Goal: Transaction & Acquisition: Book appointment/travel/reservation

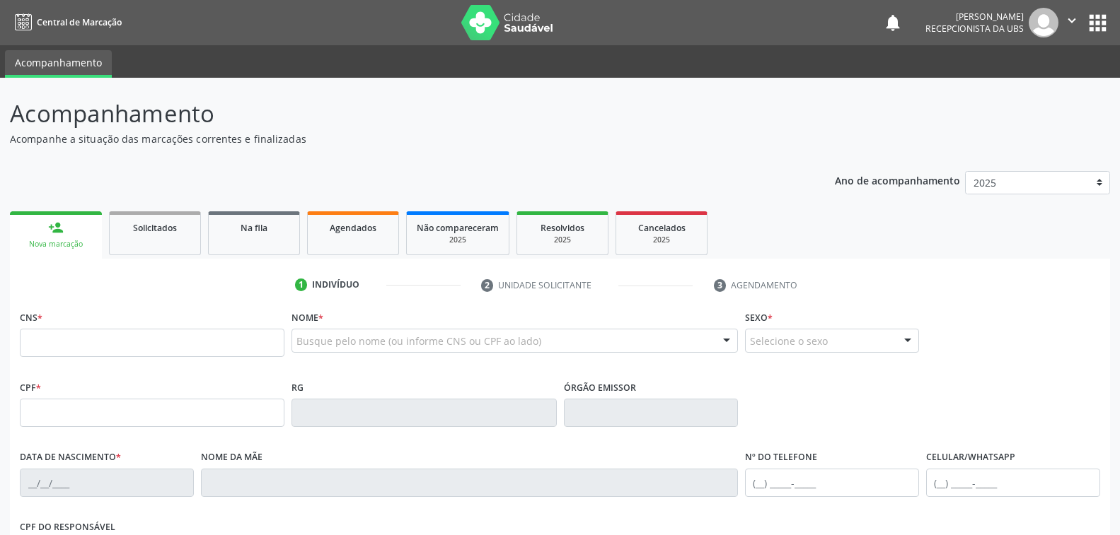
click at [40, 241] on div "Nova marcação" at bounding box center [56, 244] width 72 height 11
click at [69, 350] on input "text" at bounding box center [152, 343] width 265 height 28
type input "7"
type input "702 0063 4228 2081"
type input "066.423.864-50"
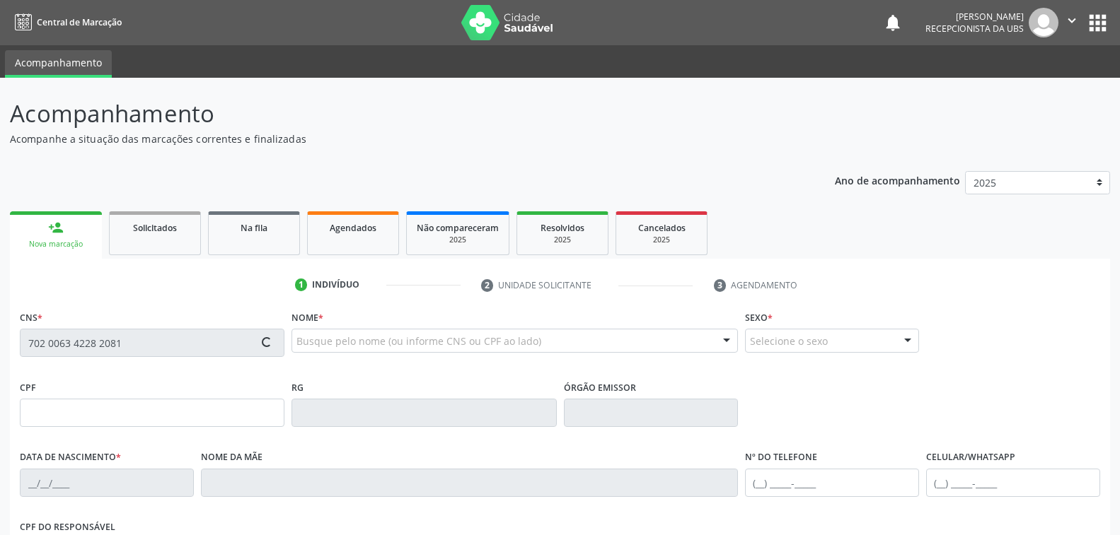
type input "2[DATE]"
type input "[PERSON_NAME][DATE]"
type input "[PHONE_NUMBER]"
type input "152"
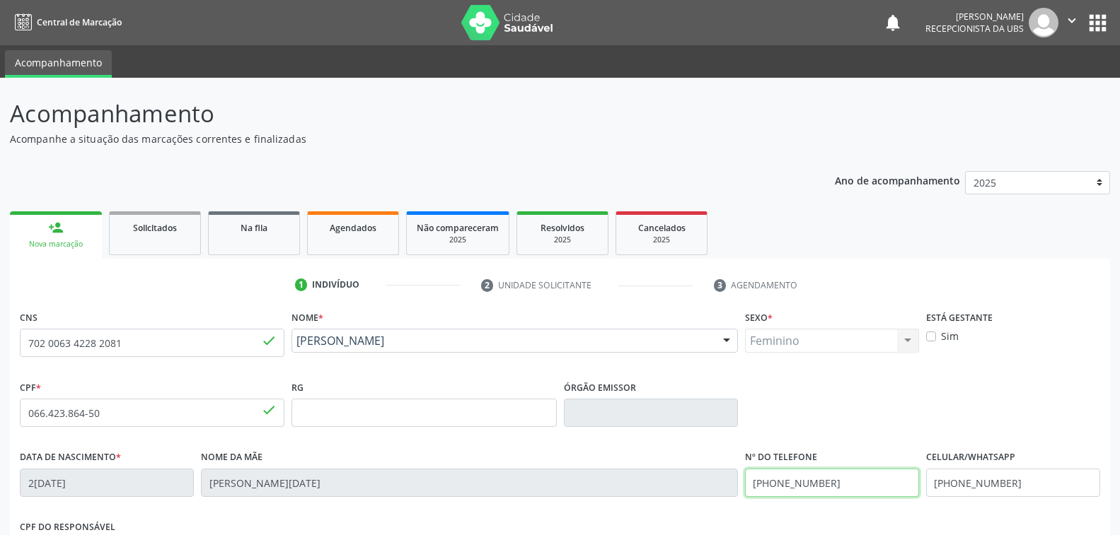
drag, startPoint x: 859, startPoint y: 483, endPoint x: 707, endPoint y: 492, distance: 152.3
click at [707, 492] on div "Data de nascimento * 20/11/1987 Nome da mãe Vera Lucia Barbosa dos Santos Nº do…" at bounding box center [559, 482] width 1087 height 70
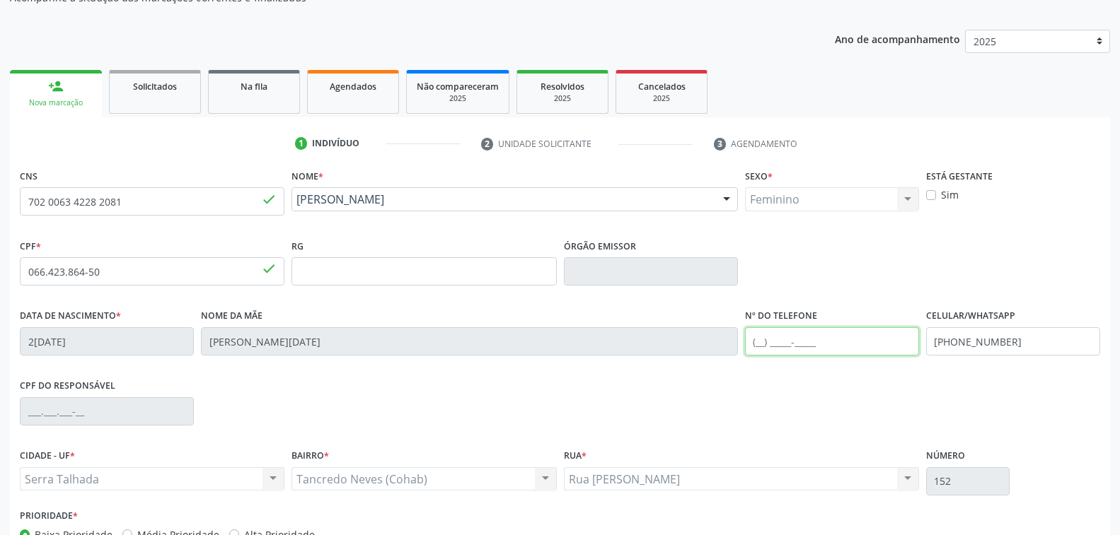
scroll to position [212, 0]
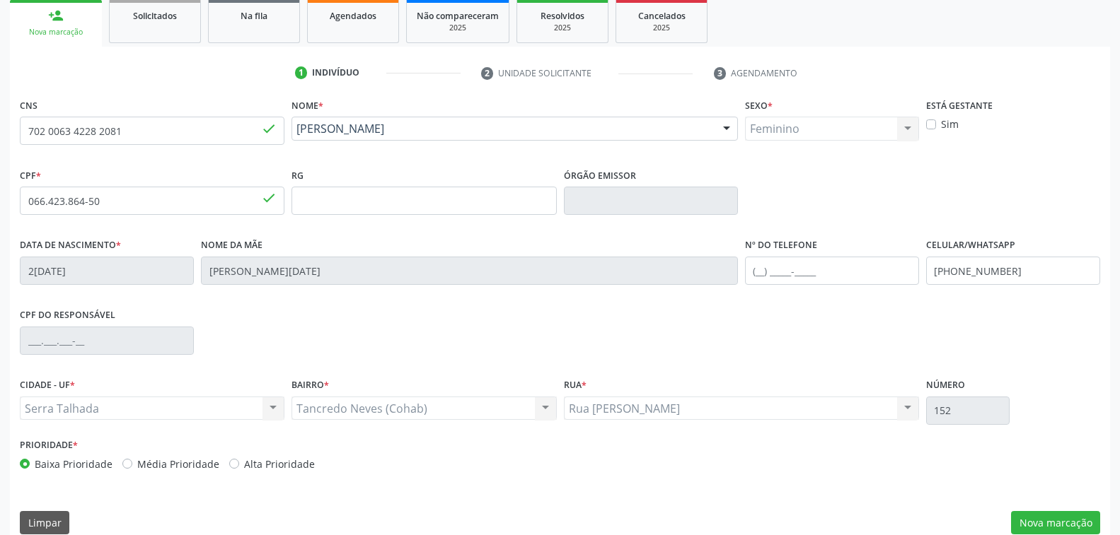
click at [822, 174] on div "CPF * 066.423.864-50 done RG Órgão emissor" at bounding box center [559, 200] width 1087 height 70
click at [1074, 518] on button "Nova marcação" at bounding box center [1055, 523] width 89 height 24
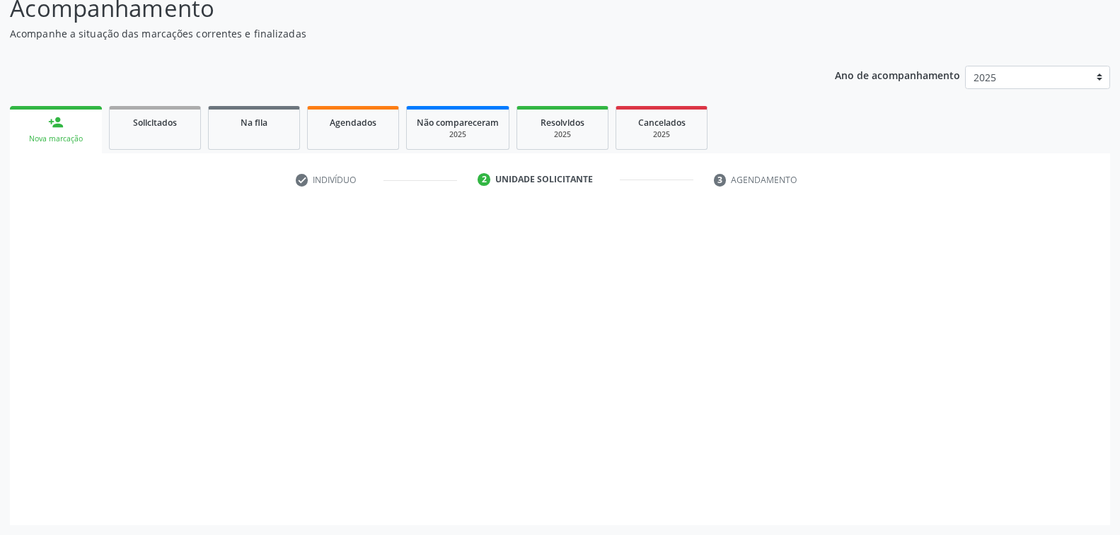
scroll to position [104, 0]
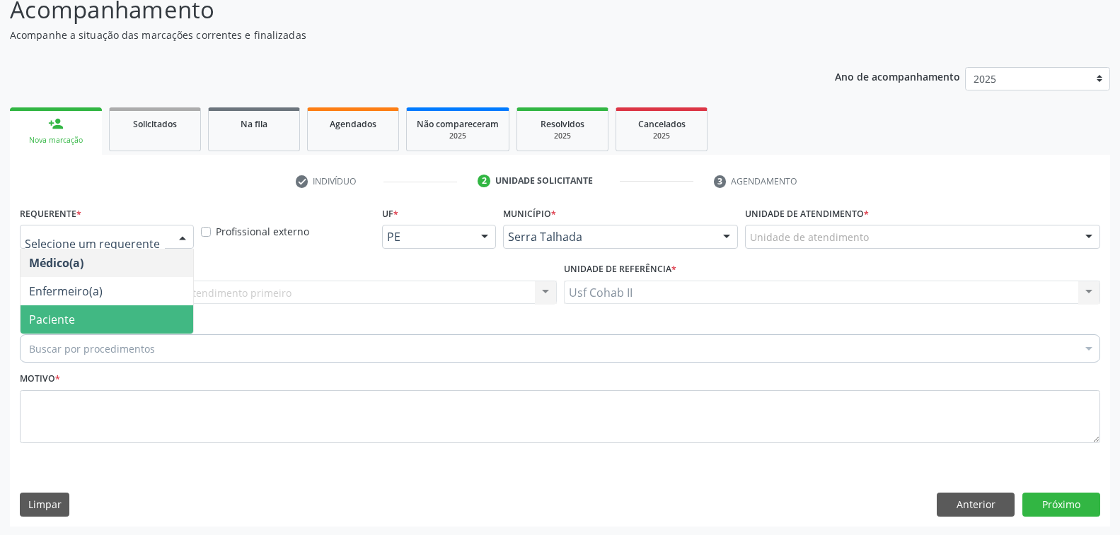
click at [65, 315] on span "Paciente" at bounding box center [52, 320] width 46 height 16
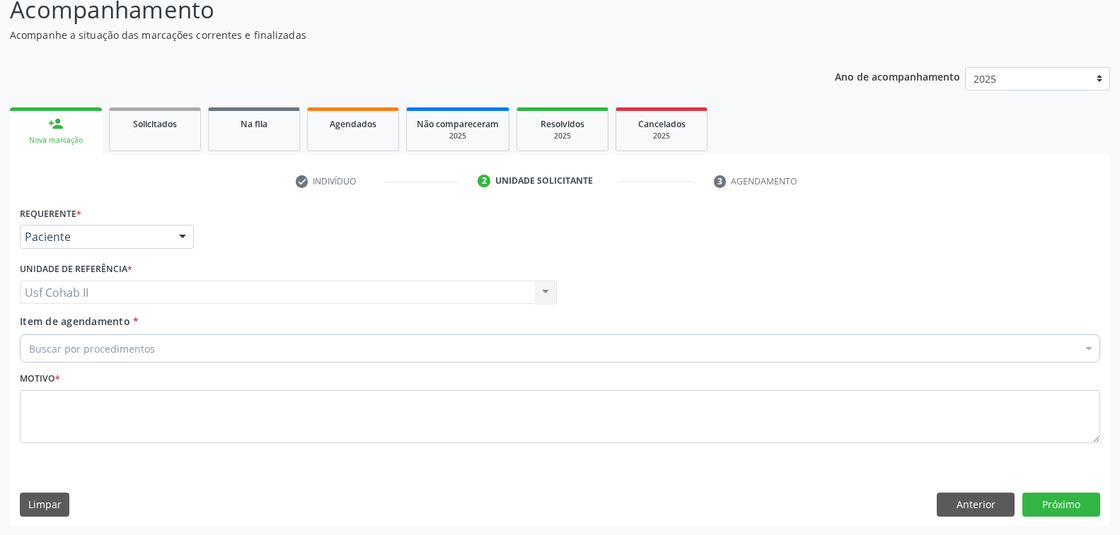
click at [136, 359] on div "Buscar por procedimentos" at bounding box center [560, 349] width 1080 height 28
click at [29, 347] on input "Item de agendamento *" at bounding box center [29, 349] width 0 height 28
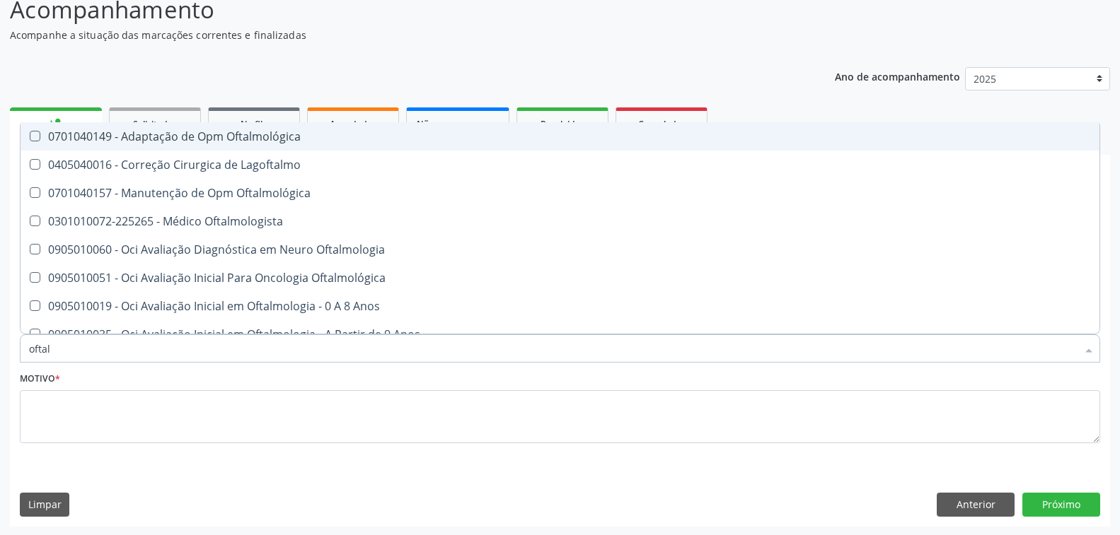
type input "oftalm"
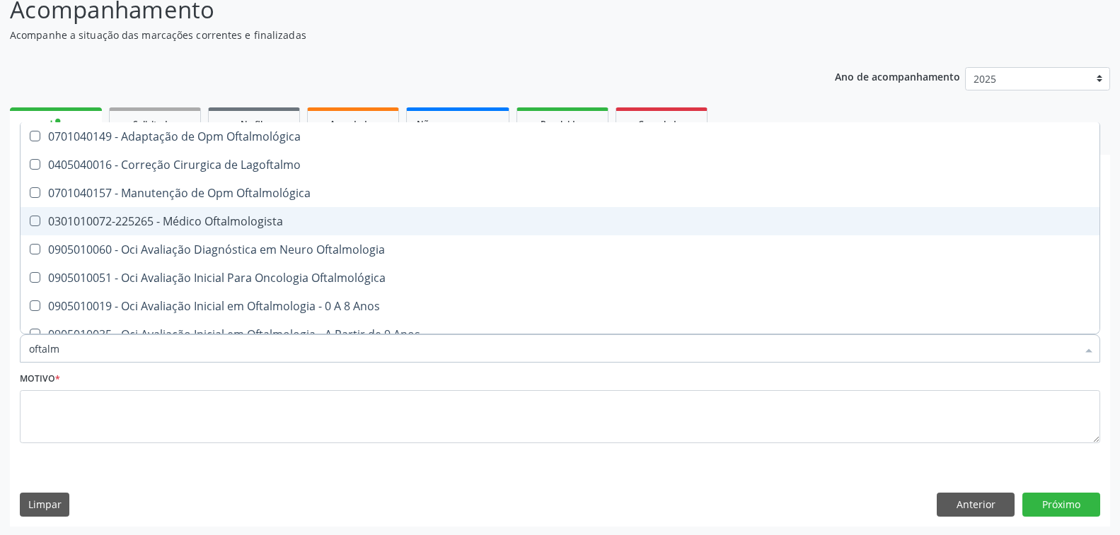
click at [197, 219] on div "0301010072-225265 - Médico Oftalmologista" at bounding box center [560, 221] width 1062 height 11
checkbox Oftalmologista "true"
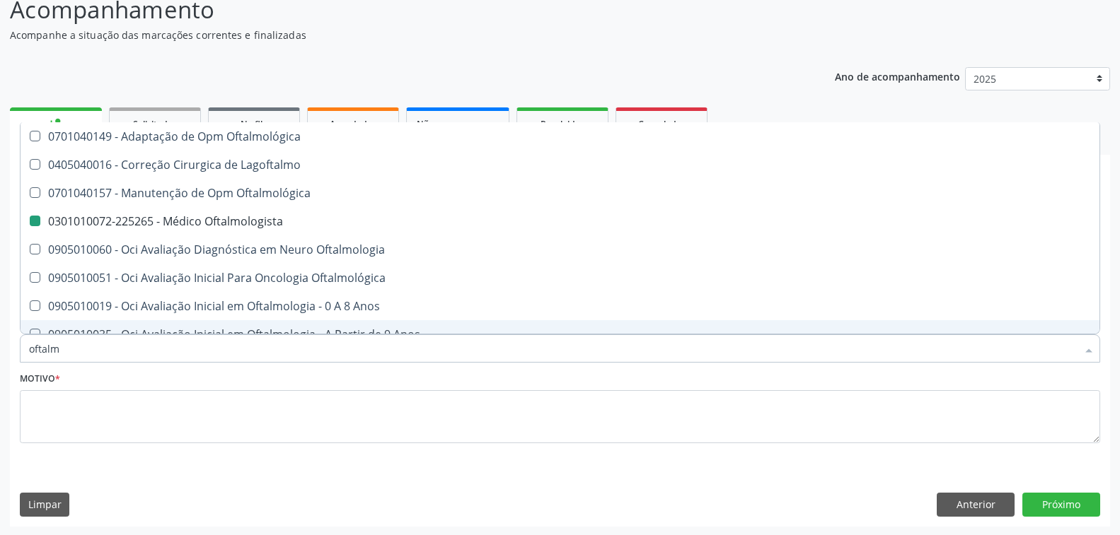
click at [224, 507] on div "Limpar Anterior Próximo" at bounding box center [560, 505] width 1080 height 24
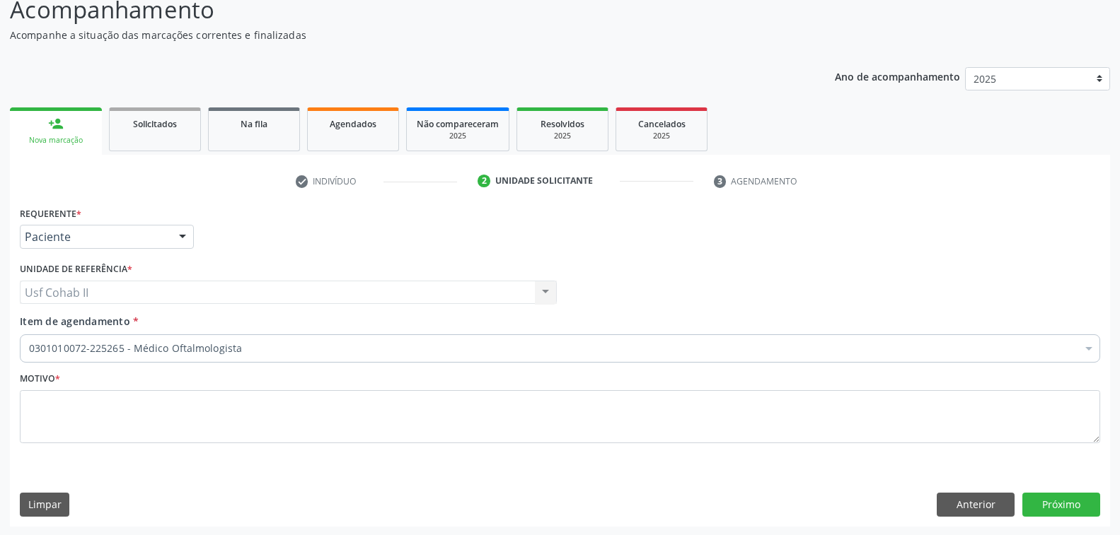
checkbox Oftalmologista "true"
checkbox Manutenção "false"
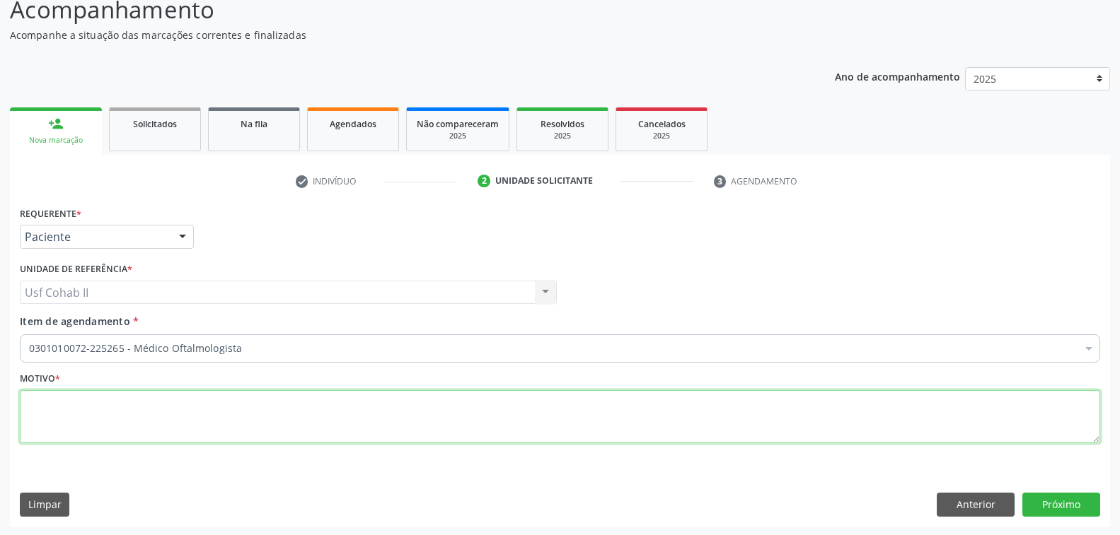
click at [133, 418] on textarea at bounding box center [560, 417] width 1080 height 54
click at [28, 401] on textarea "rotina" at bounding box center [560, 417] width 1080 height 54
type textarea "Rotina"
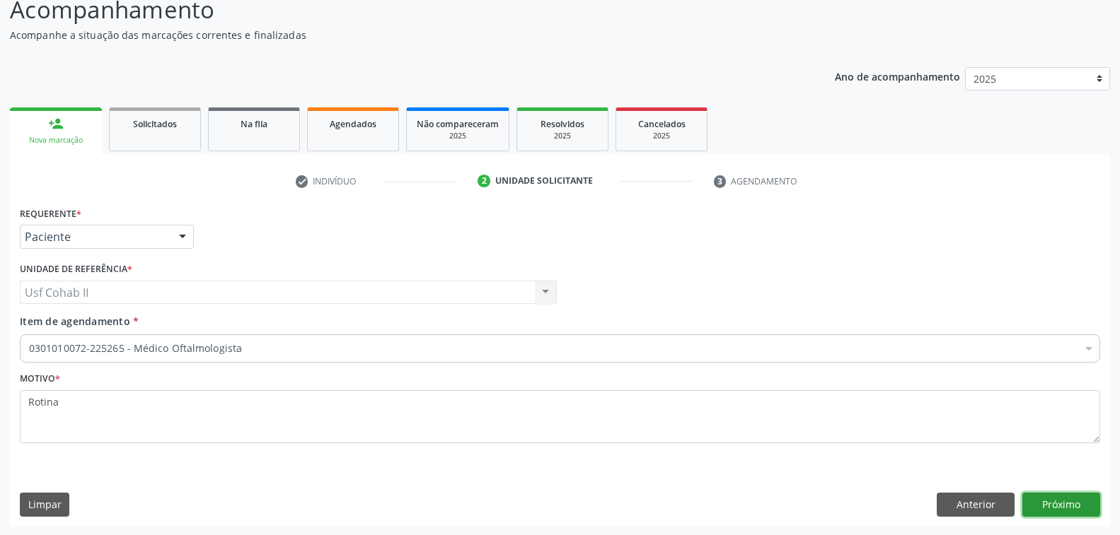
click at [1057, 506] on button "Próximo" at bounding box center [1061, 505] width 78 height 24
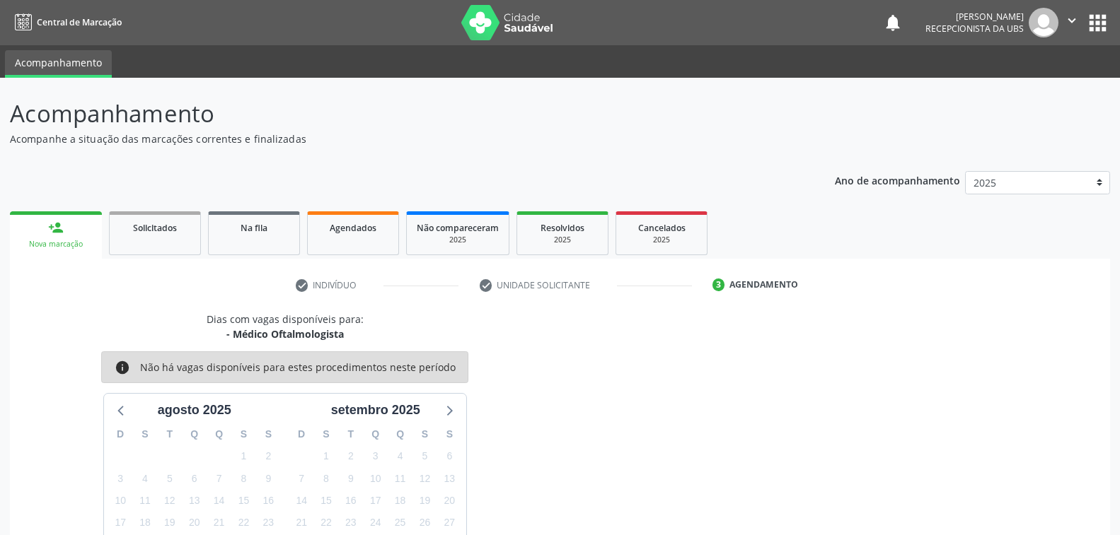
scroll to position [121, 0]
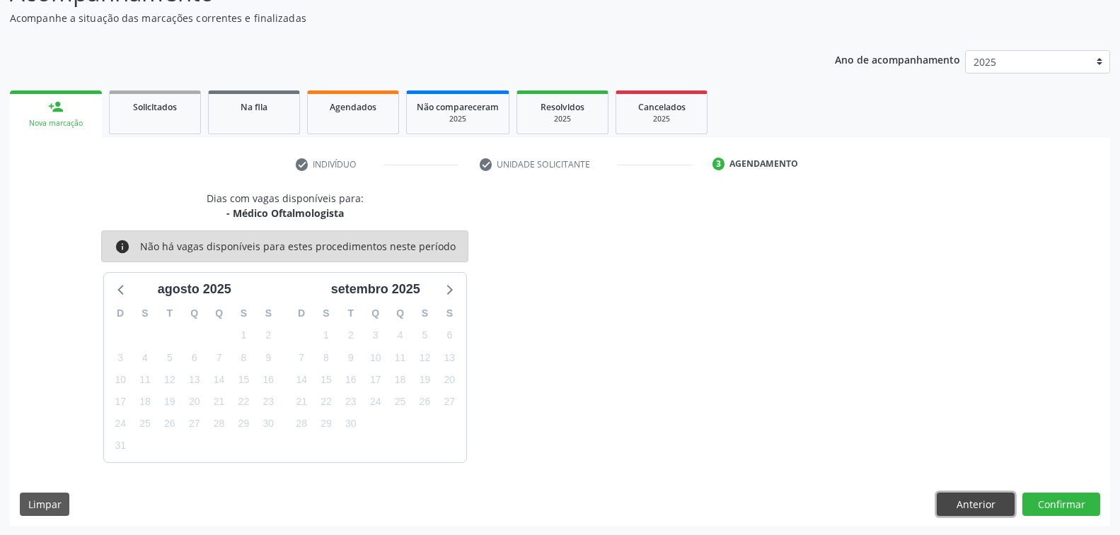
click at [972, 506] on button "Anterior" at bounding box center [975, 505] width 78 height 24
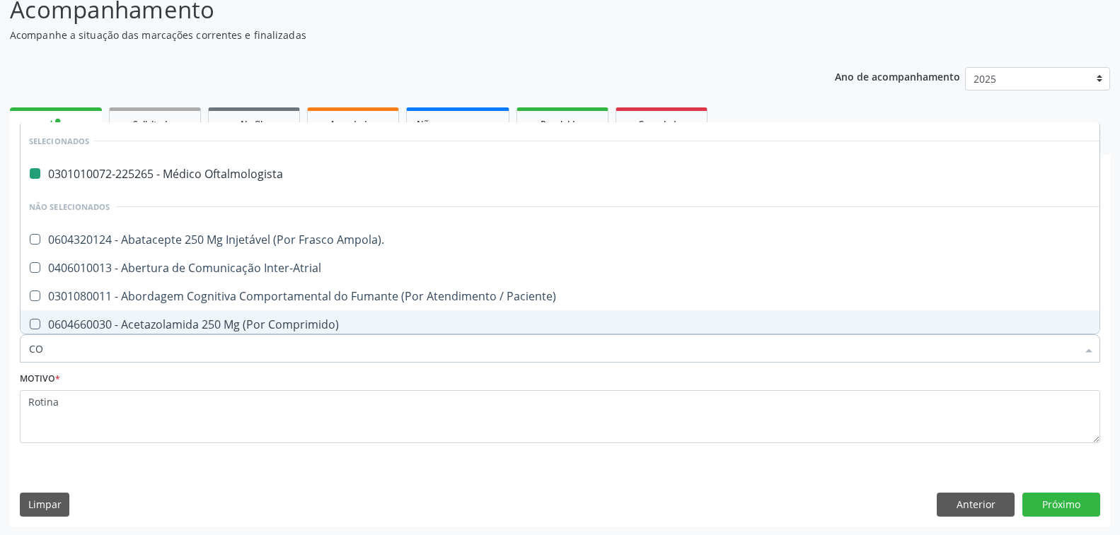
type input "CON"
checkbox Oftalmologista "false"
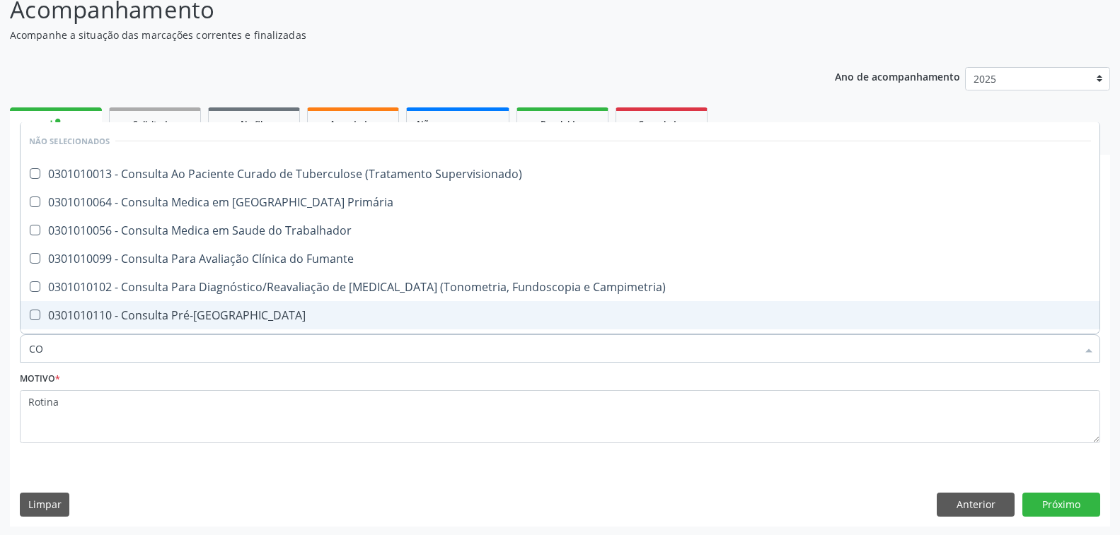
type input "C"
checkbox Supervisionado\) "true"
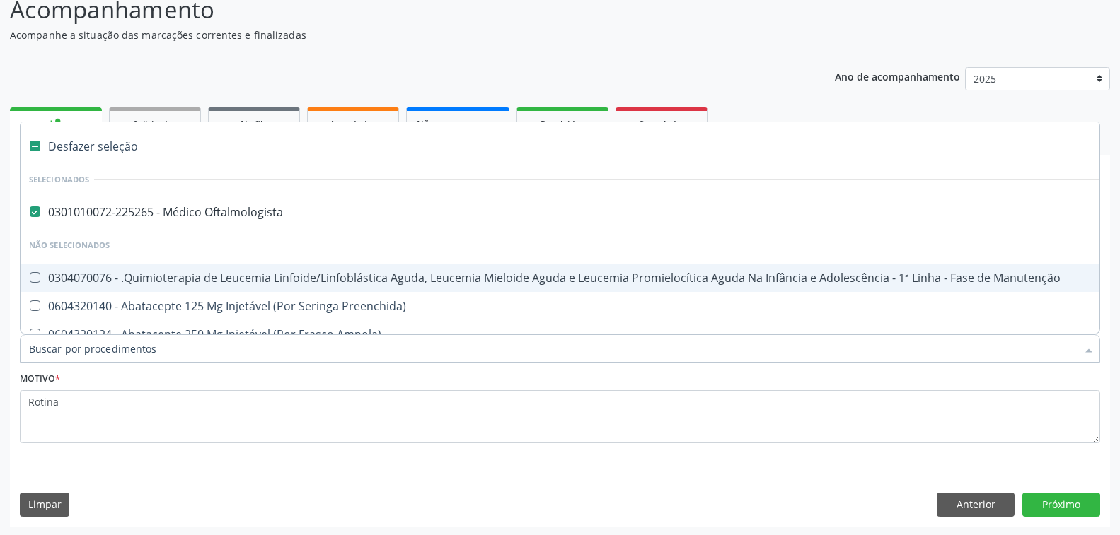
click at [83, 74] on div "Ano de acompanhamento 2025 2024 person_add Nova marcação Solicitados Na fila Ag…" at bounding box center [560, 292] width 1100 height 470
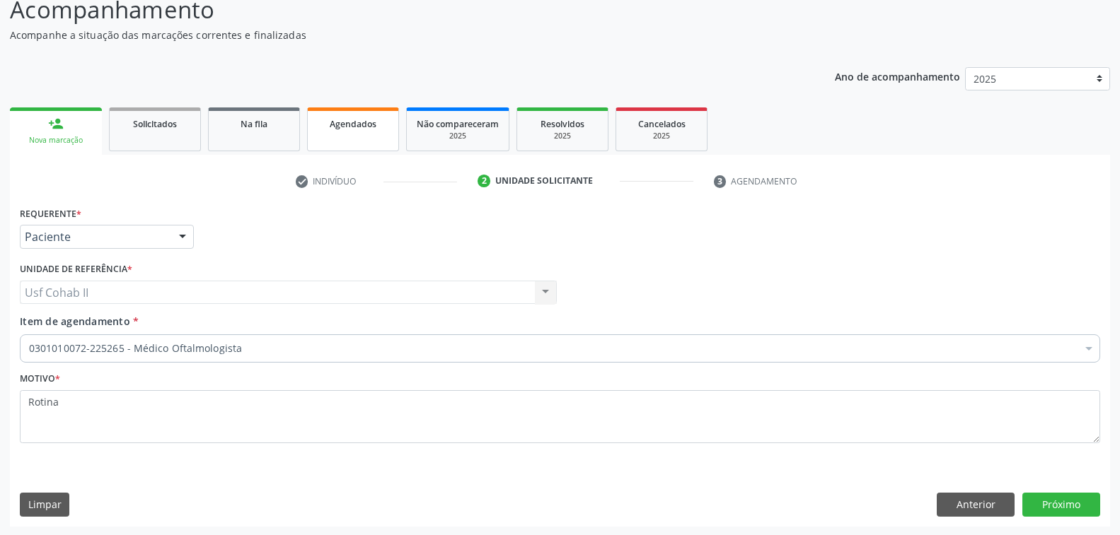
click at [375, 134] on link "Agendados" at bounding box center [353, 130] width 92 height 44
select select "7"
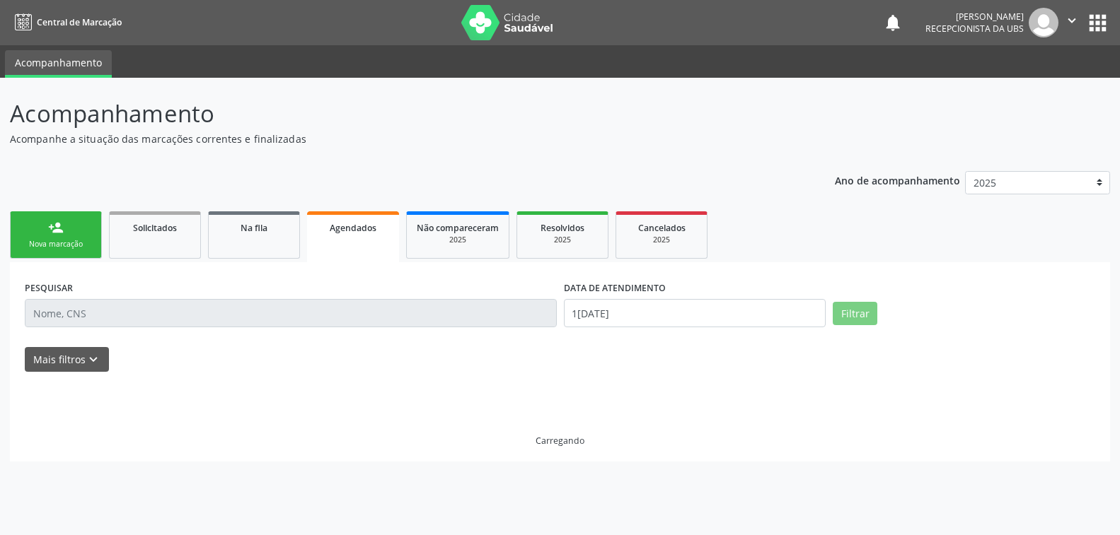
scroll to position [0, 0]
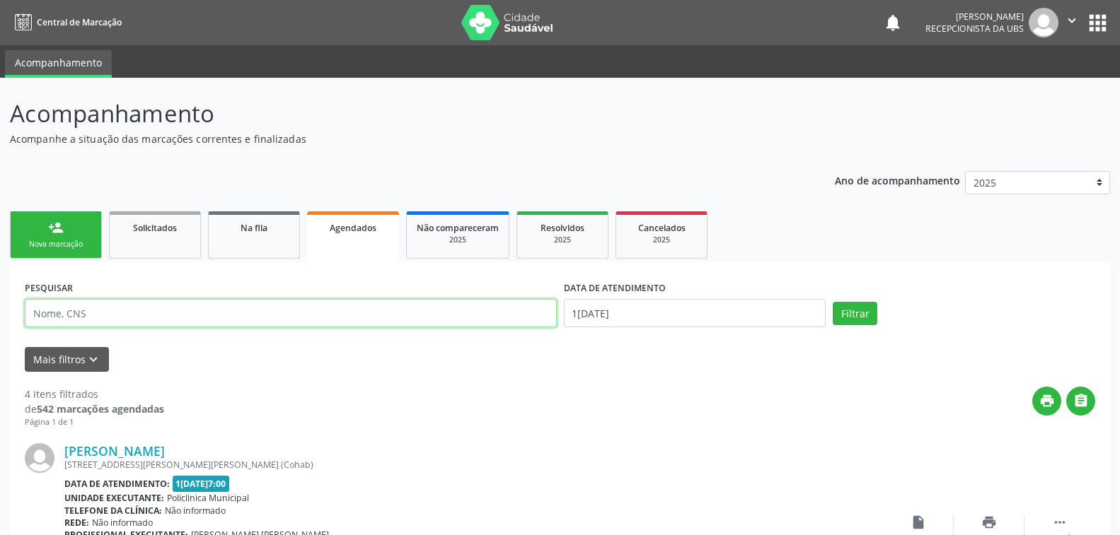
click at [355, 307] on input "text" at bounding box center [291, 313] width 532 height 28
type input "707403050223977"
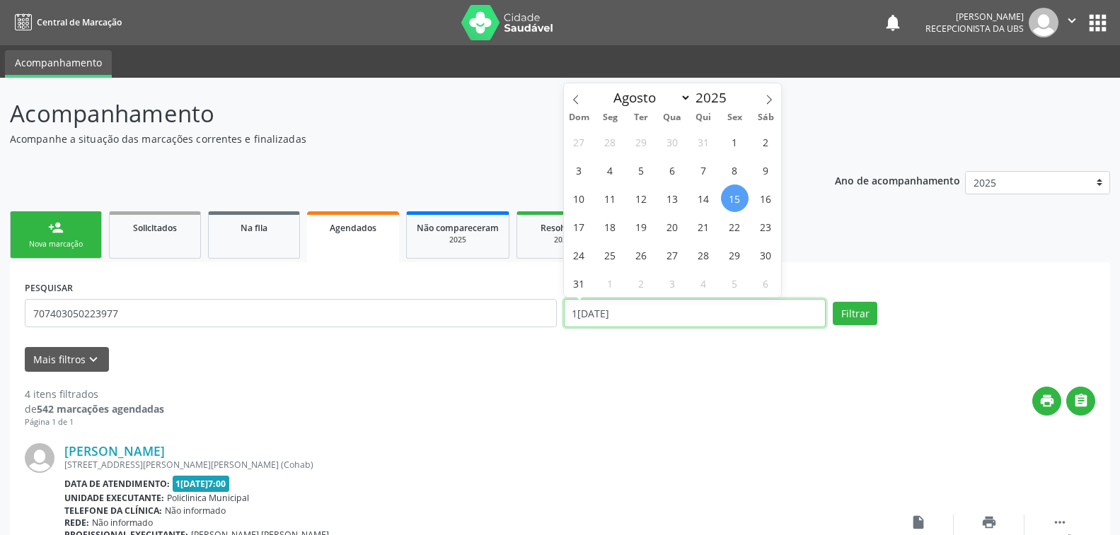
click at [720, 303] on input "15/08/2025" at bounding box center [695, 313] width 262 height 28
click at [695, 316] on input "15/08/2025" at bounding box center [695, 313] width 262 height 28
click at [615, 228] on span "18" at bounding box center [610, 227] width 28 height 28
type input "18/08/2025"
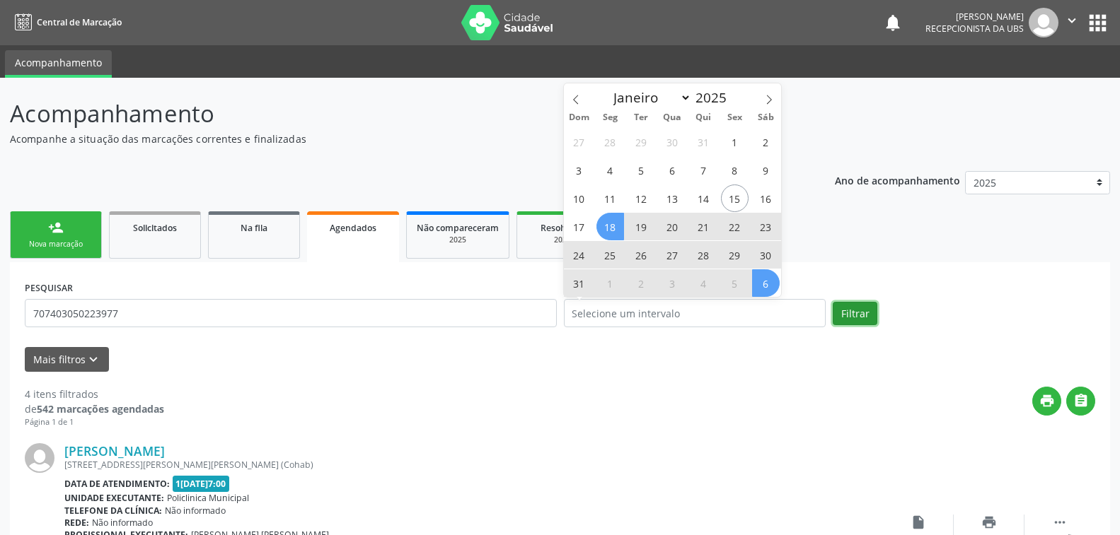
click at [858, 313] on button "Filtrar" at bounding box center [854, 314] width 45 height 24
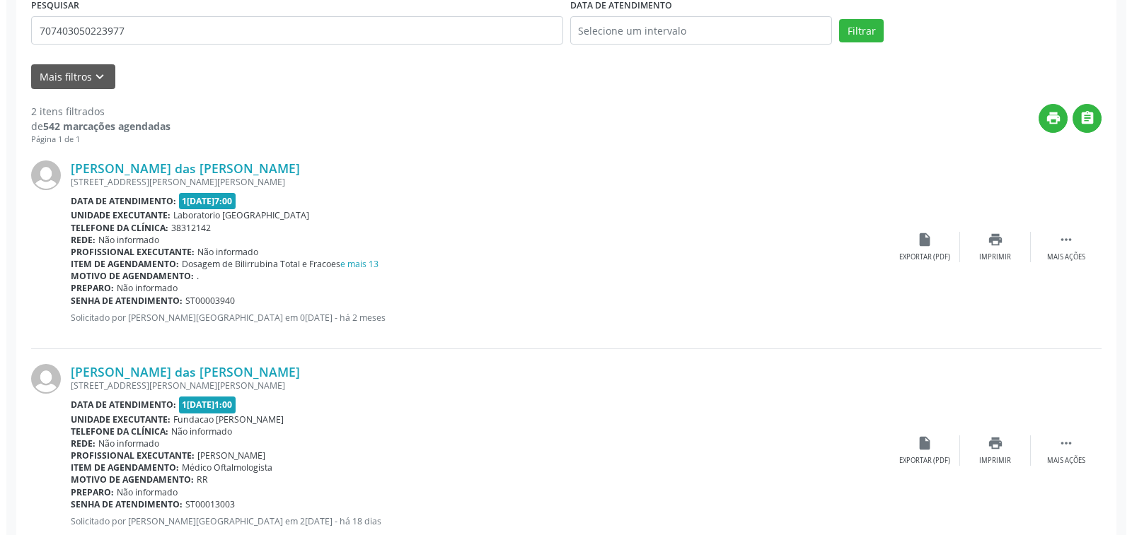
scroll to position [320, 0]
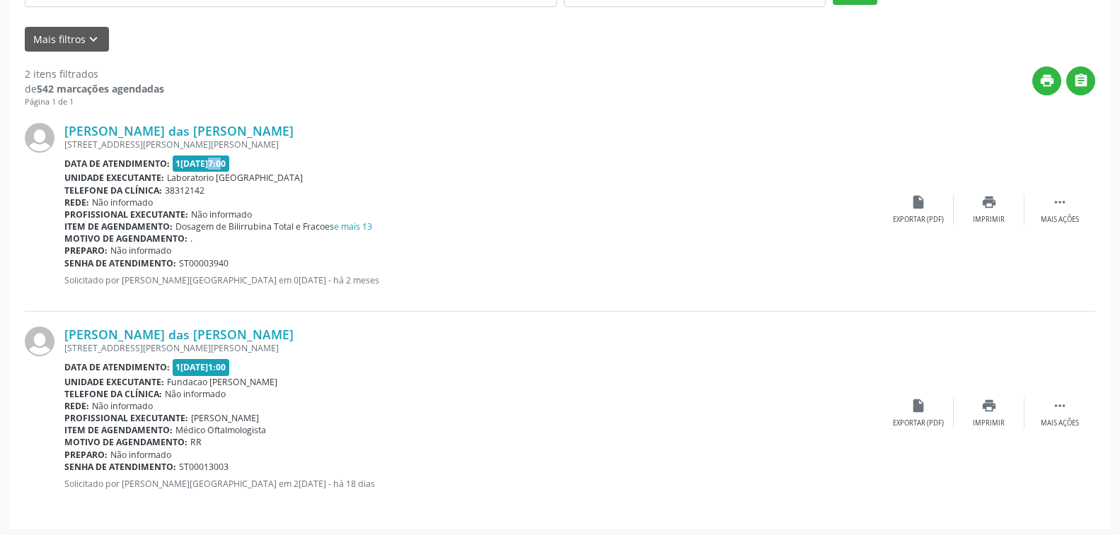
drag, startPoint x: 196, startPoint y: 167, endPoint x: 206, endPoint y: 166, distance: 10.0
click at [206, 166] on span "10/06/2025 - 07:00" at bounding box center [201, 164] width 57 height 16
click at [1060, 419] on div "Mais ações" at bounding box center [1059, 424] width 38 height 10
click at [918, 409] on icon "cancel" at bounding box center [918, 406] width 16 height 16
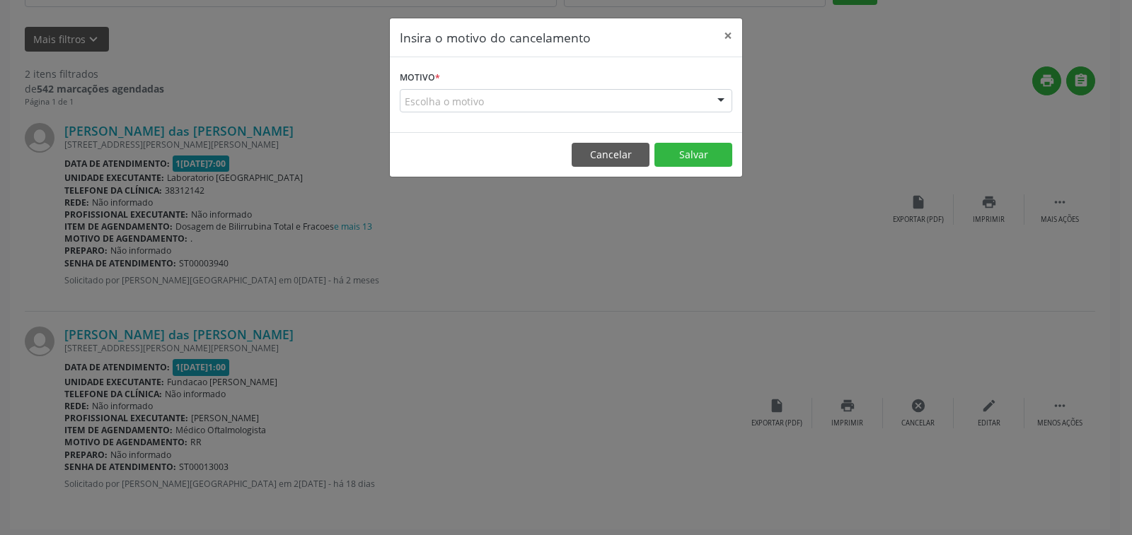
click at [565, 93] on div "Escolha o motivo" at bounding box center [566, 101] width 332 height 24
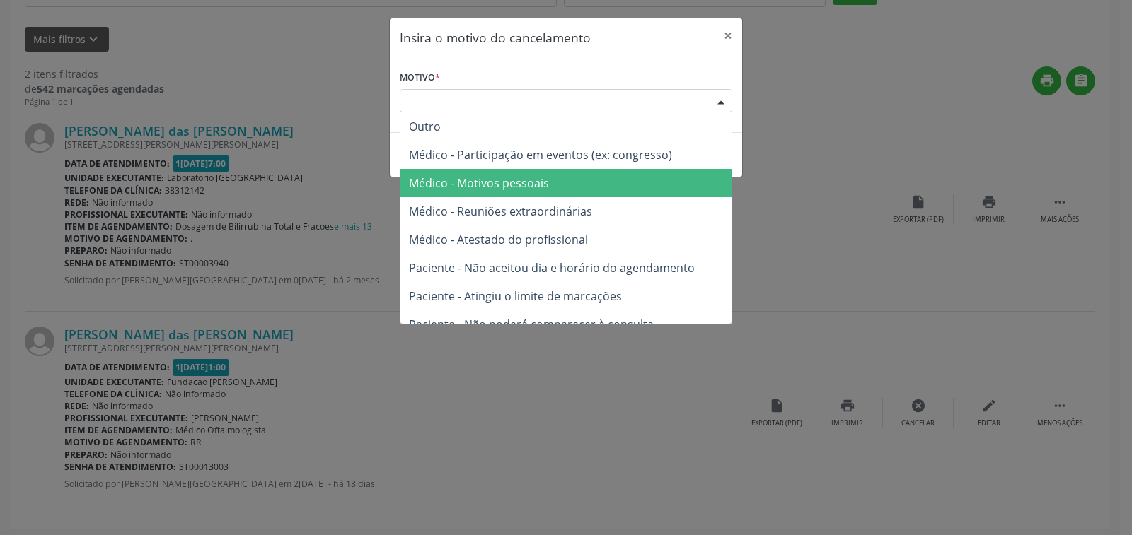
scroll to position [71, 0]
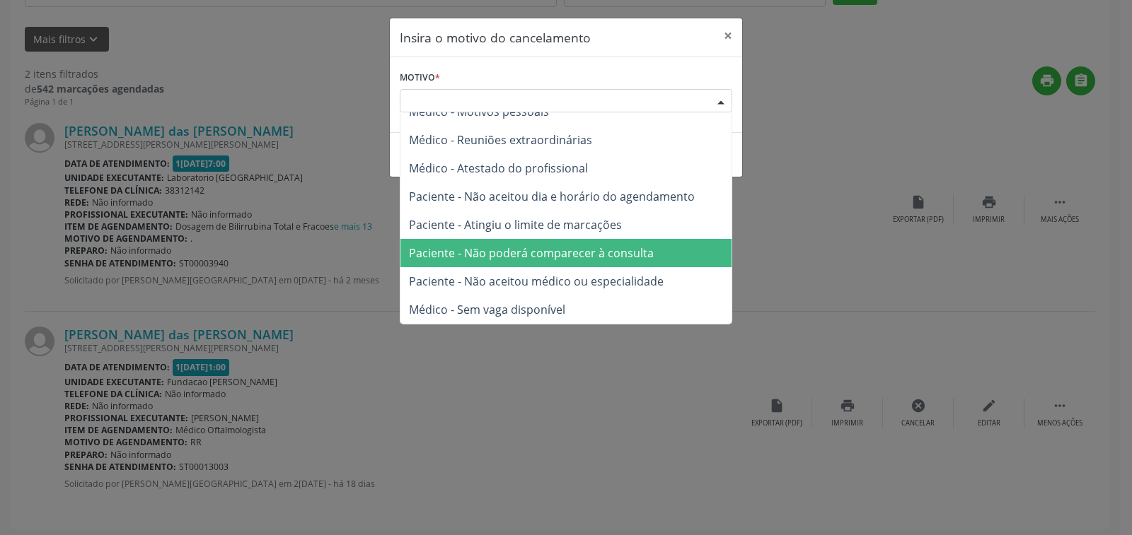
click at [569, 261] on span "Paciente - Não poderá comparecer à consulta" at bounding box center [565, 253] width 331 height 28
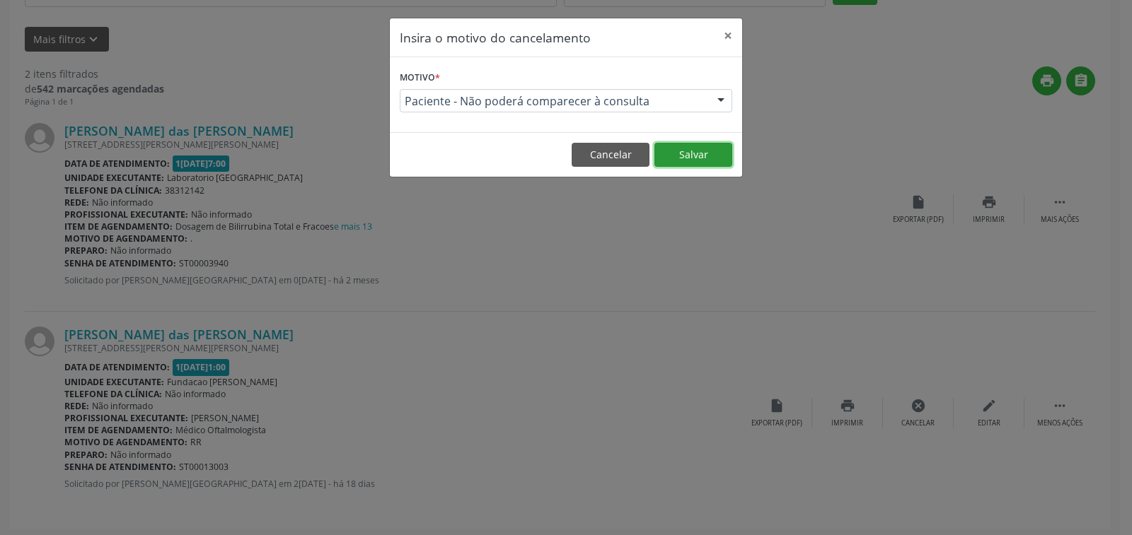
click at [695, 155] on button "Salvar" at bounding box center [693, 155] width 78 height 24
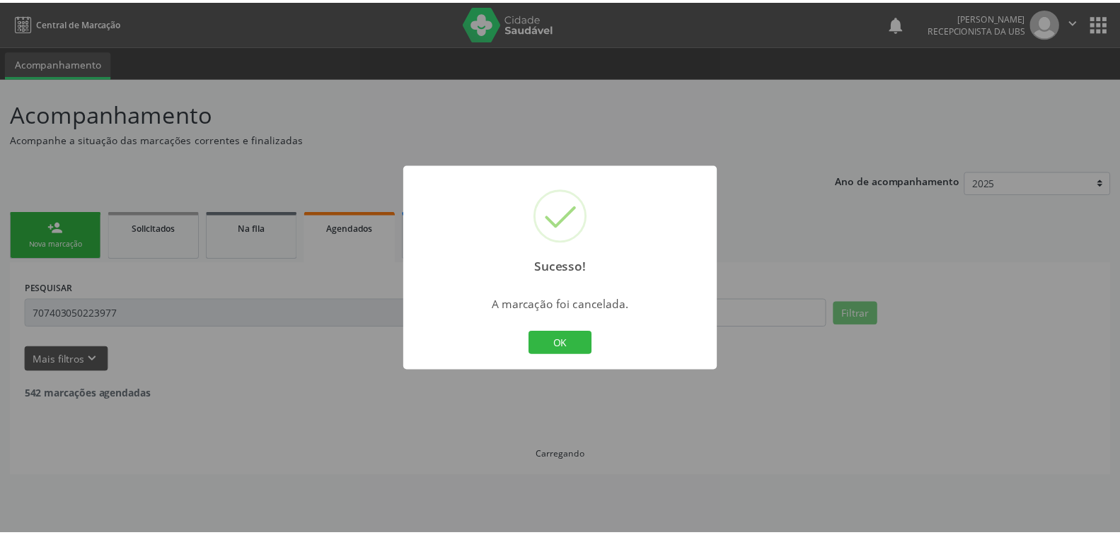
scroll to position [0, 0]
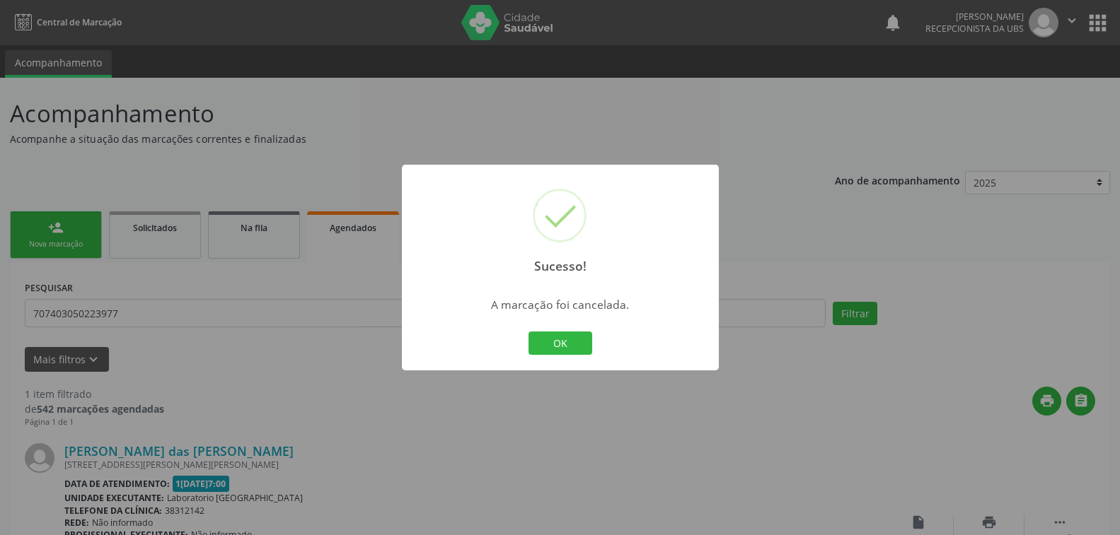
click at [38, 238] on div "Sucesso! × A marcação foi cancelada. OK Cancel" at bounding box center [560, 267] width 1120 height 535
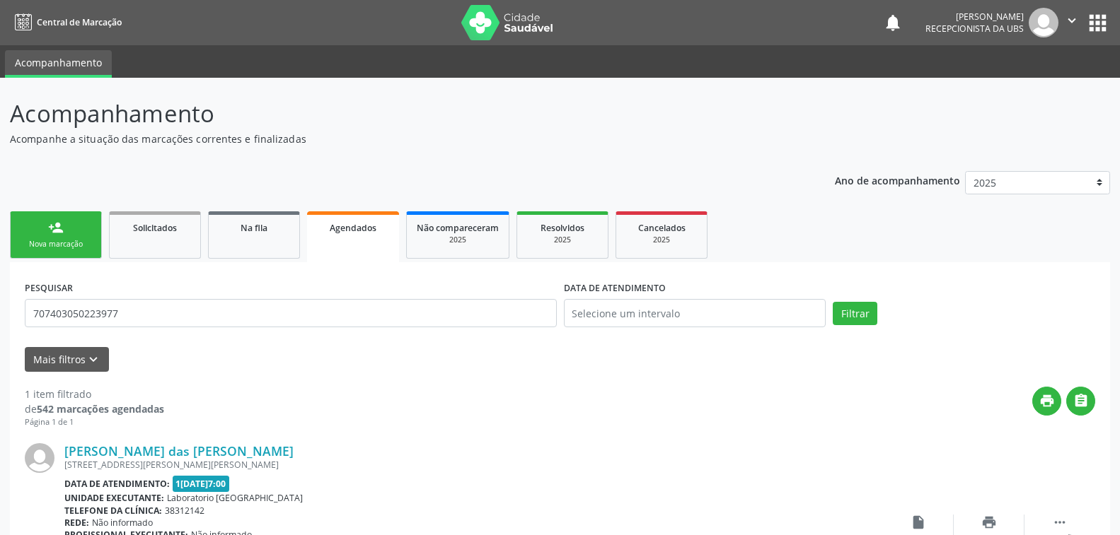
click at [38, 238] on link "person_add Nova marcação" at bounding box center [56, 234] width 92 height 47
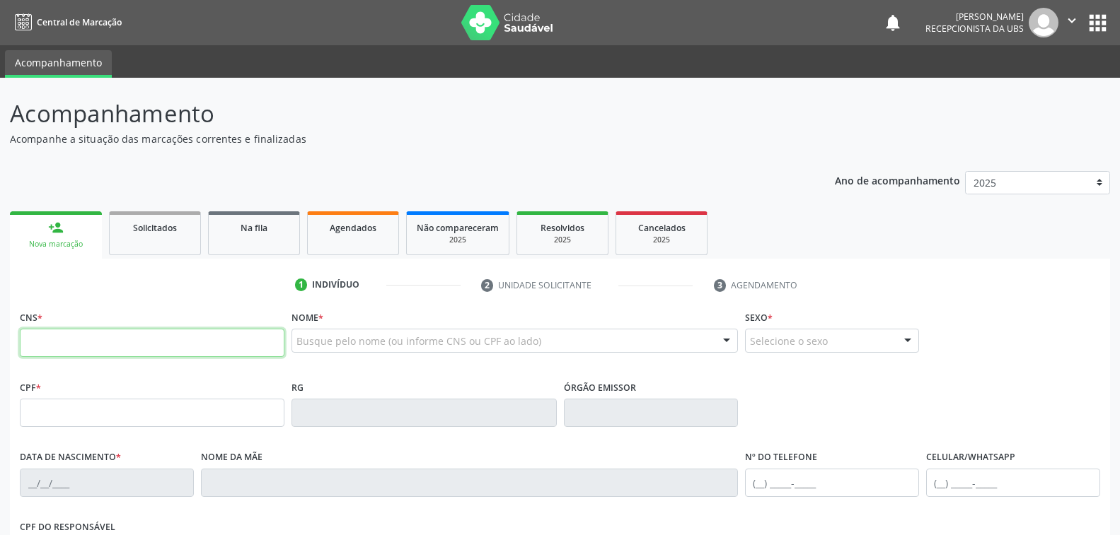
click at [109, 337] on input "text" at bounding box center [152, 343] width 265 height 28
type input "706 4006 6452 6381"
type input "220.952.844-53"
type input "22/08/1948"
type input "Maria da Solidade da Silva"
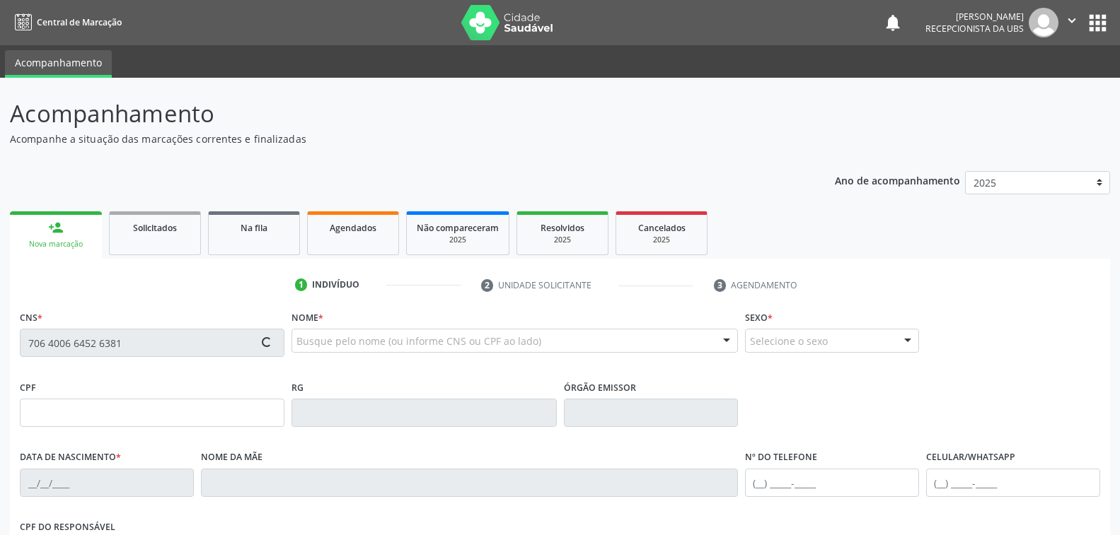
type input "(87) 98119-1196"
type input "42"
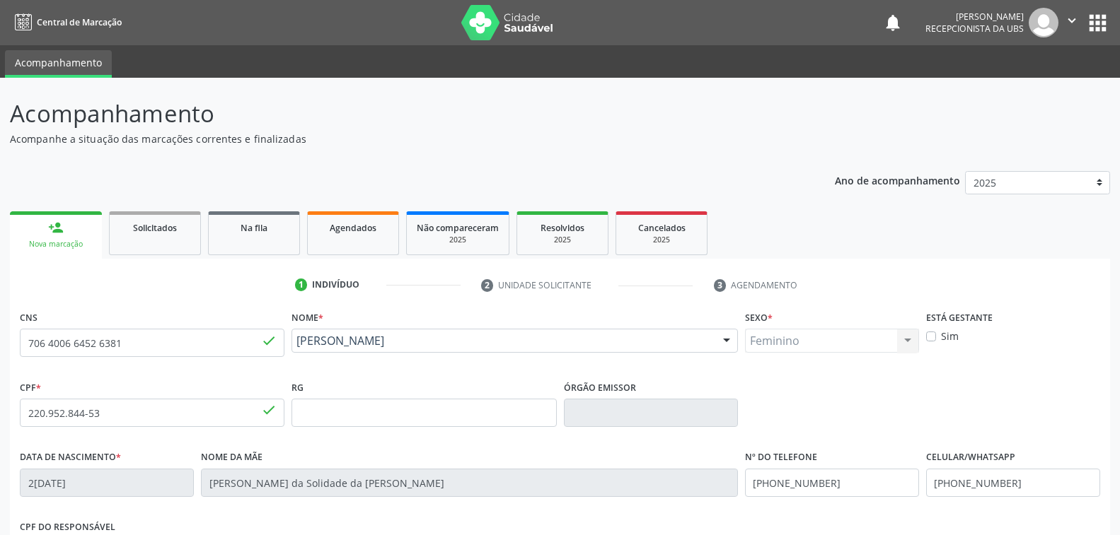
scroll to position [141, 0]
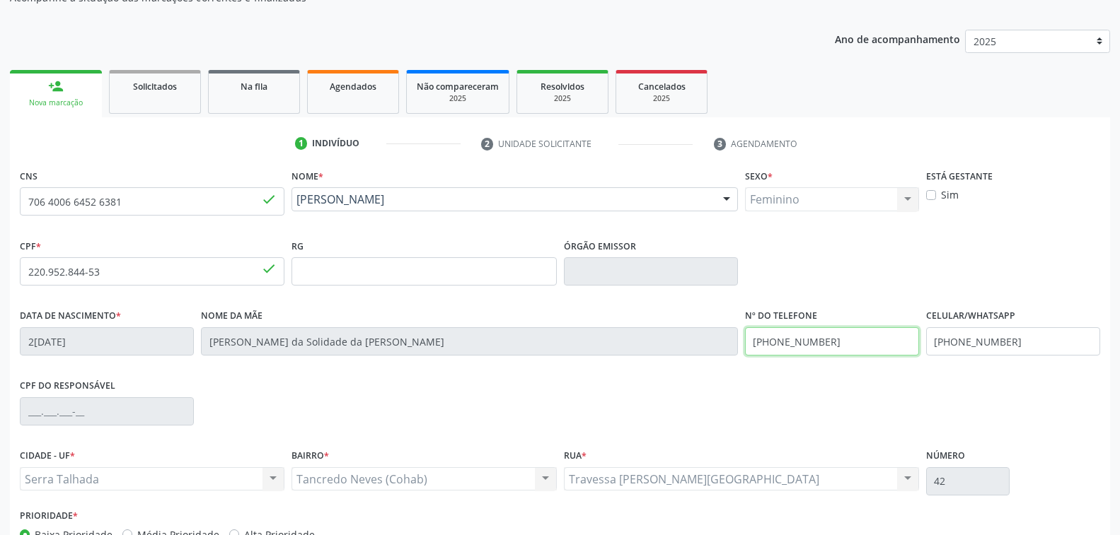
drag, startPoint x: 849, startPoint y: 333, endPoint x: 400, endPoint y: 356, distance: 449.7
click at [400, 356] on div "Data de nascimento * 22/08/1948 Nome da mãe Maria da Solidade da Silva Nº do Te…" at bounding box center [559, 341] width 1087 height 70
drag, startPoint x: 178, startPoint y: 200, endPoint x: 0, endPoint y: 223, distance: 179.0
click at [0, 223] on div "Acompanhamento Acompanhe a situação das marcações correntes e finalizadas Relat…" at bounding box center [560, 280] width 1120 height 689
click at [233, 202] on input "702 0063 4228 2081" at bounding box center [152, 201] width 265 height 28
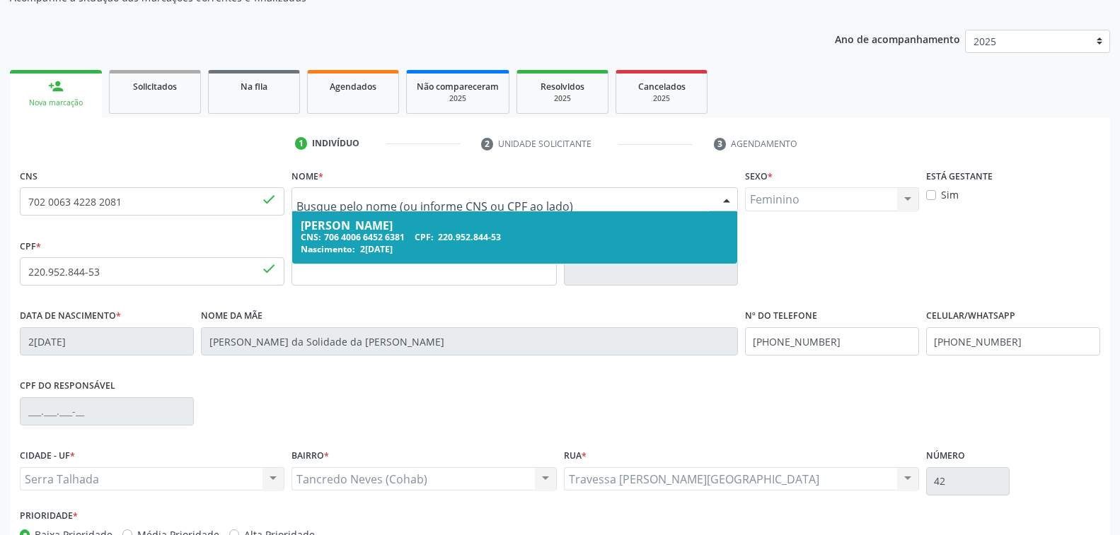
drag, startPoint x: 501, startPoint y: 192, endPoint x: 393, endPoint y: 199, distance: 109.2
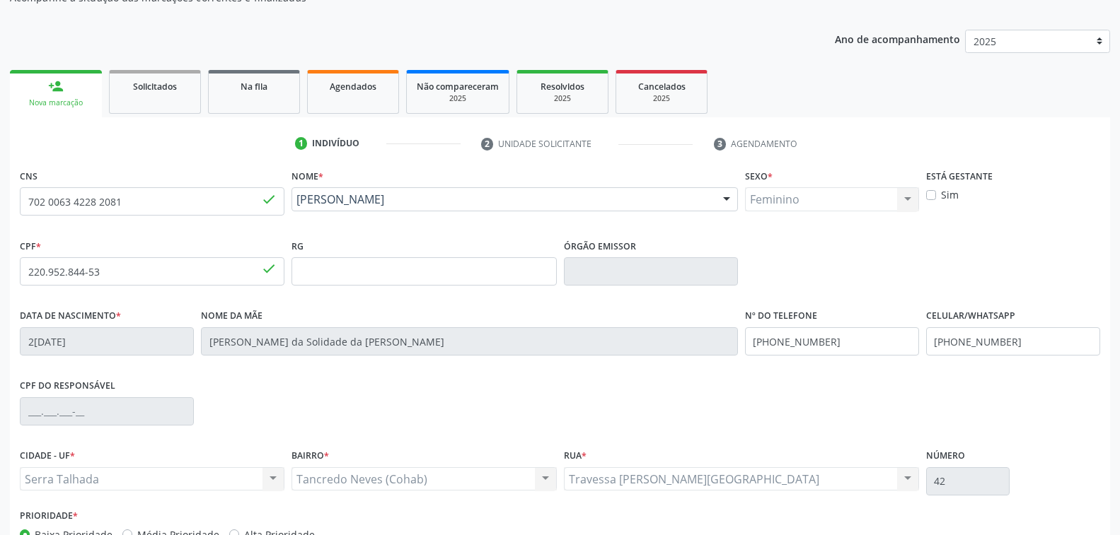
click at [229, 137] on ul "1 Indivíduo 2 Unidade solicitante 3 Agendamento" at bounding box center [560, 143] width 1100 height 23
drag, startPoint x: 185, startPoint y: 204, endPoint x: 0, endPoint y: 252, distance: 191.4
click at [0, 252] on div "Acompanhamento Acompanhe a situação das marcações correntes e finalizadas Relat…" at bounding box center [560, 280] width 1120 height 689
click at [169, 199] on input "702 0063 4228 2081" at bounding box center [152, 201] width 265 height 28
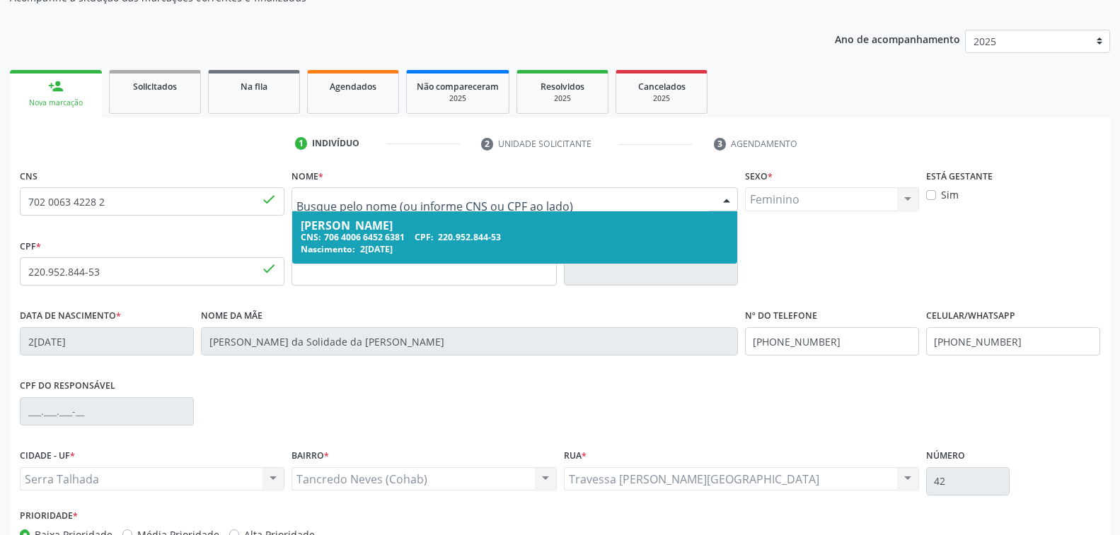
drag, startPoint x: 466, startPoint y: 199, endPoint x: 266, endPoint y: 195, distance: 200.2
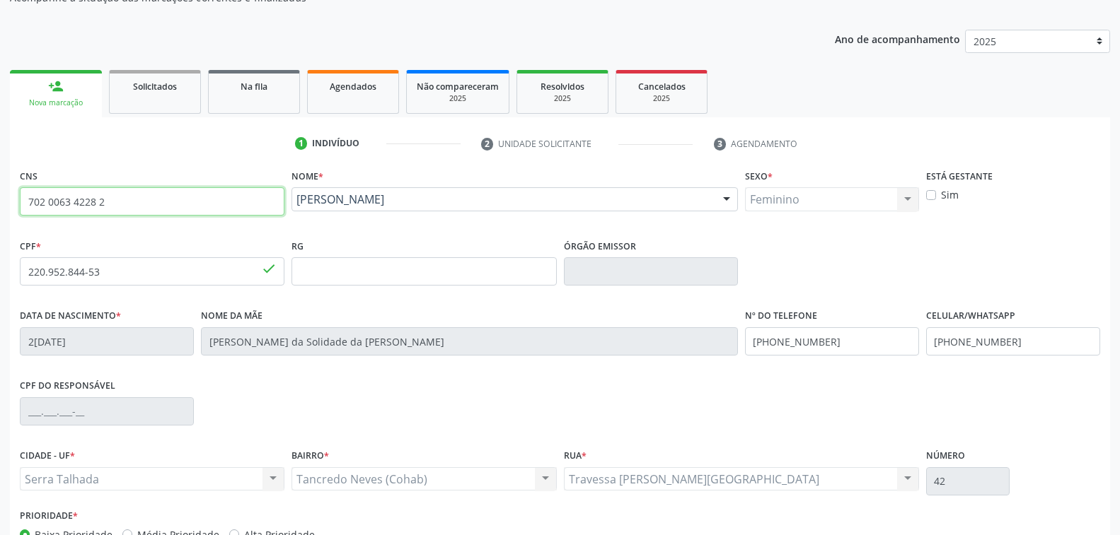
click at [129, 212] on input "702 0063 4228 2" at bounding box center [152, 201] width 265 height 28
click at [40, 88] on link "person_add Nova marcação" at bounding box center [56, 93] width 92 height 47
click at [178, 202] on input "702 0063 4228 2081" at bounding box center [152, 201] width 265 height 28
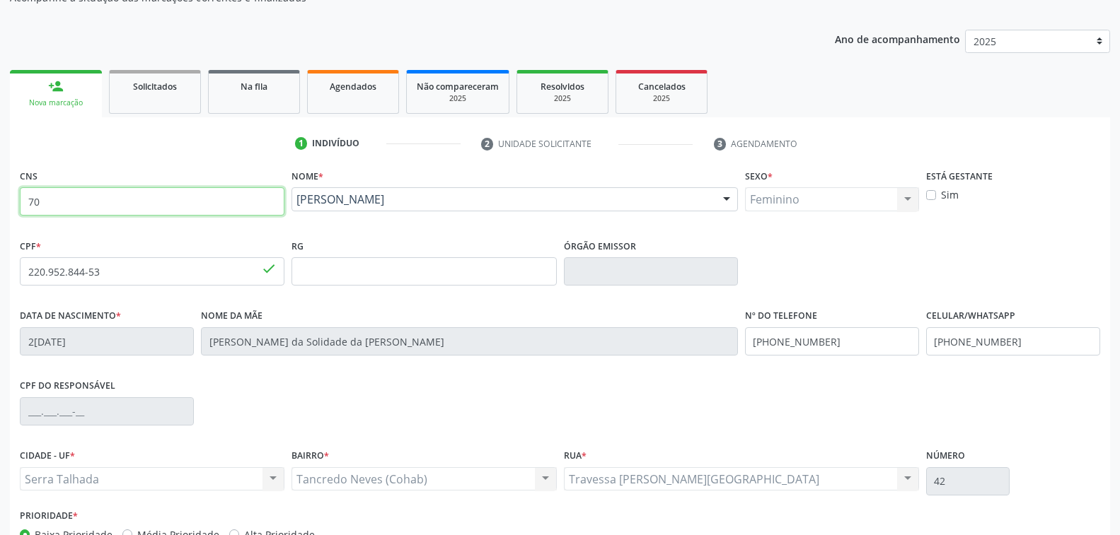
type input "7"
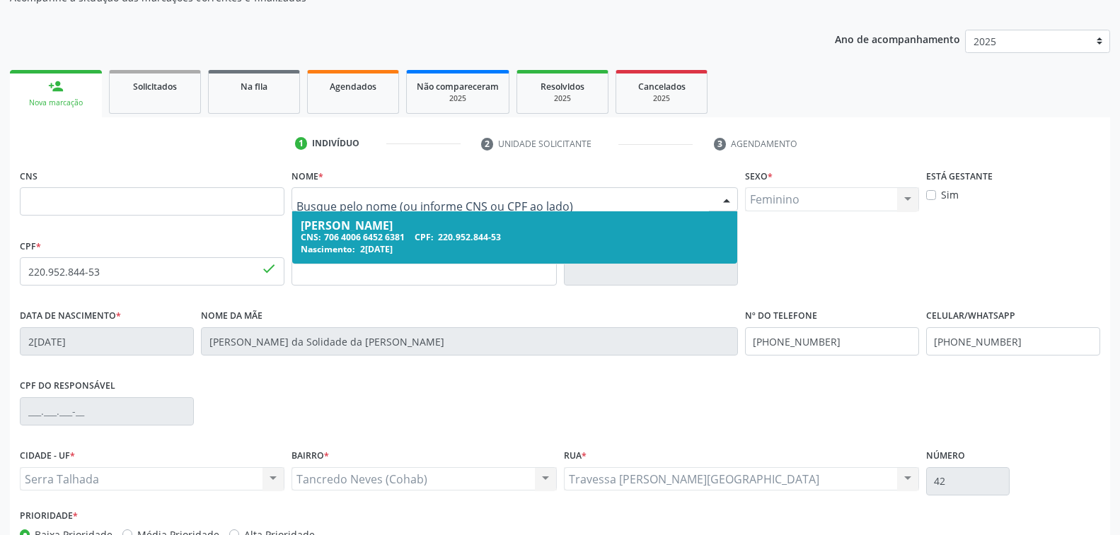
drag, startPoint x: 455, startPoint y: 196, endPoint x: 325, endPoint y: 196, distance: 129.4
drag, startPoint x: 439, startPoint y: 199, endPoint x: 422, endPoint y: 200, distance: 16.3
drag, startPoint x: 443, startPoint y: 198, endPoint x: 436, endPoint y: 201, distance: 7.6
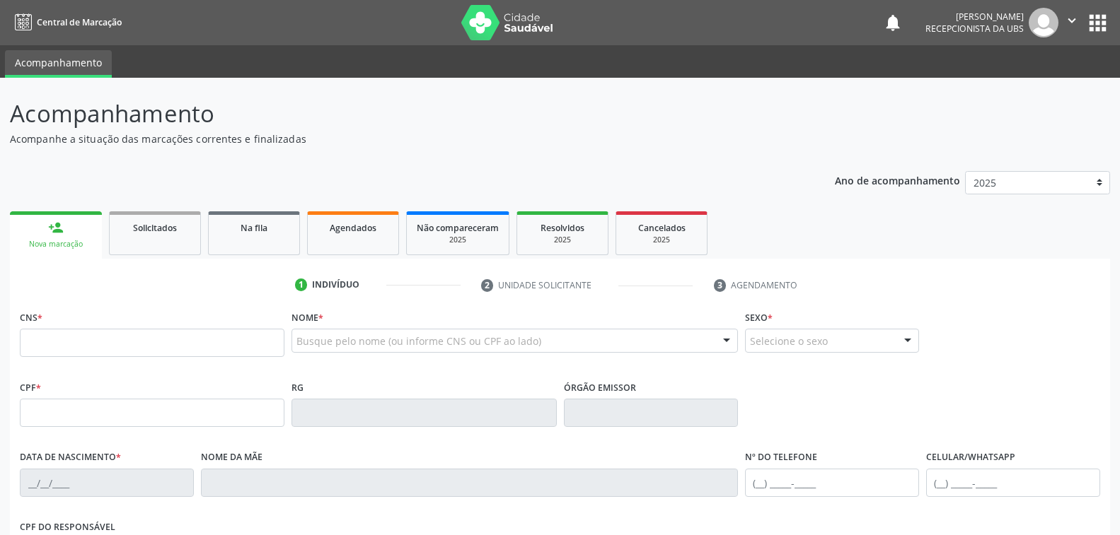
scroll to position [141, 0]
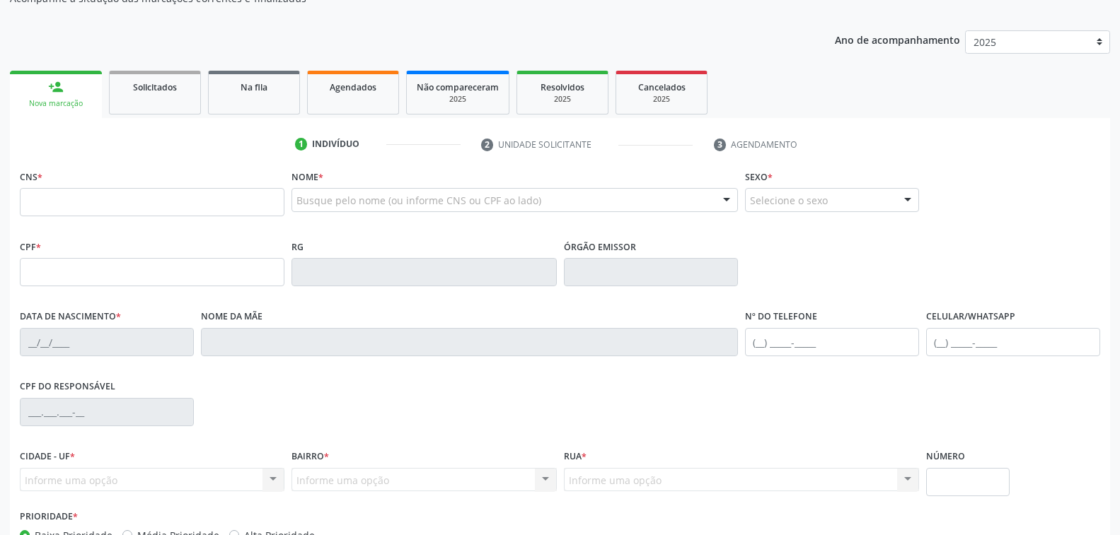
click at [91, 189] on input "text" at bounding box center [152, 202] width 265 height 28
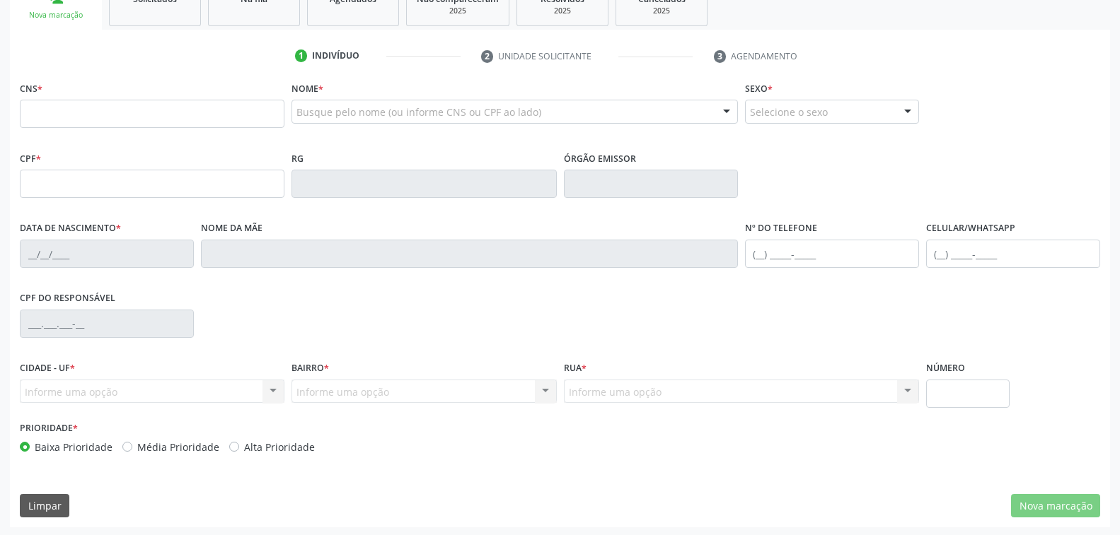
scroll to position [88, 0]
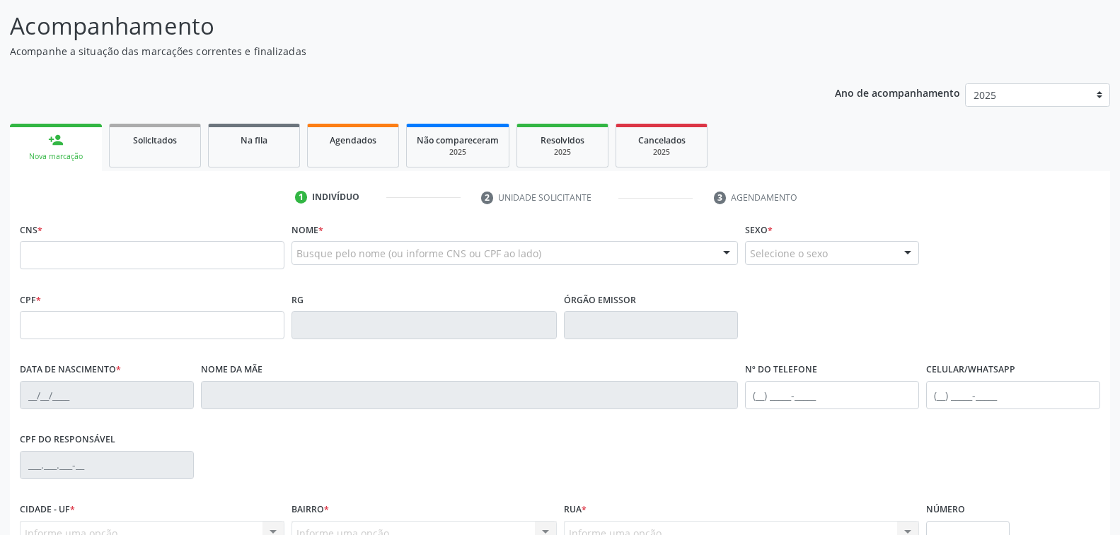
click at [151, 248] on input "text" at bounding box center [152, 255] width 265 height 28
type input "702 0063 4228 2081"
type input "066.423.864-50"
type input "2[DATE]"
type input "[PERSON_NAME][DATE]"
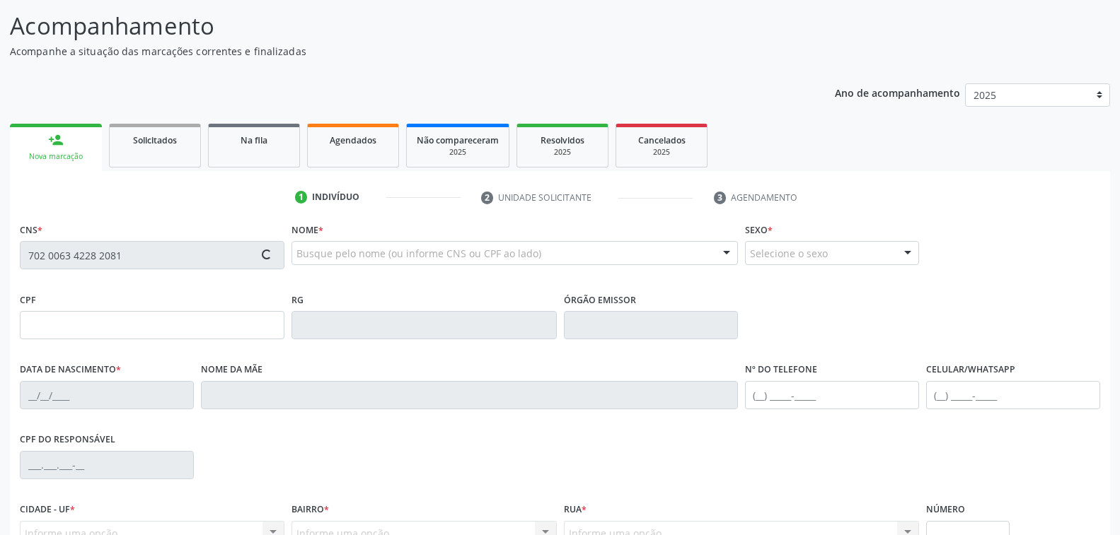
type input "[PHONE_NUMBER]"
type input "152"
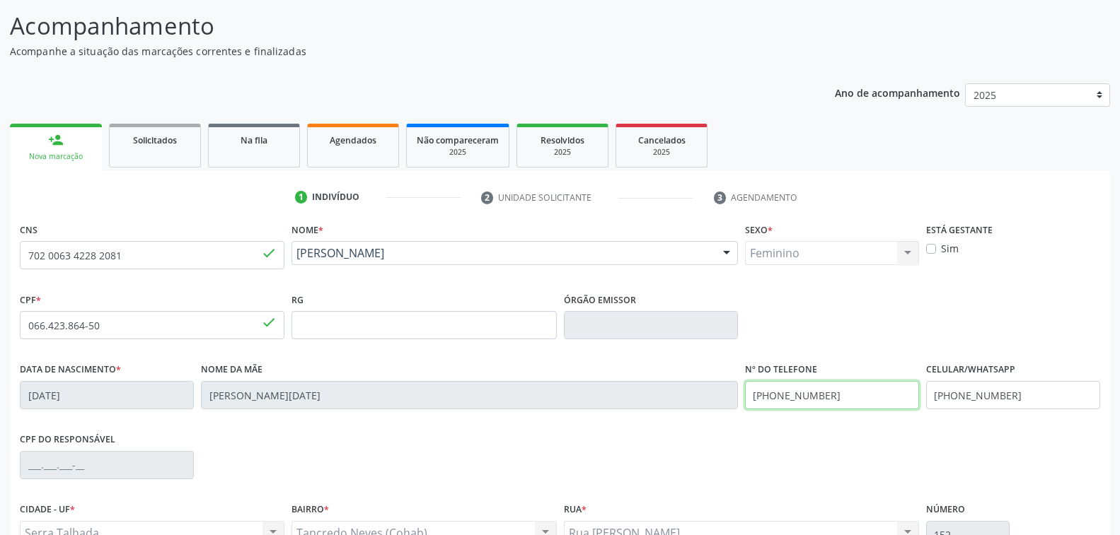
drag, startPoint x: 859, startPoint y: 400, endPoint x: 639, endPoint y: 402, distance: 220.7
click at [639, 402] on div "Data de nascimento * 2[DATE] Nome da mãe [PERSON_NAME][DATE] Nº do Telefone [PH…" at bounding box center [559, 394] width 1087 height 70
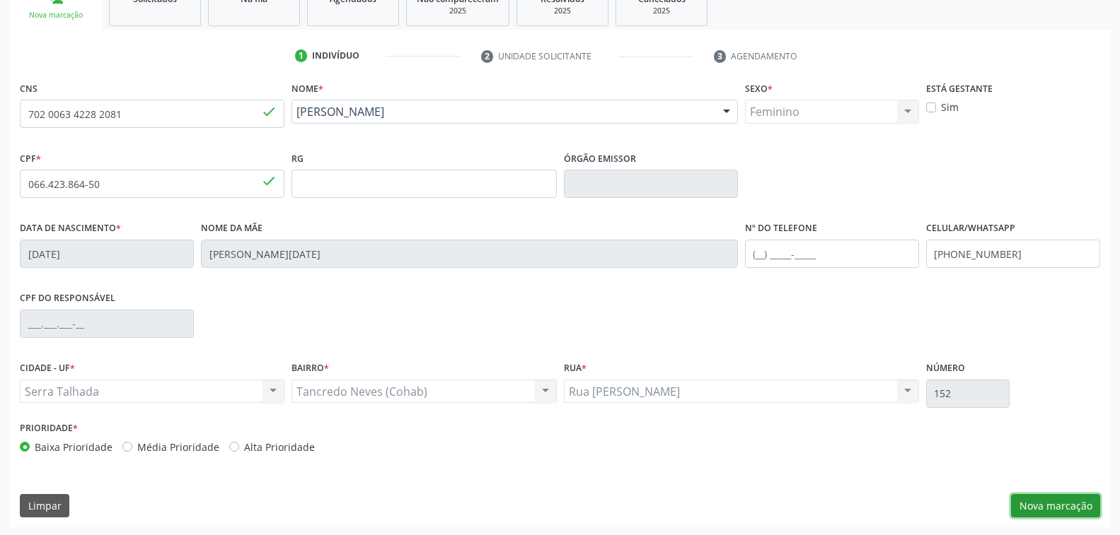
click at [1080, 501] on button "Nova marcação" at bounding box center [1055, 506] width 89 height 24
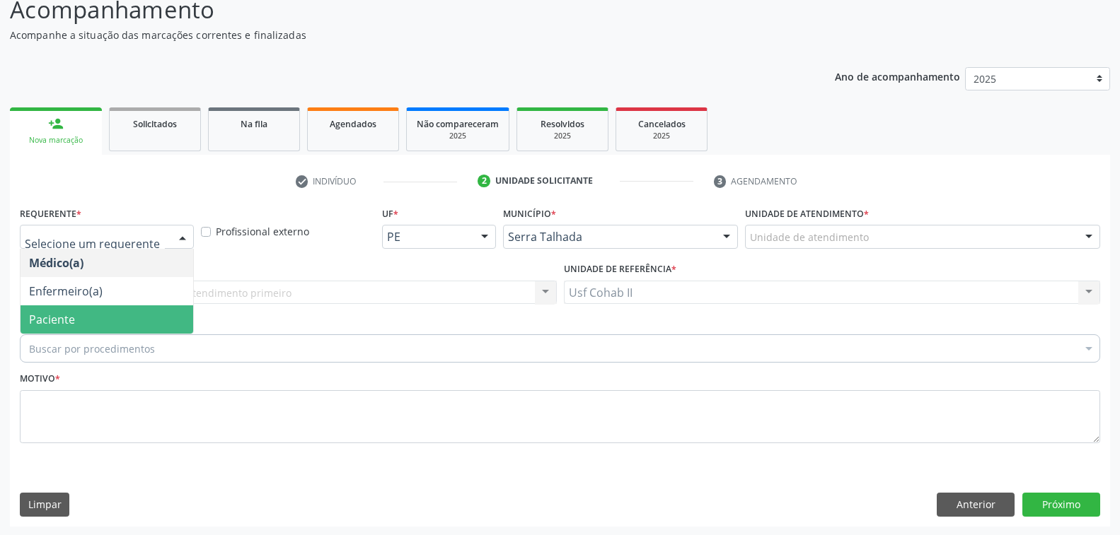
click at [94, 315] on span "Paciente" at bounding box center [107, 320] width 173 height 28
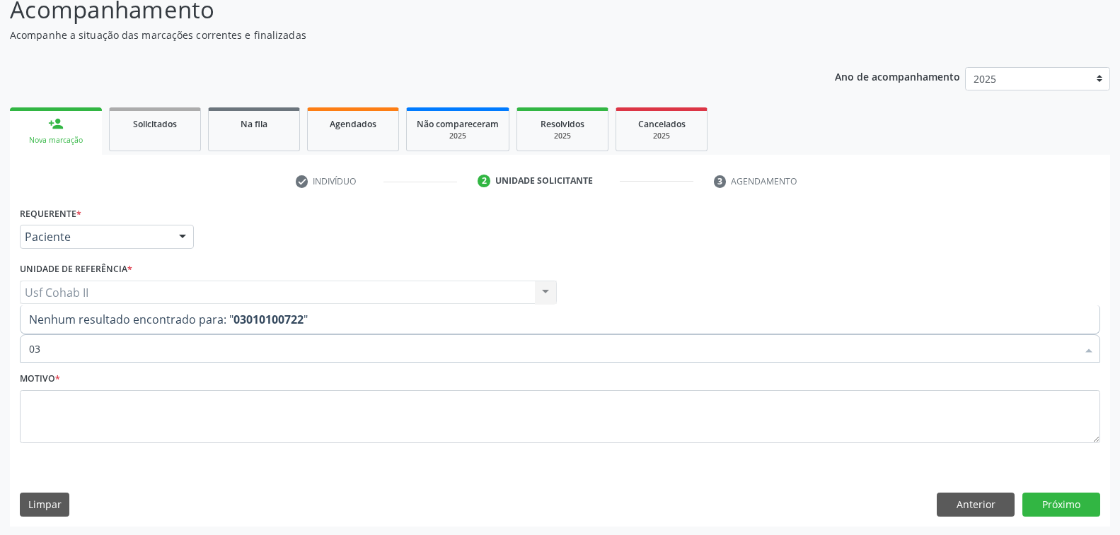
type input "0"
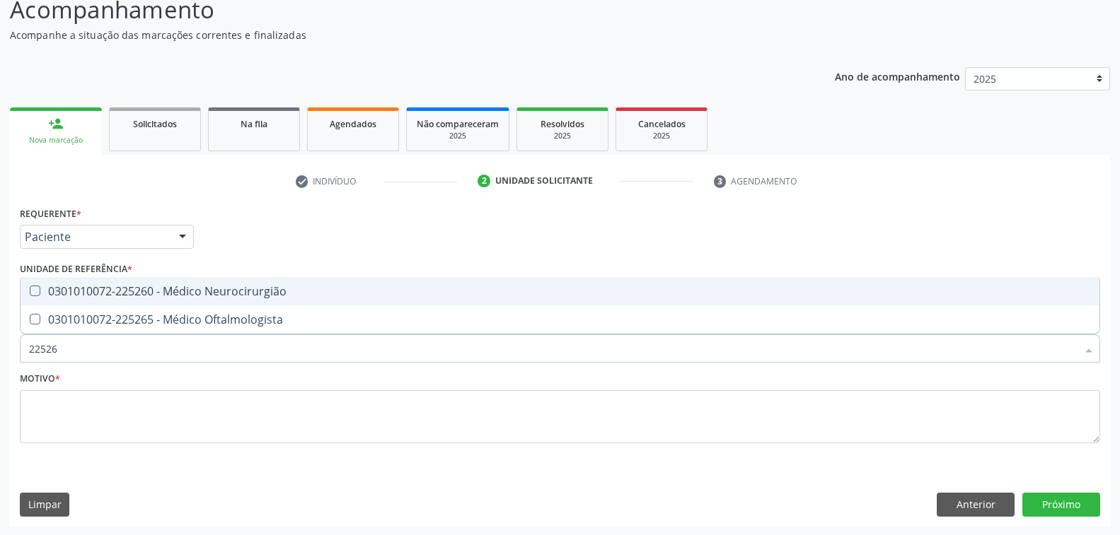
type input "225265"
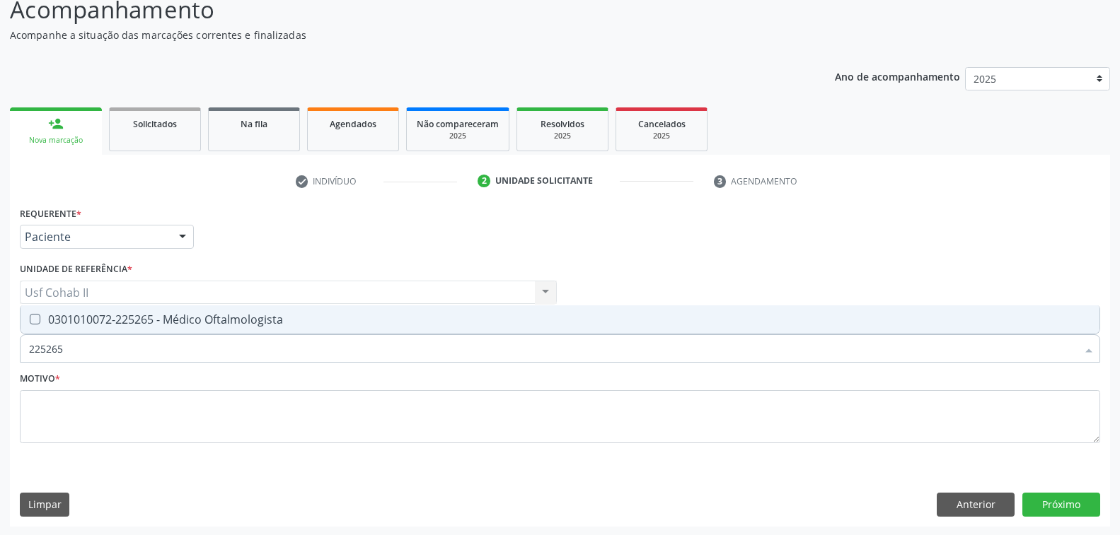
click at [135, 320] on div "0301010072-225265 - Médico Oftalmologista" at bounding box center [560, 319] width 1062 height 11
checkbox Oftalmologista "true"
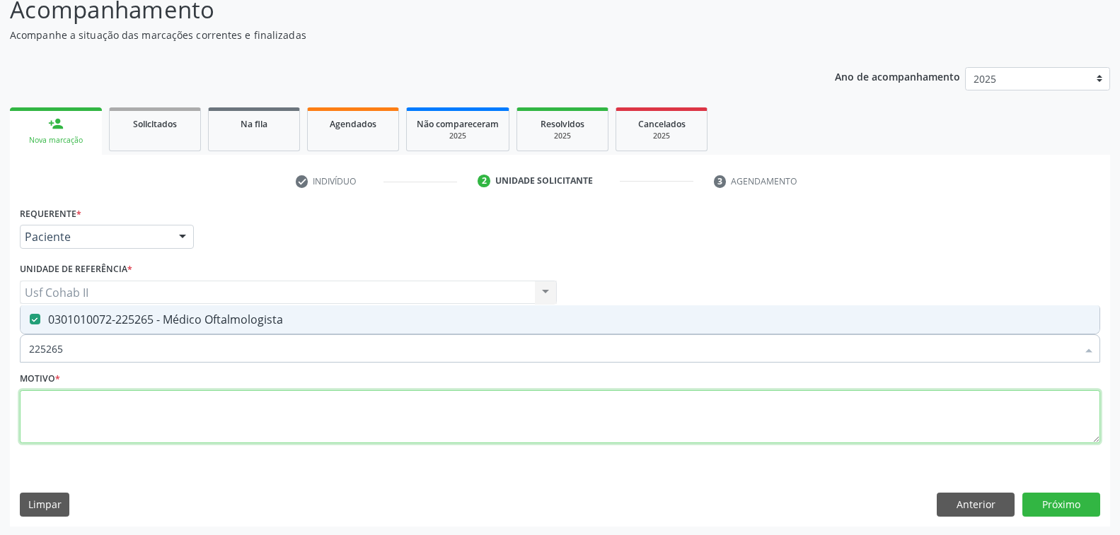
click at [169, 402] on textarea at bounding box center [560, 417] width 1080 height 54
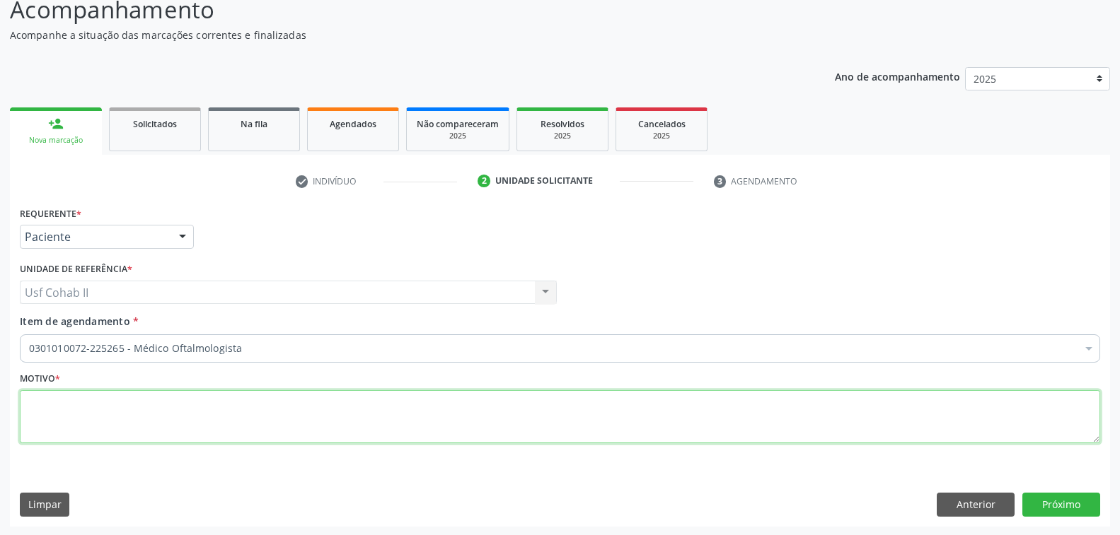
type textarea "r"
type textarea "Rotina"
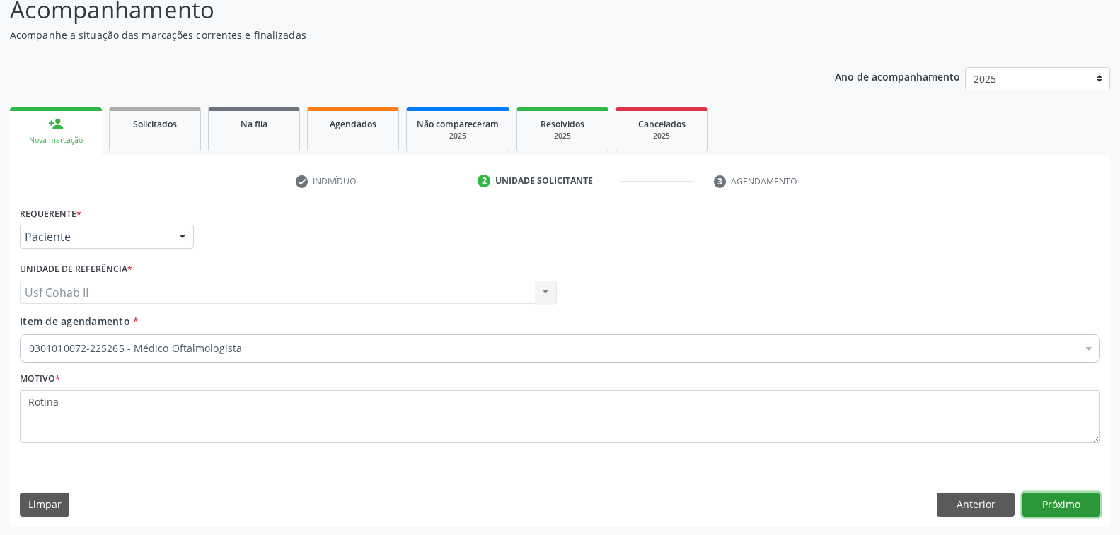
click at [1031, 512] on button "Próximo" at bounding box center [1061, 505] width 78 height 24
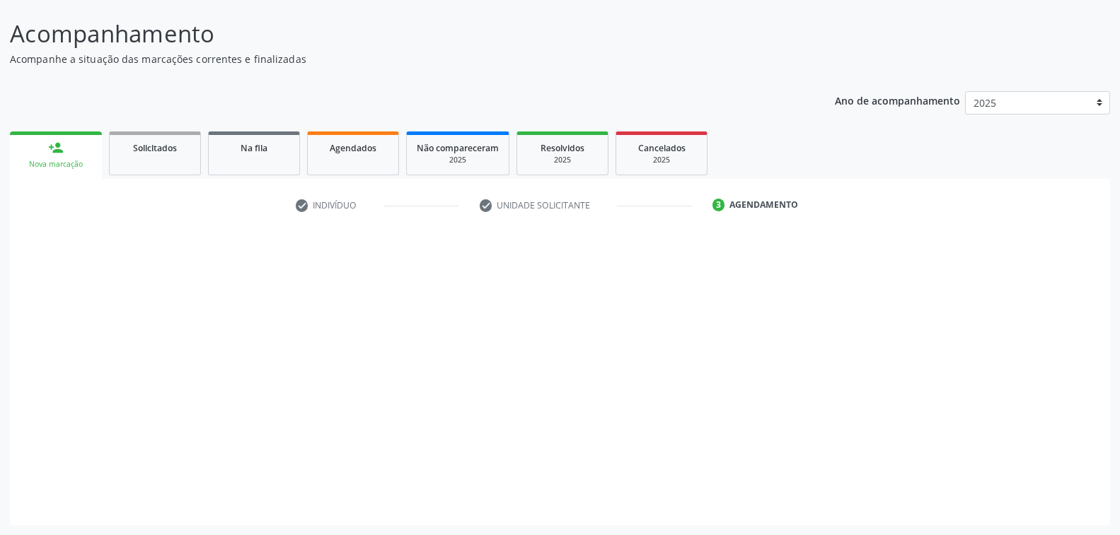
scroll to position [79, 0]
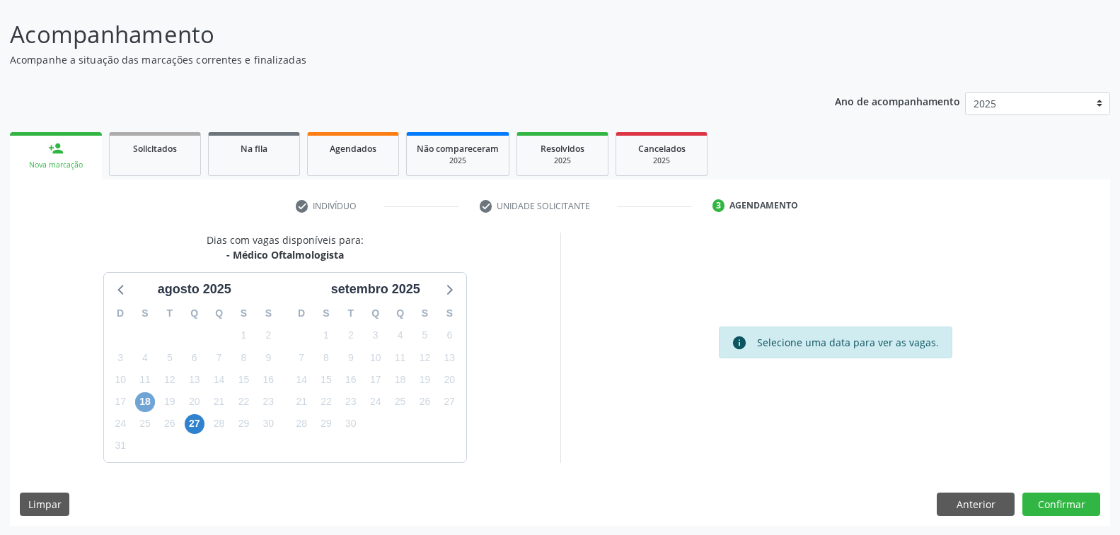
click at [140, 403] on span "18" at bounding box center [145, 403] width 20 height 20
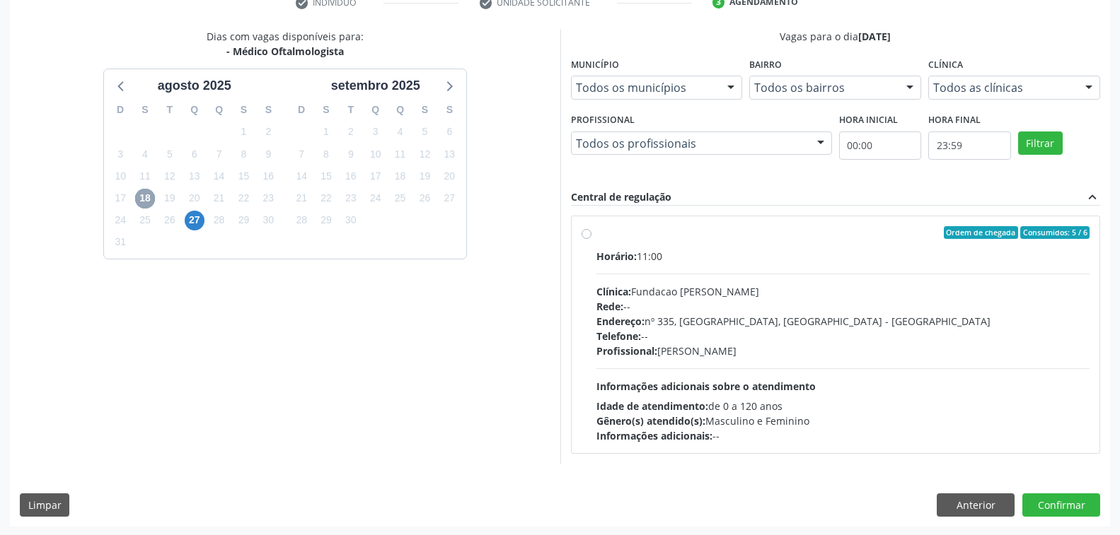
scroll to position [71, 0]
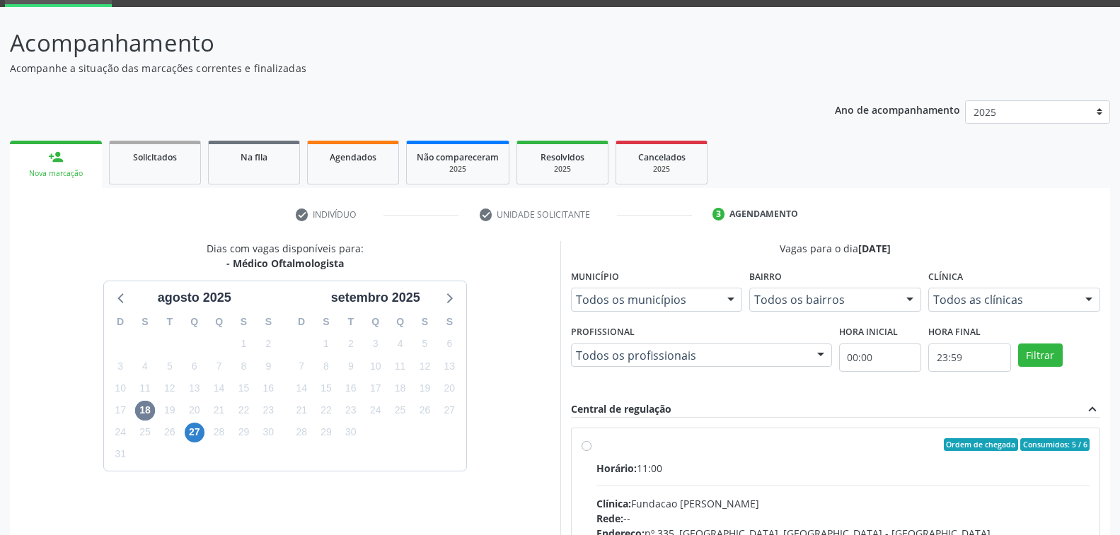
click at [953, 219] on ul "check Indivíduo check Unidade solicitante 3 Agendamento" at bounding box center [560, 214] width 1100 height 23
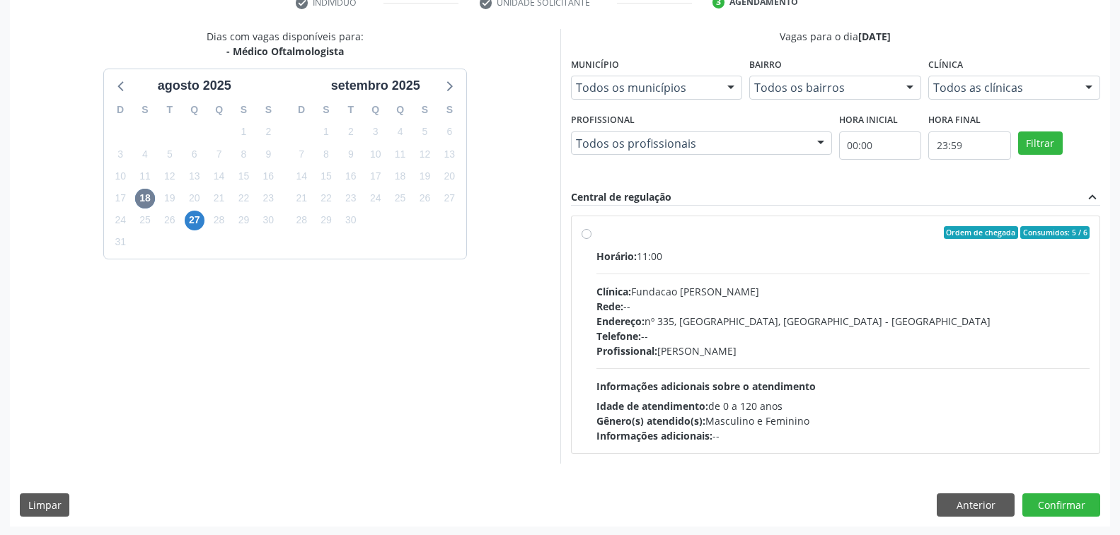
click at [596, 233] on label "Ordem de chegada Consumidos: 5 / 6 Horário: 11:00 Clínica: Fundacao Altino Vent…" at bounding box center [843, 334] width 494 height 217
click at [589, 233] on input "Ordem de chegada Consumidos: 5 / 6 Horário: 11:00 Clínica: Fundacao Altino Vent…" at bounding box center [586, 232] width 10 height 13
radio input "true"
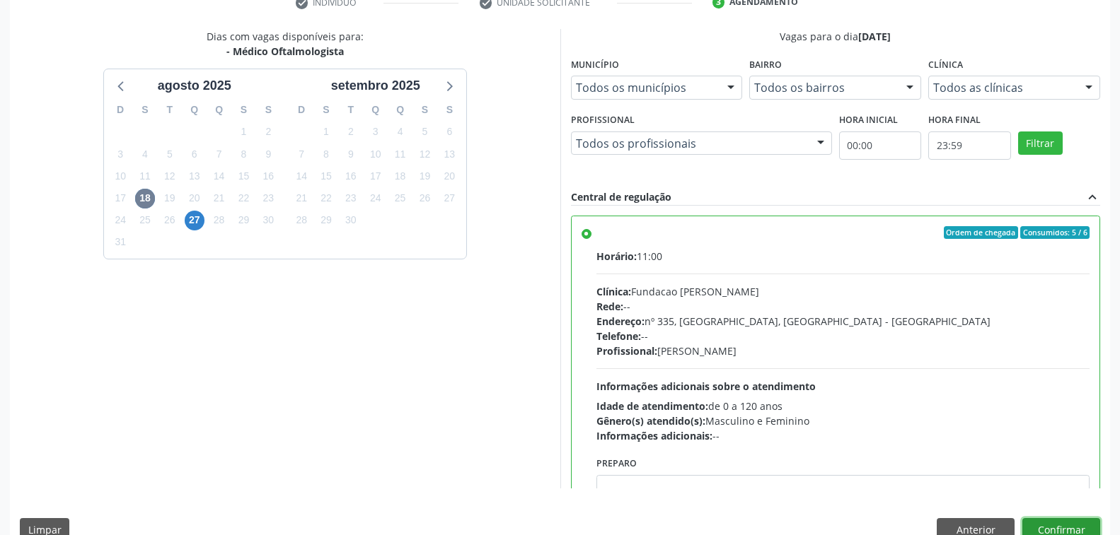
click at [1066, 521] on button "Confirmar" at bounding box center [1061, 530] width 78 height 24
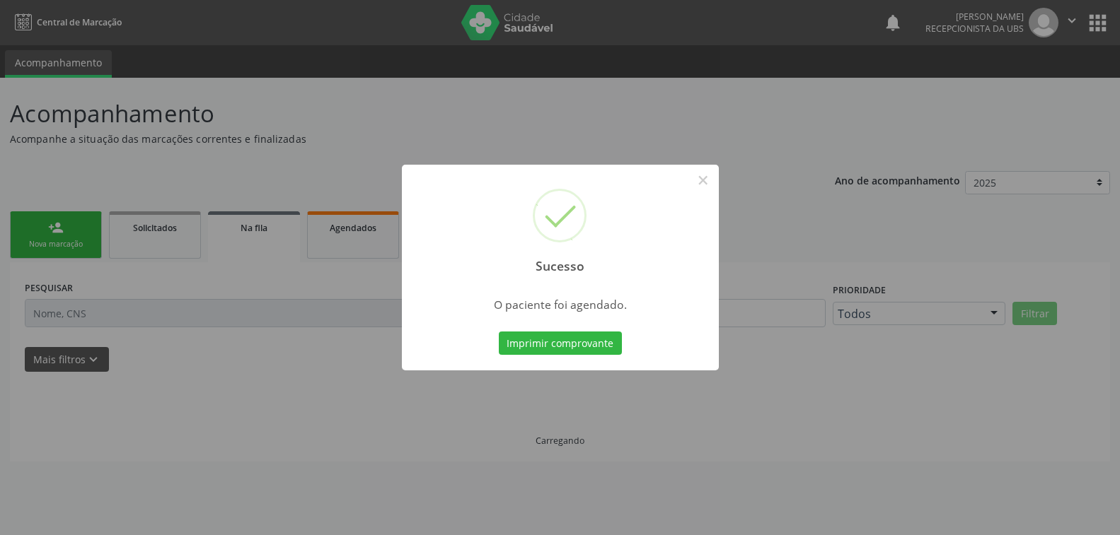
scroll to position [0, 0]
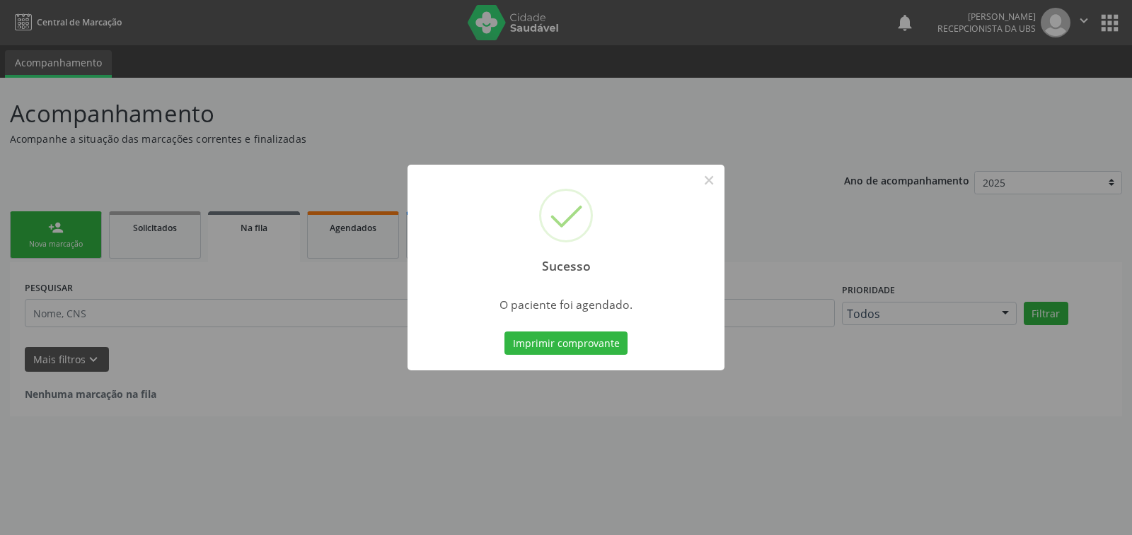
click at [562, 356] on div "Imprimir comprovante Cancel" at bounding box center [565, 344] width 129 height 30
click at [564, 349] on button "Imprimir comprovante" at bounding box center [565, 344] width 123 height 24
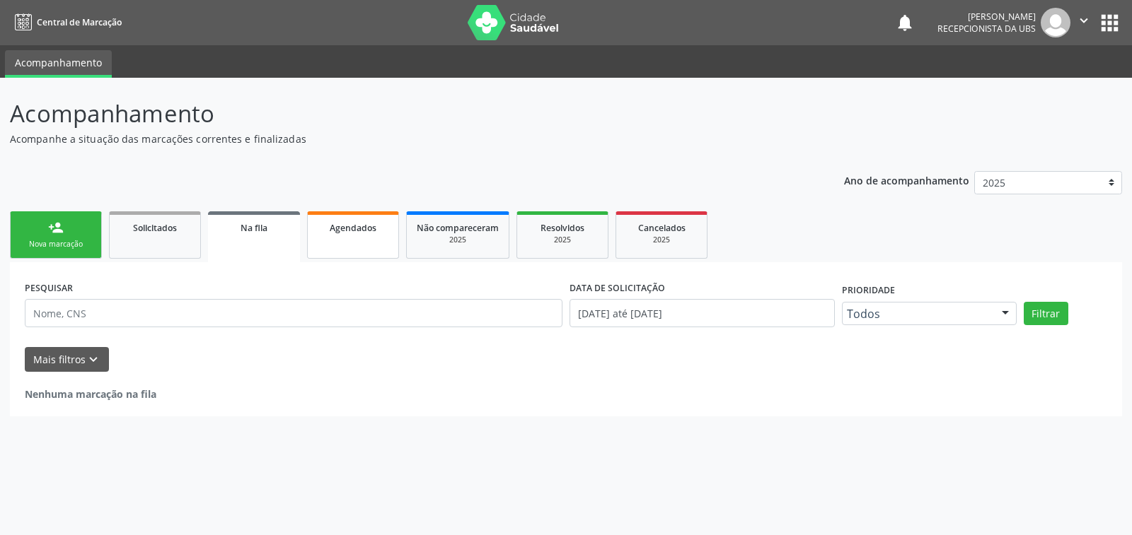
click at [364, 237] on link "Agendados" at bounding box center [353, 234] width 92 height 47
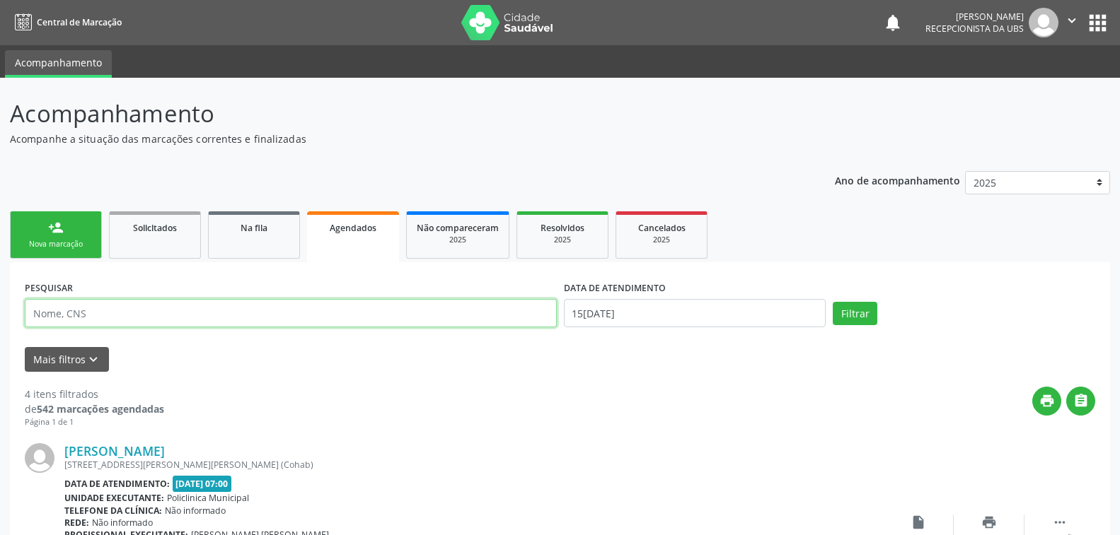
click at [67, 312] on input "text" at bounding box center [291, 313] width 532 height 28
click at [91, 322] on input "text" at bounding box center [291, 313] width 532 height 28
type input "d"
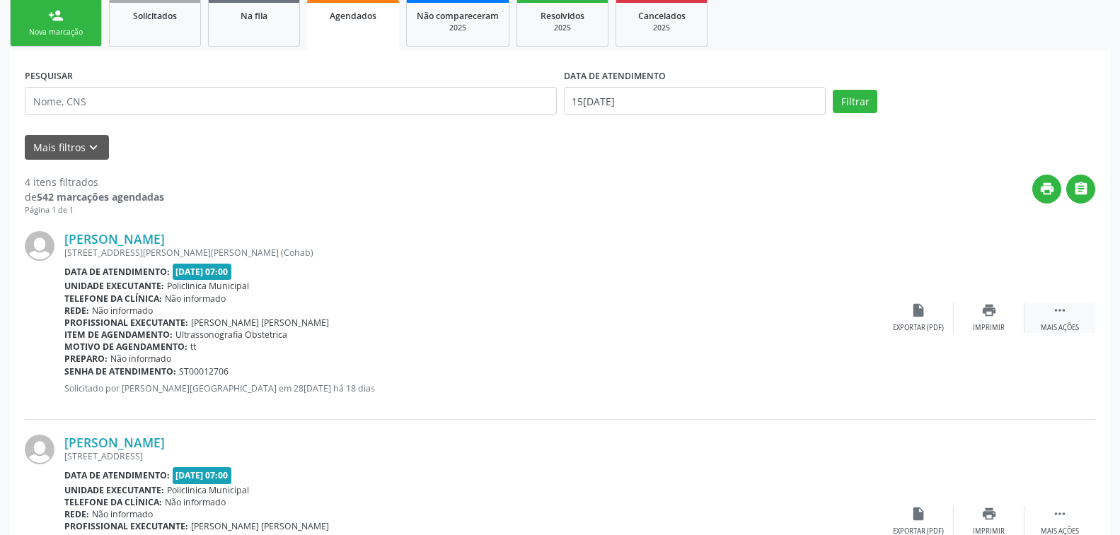
click at [1072, 323] on div "Mais ações" at bounding box center [1059, 328] width 38 height 10
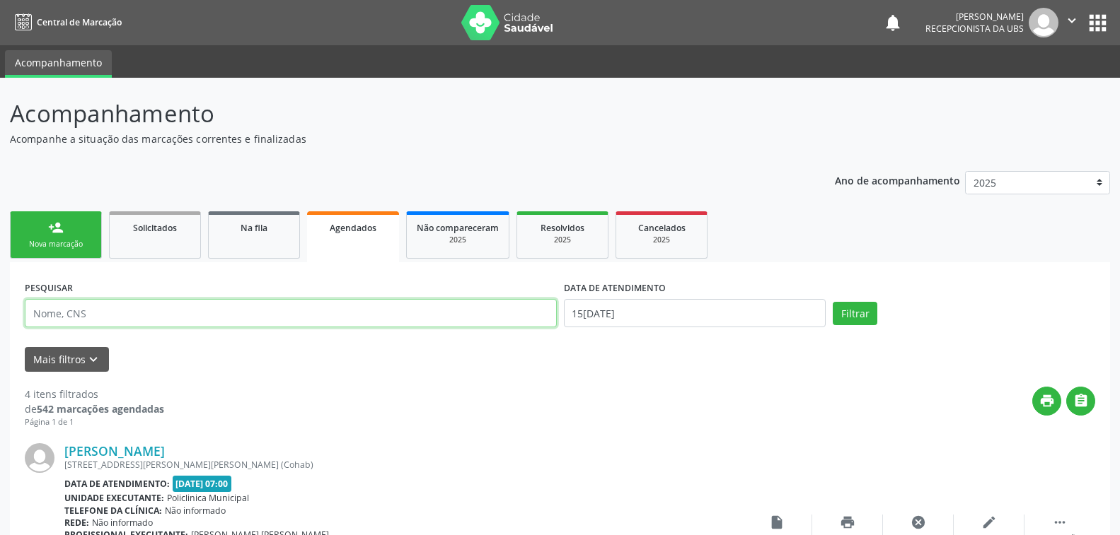
click at [94, 318] on input "text" at bounding box center [291, 313] width 532 height 28
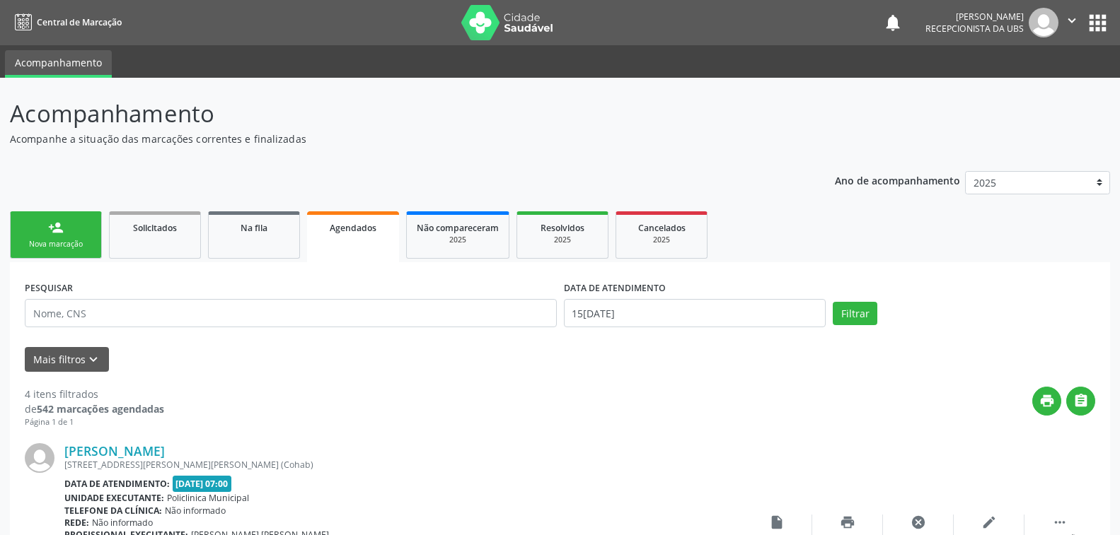
click at [1056, 28] on img at bounding box center [1043, 23] width 30 height 30
click at [1066, 23] on icon "" at bounding box center [1072, 21] width 16 height 16
click at [1011, 93] on link "Sair" at bounding box center [1036, 86] width 98 height 20
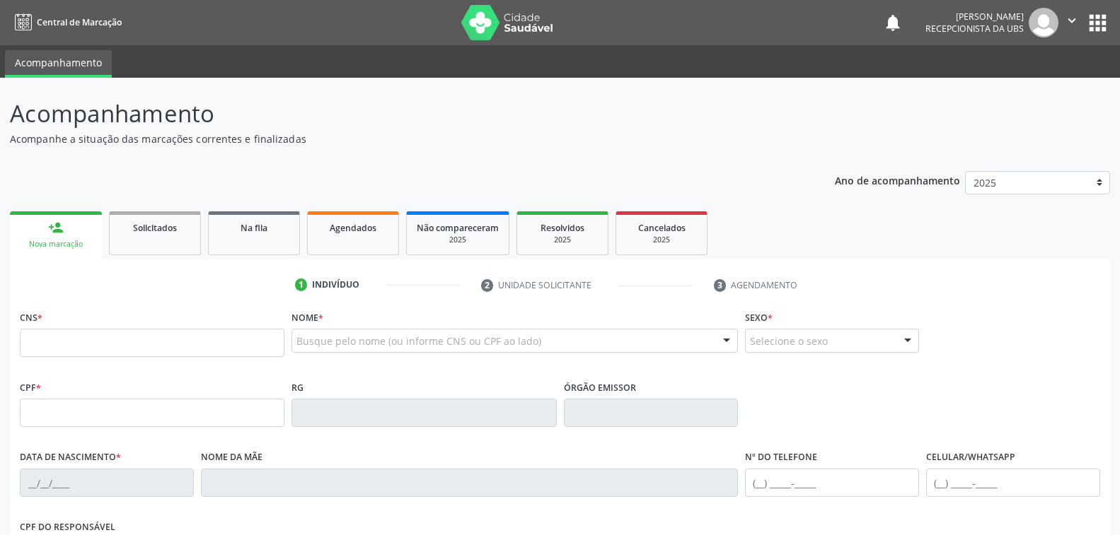
click at [97, 237] on link "person_add Nova marcação" at bounding box center [56, 234] width 92 height 47
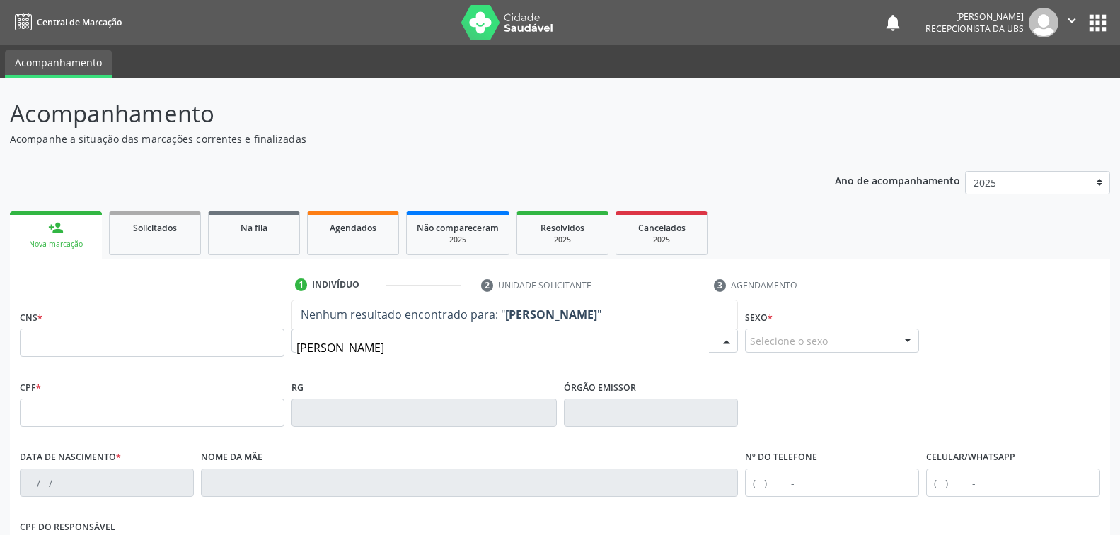
type input "maria do socorro barbosa"
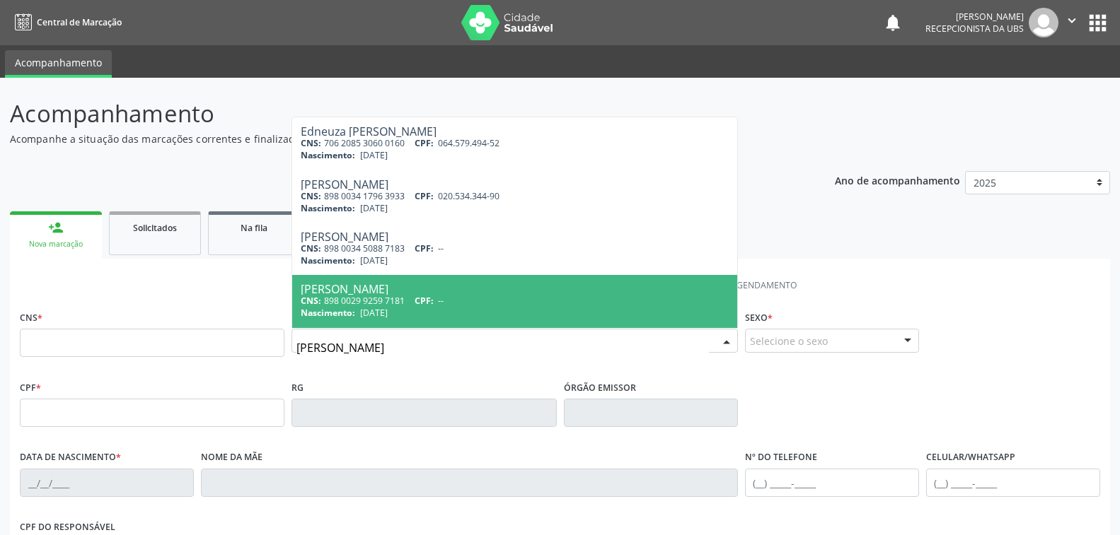
click at [458, 292] on div "Maria do Socorro Barbosa" at bounding box center [514, 289] width 427 height 11
type input "898 0029 9259 7181"
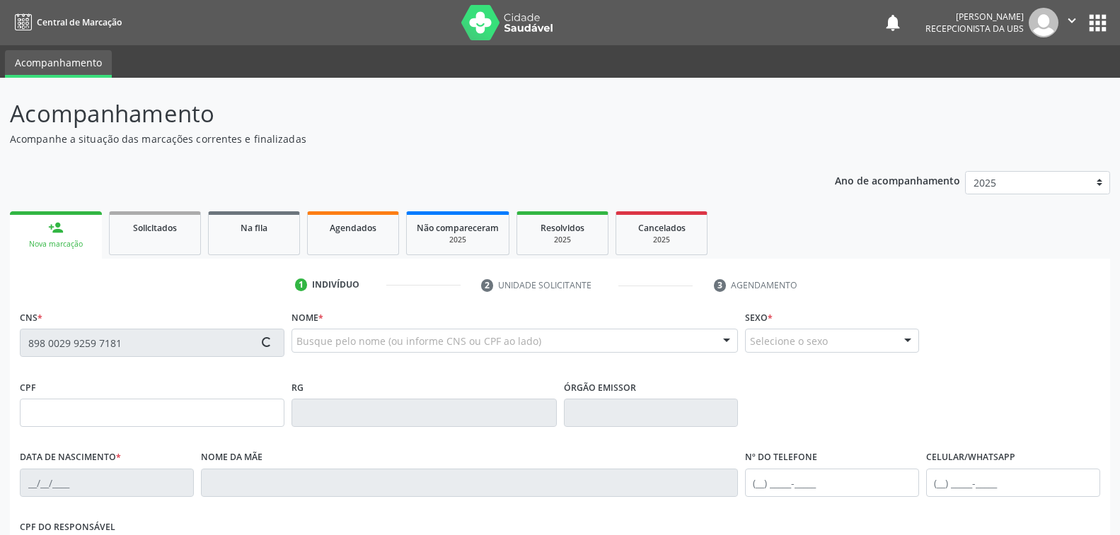
type input "01/06/1970"
type input "Maria do Carmo da Silva"
type input "(99) 99999-9999"
type input "728.839.014-49"
type input "19"
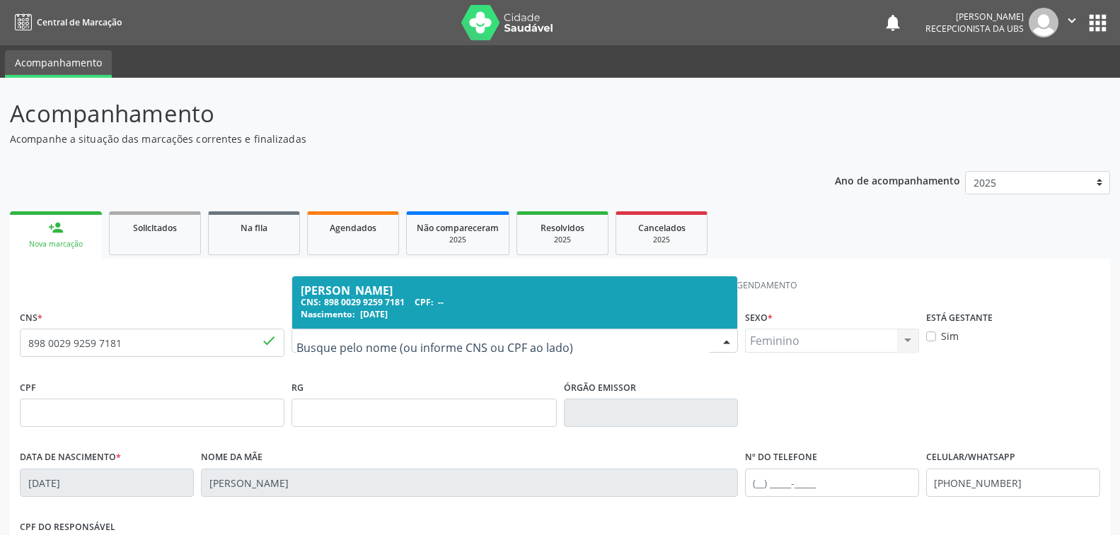
drag, startPoint x: 435, startPoint y: 347, endPoint x: 440, endPoint y: 332, distance: 15.7
click at [435, 347] on input "text" at bounding box center [502, 348] width 412 height 28
click at [653, 309] on div "Nascimento: 01/06/1970" at bounding box center [514, 314] width 427 height 12
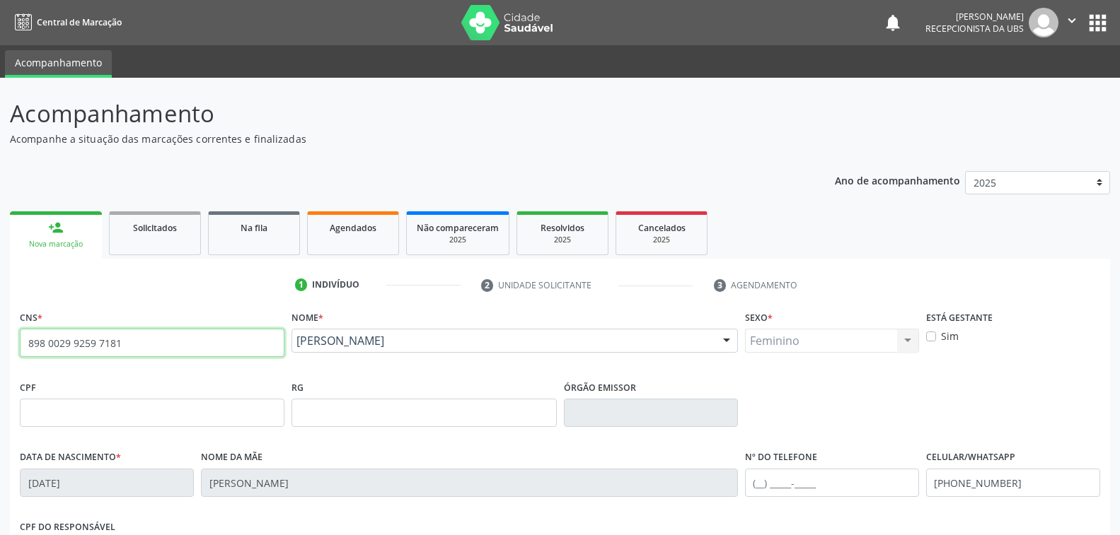
click at [128, 340] on input "898 0029 9259 7181" at bounding box center [152, 343] width 265 height 28
type input "8"
click at [823, 243] on ul "person_add Nova marcação Solicitados Na fila Agendados Não compareceram 2025 Re…" at bounding box center [560, 233] width 1100 height 51
click at [773, 377] on div "CPF * RG Órgão emissor" at bounding box center [559, 412] width 1087 height 70
click at [98, 341] on input "text" at bounding box center [152, 343] width 265 height 28
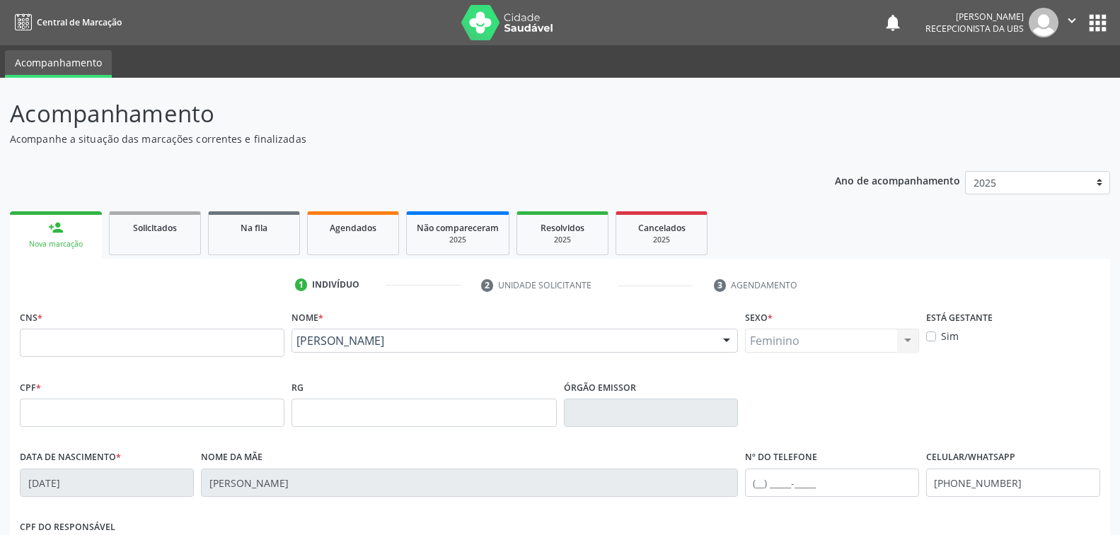
click at [70, 243] on div "Nova marcação" at bounding box center [56, 244] width 72 height 11
click at [729, 337] on div at bounding box center [726, 342] width 21 height 24
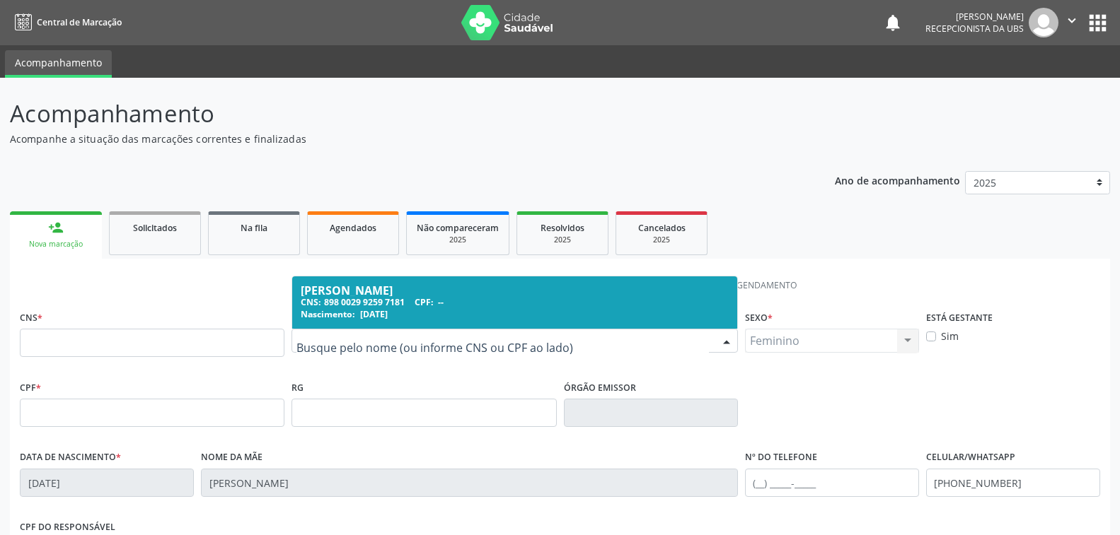
click at [383, 349] on input "text" at bounding box center [502, 348] width 412 height 28
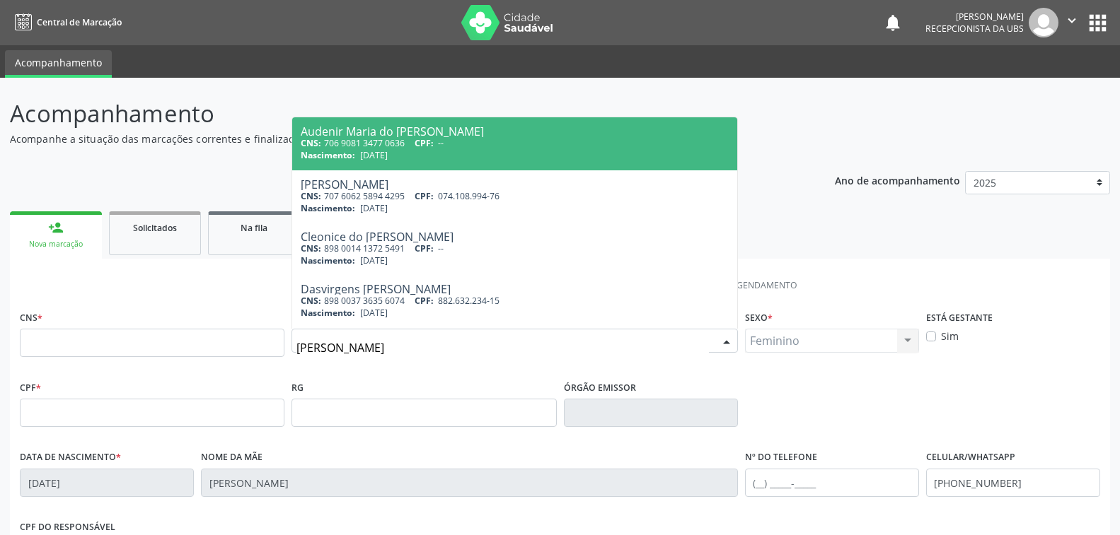
type input "socorro barbosa"
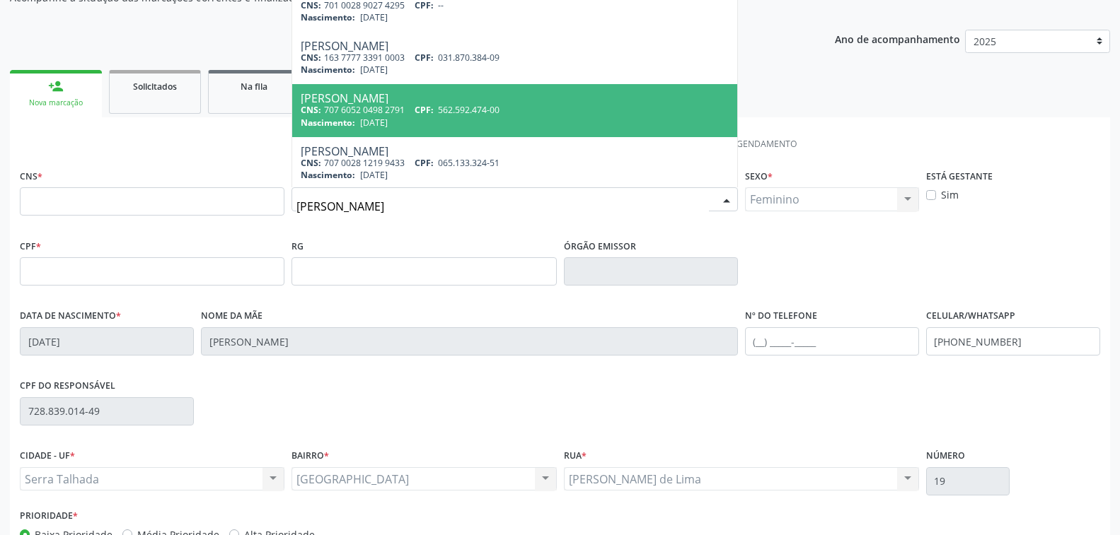
scroll to position [212, 0]
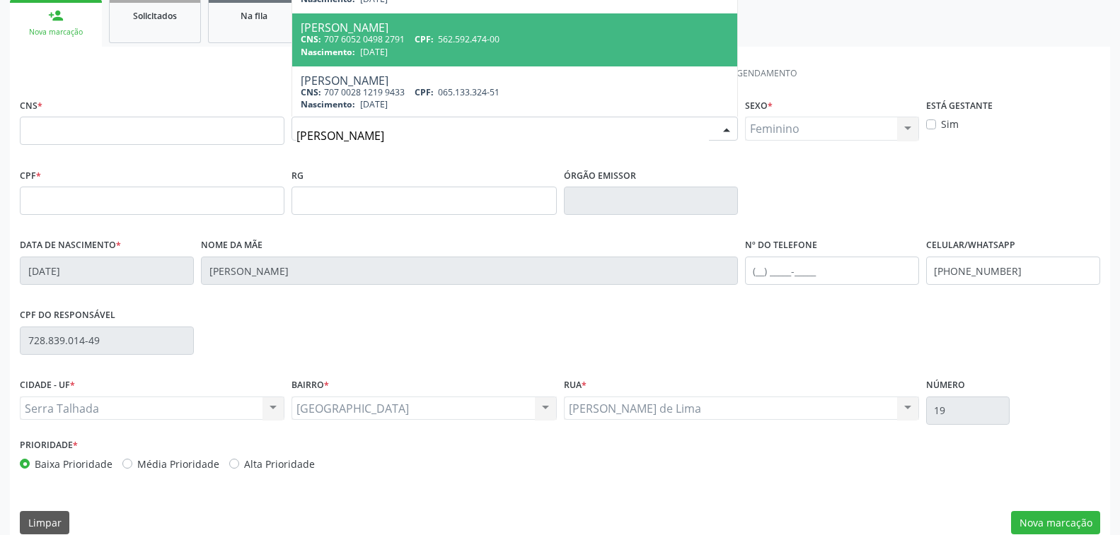
click at [472, 42] on span "562.592.474-00" at bounding box center [469, 39] width 62 height 12
type input "707 6052 0498 2791"
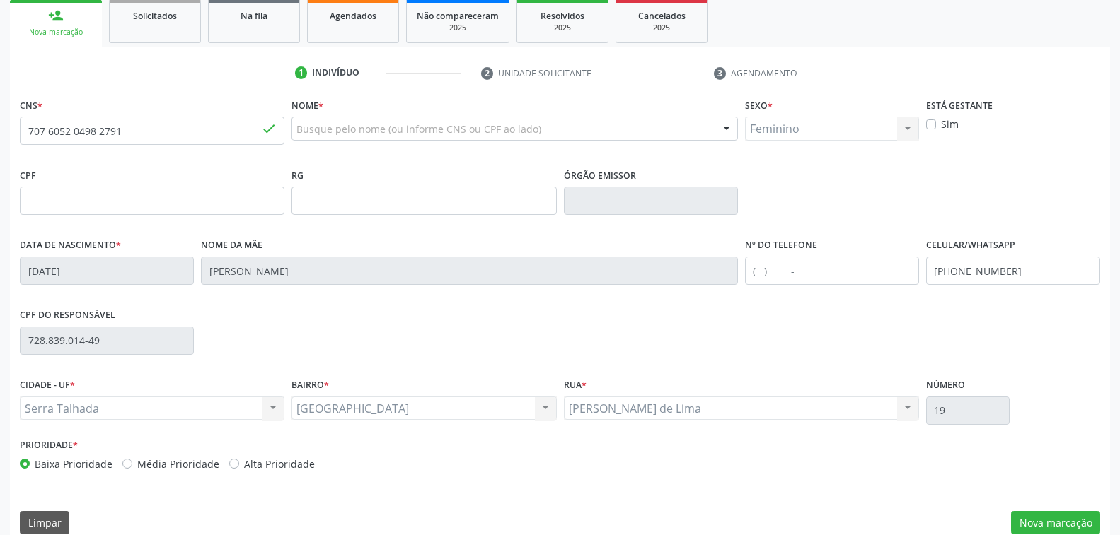
scroll to position [0, 0]
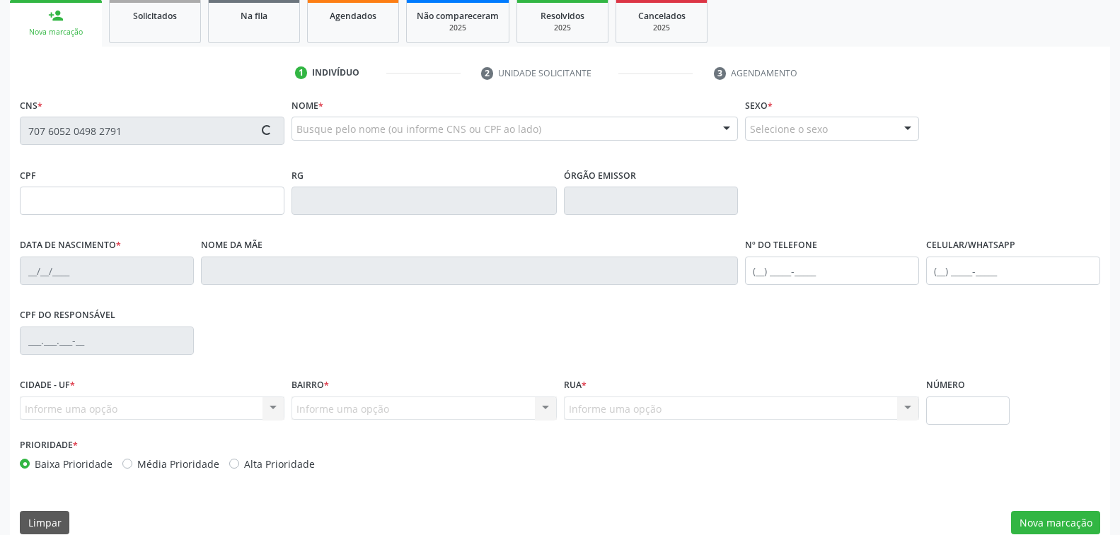
type input "562.592.474-00"
type input "24/11/1962"
type input "Luiza Barbosa da Silva"
type input "(87) 99611-1986"
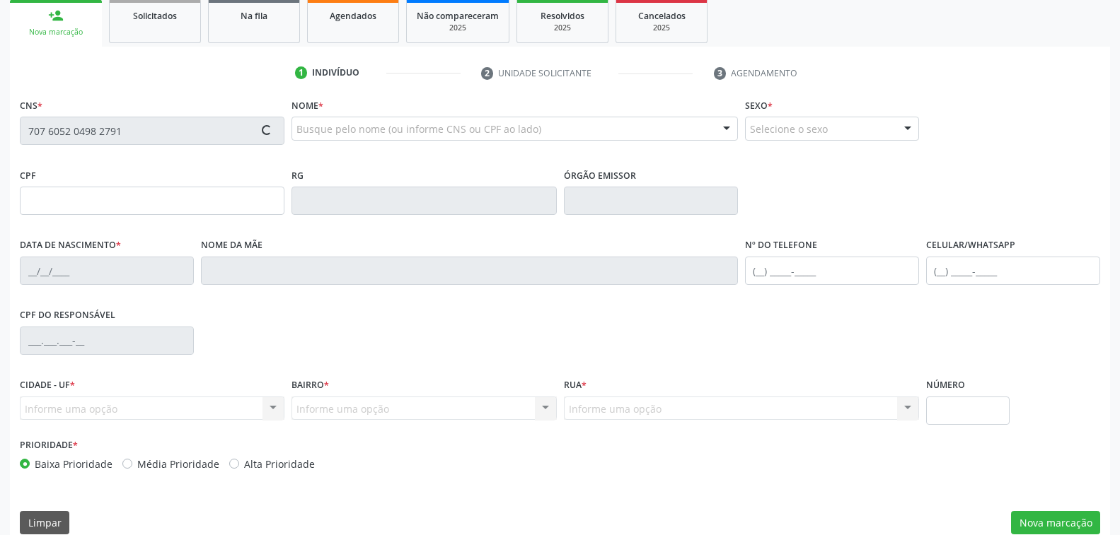
type input "706"
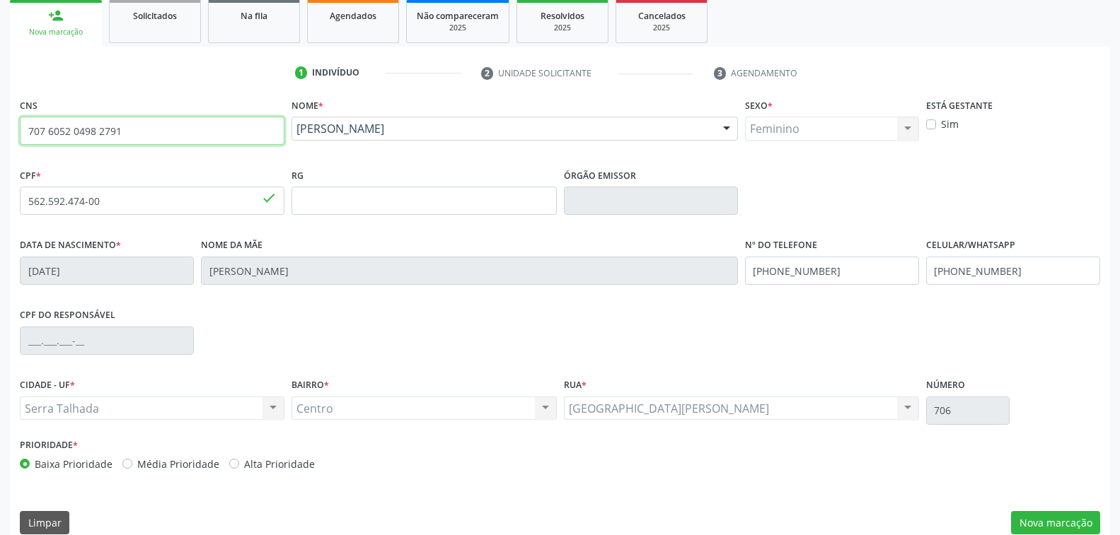
click at [124, 130] on input "707 6052 0498 2791" at bounding box center [152, 131] width 265 height 28
type input "7"
click at [117, 129] on input "text" at bounding box center [152, 131] width 265 height 28
type input "700 0054 8586 3404"
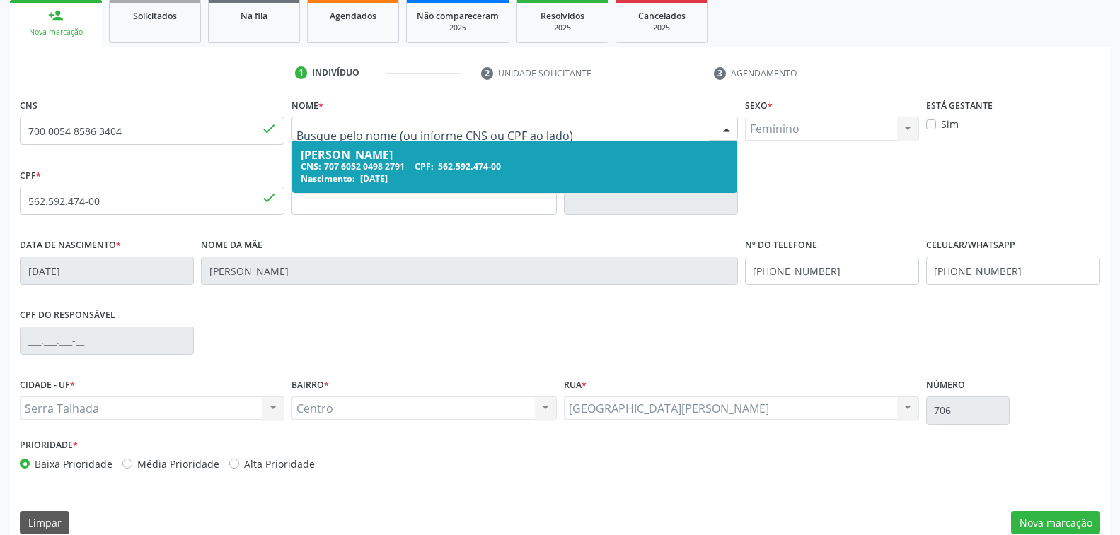
click at [518, 338] on div "CPF do responsável" at bounding box center [559, 340] width 1087 height 70
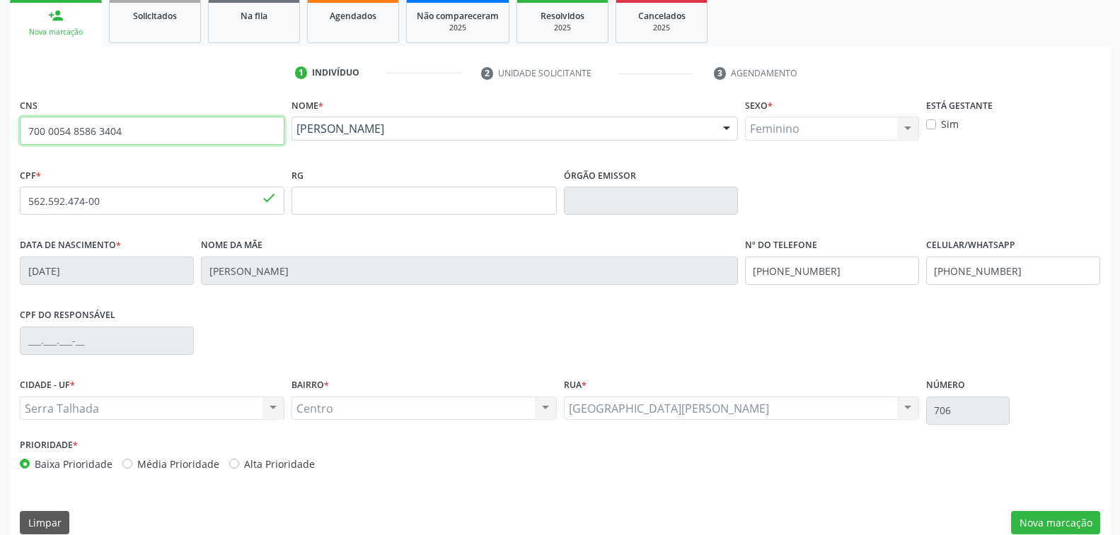
click at [246, 143] on input "700 0054 8586 3404" at bounding box center [152, 131] width 265 height 28
click at [70, 32] on div "Nova marcação" at bounding box center [56, 32] width 72 height 11
click at [74, 39] on link "person_add Nova marcação" at bounding box center [56, 22] width 92 height 47
click at [74, 35] on div "Nova marcação" at bounding box center [56, 32] width 72 height 11
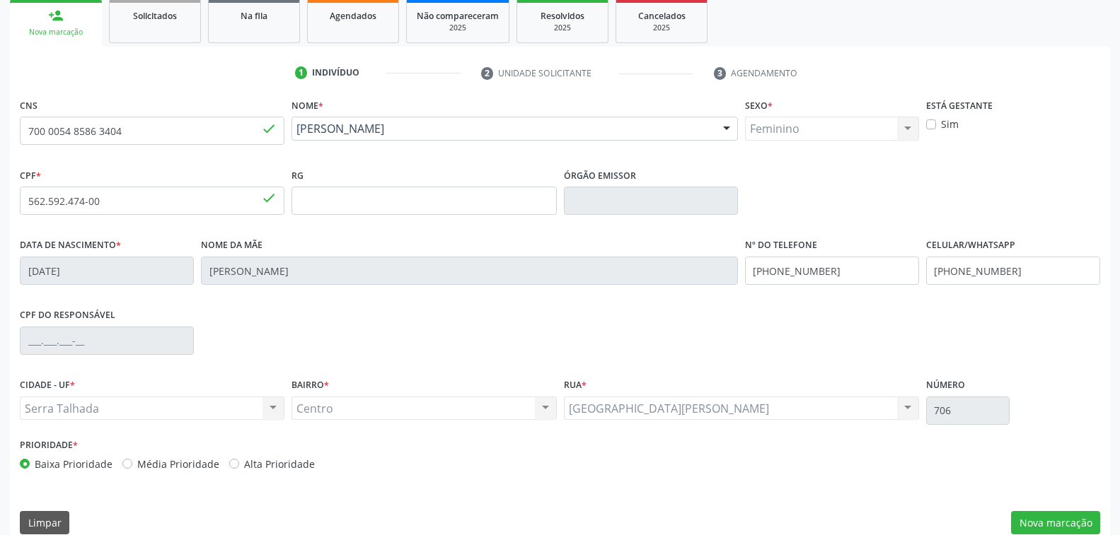
click at [74, 35] on div "Nova marcação" at bounding box center [56, 32] width 72 height 11
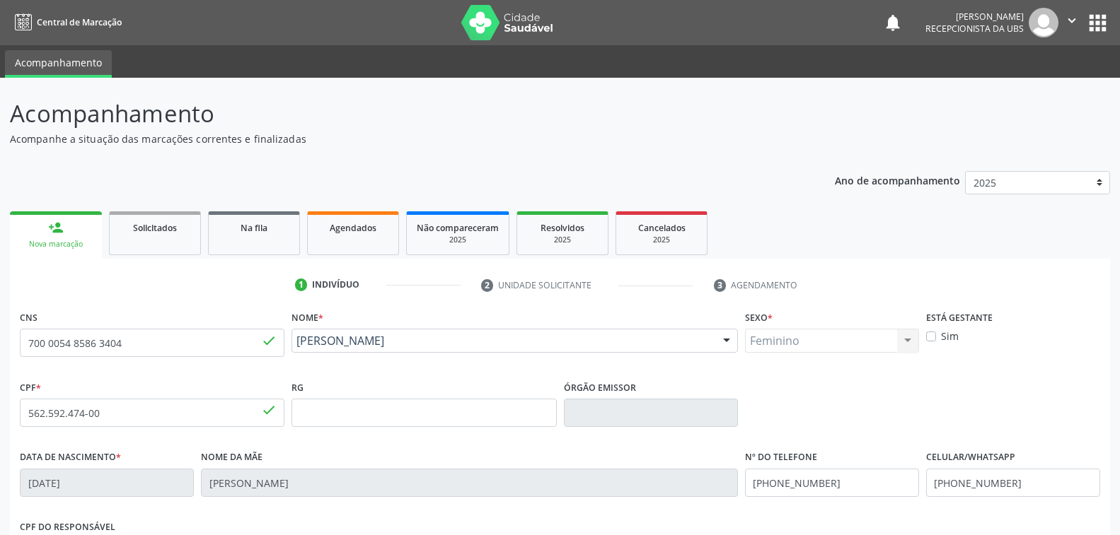
click at [63, 229] on div "person_add" at bounding box center [56, 228] width 16 height 16
click at [81, 246] on div "Nova marcação" at bounding box center [56, 244] width 72 height 11
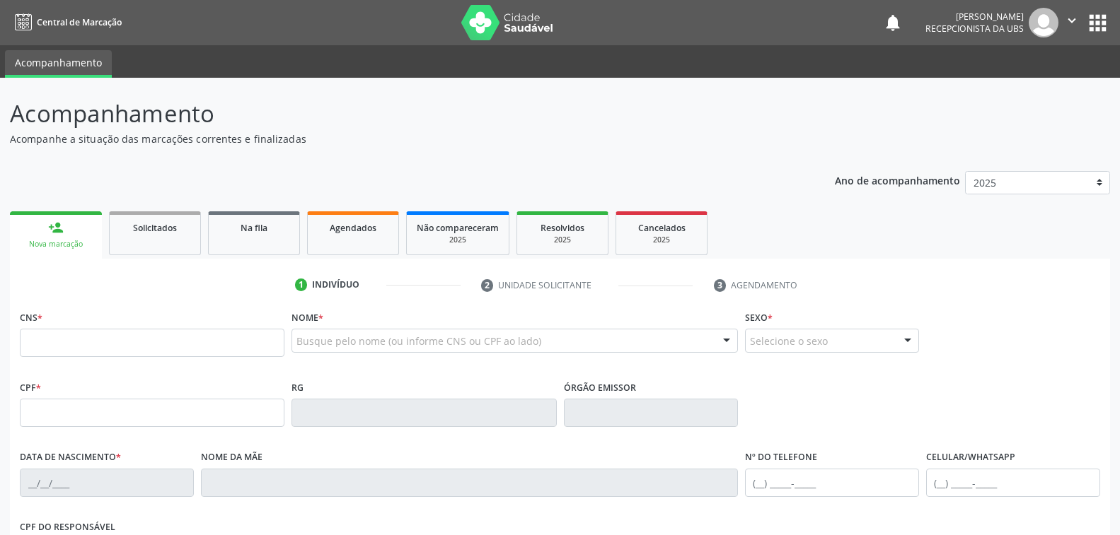
click at [89, 336] on input "text" at bounding box center [152, 343] width 265 height 28
type input "700 0054 8586 3404"
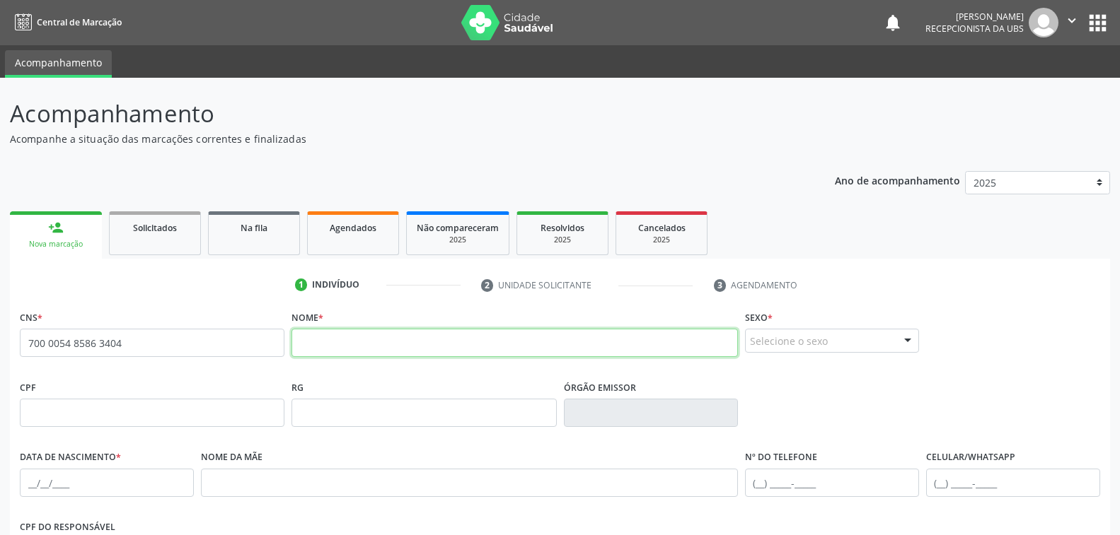
click at [327, 341] on input "text" at bounding box center [514, 343] width 446 height 28
type input "maria do socorro barbosa de souza"
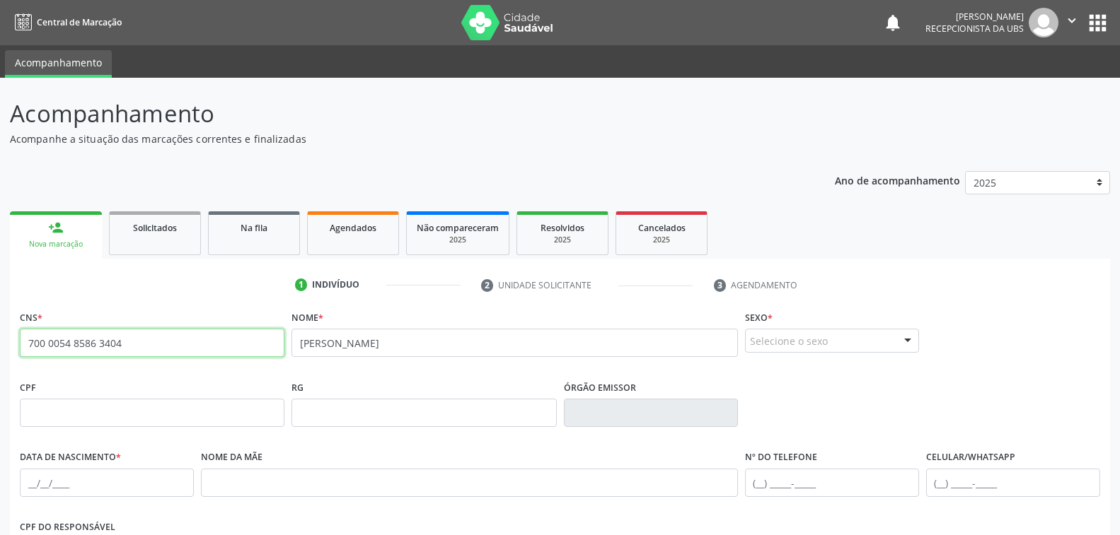
click at [149, 342] on input "700 0054 8586 3404" at bounding box center [152, 343] width 265 height 28
type input "7"
click at [521, 317] on div "Nome * maria do socorro barbosa de souza" at bounding box center [514, 332] width 446 height 50
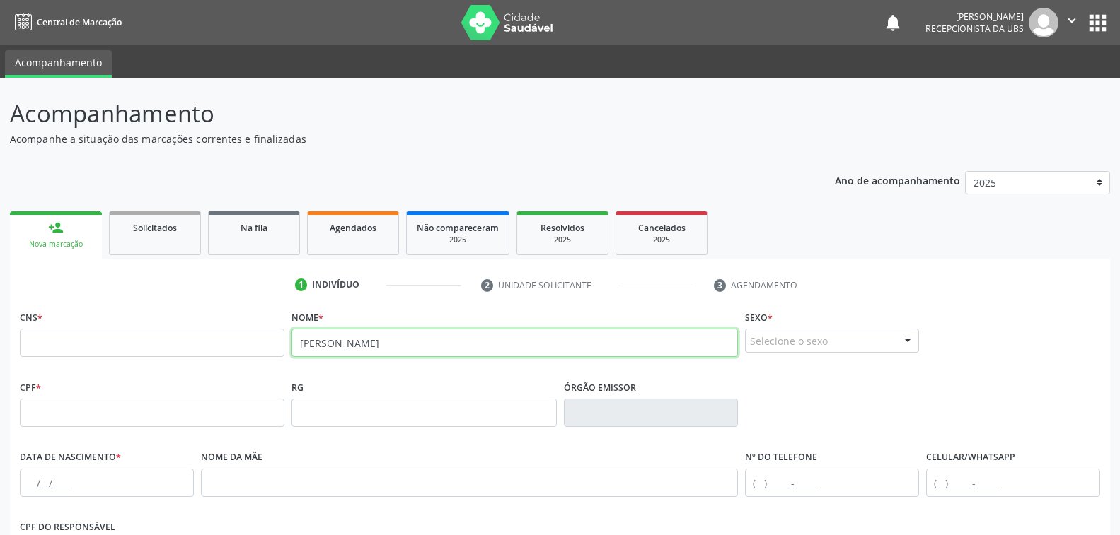
click at [476, 344] on input "maria do socorro barbosa de souza" at bounding box center [514, 343] width 446 height 28
type input "m"
click at [329, 340] on input "text" at bounding box center [514, 343] width 446 height 28
type input "maria do socorro barbosa de souza"
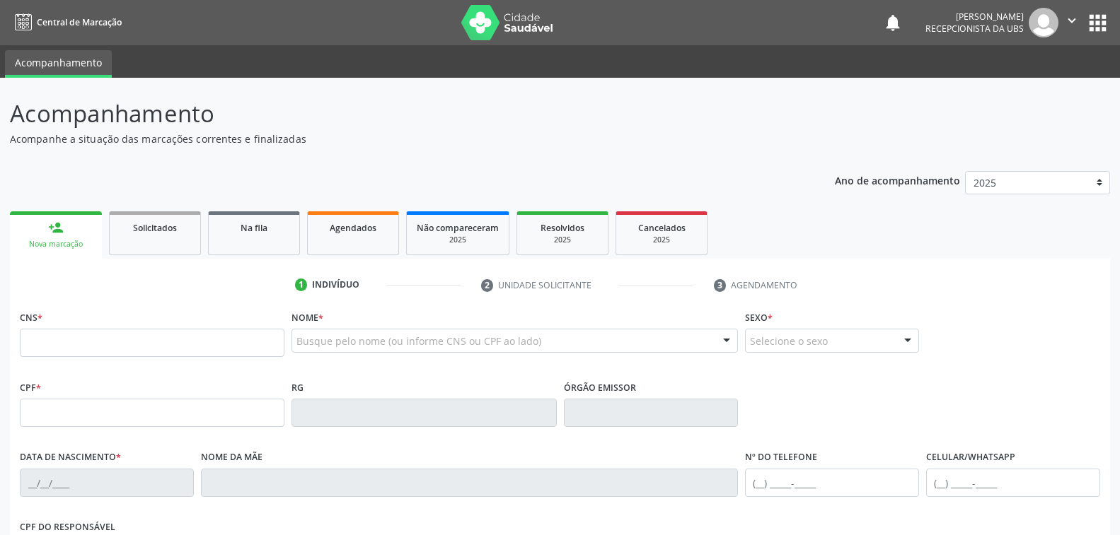
click at [64, 344] on input "text" at bounding box center [152, 343] width 265 height 28
type input "701 0028 9027 4295"
type input "1[DATE]"
type input "[PERSON_NAME]"
type input "[PHONE_NUMBER]"
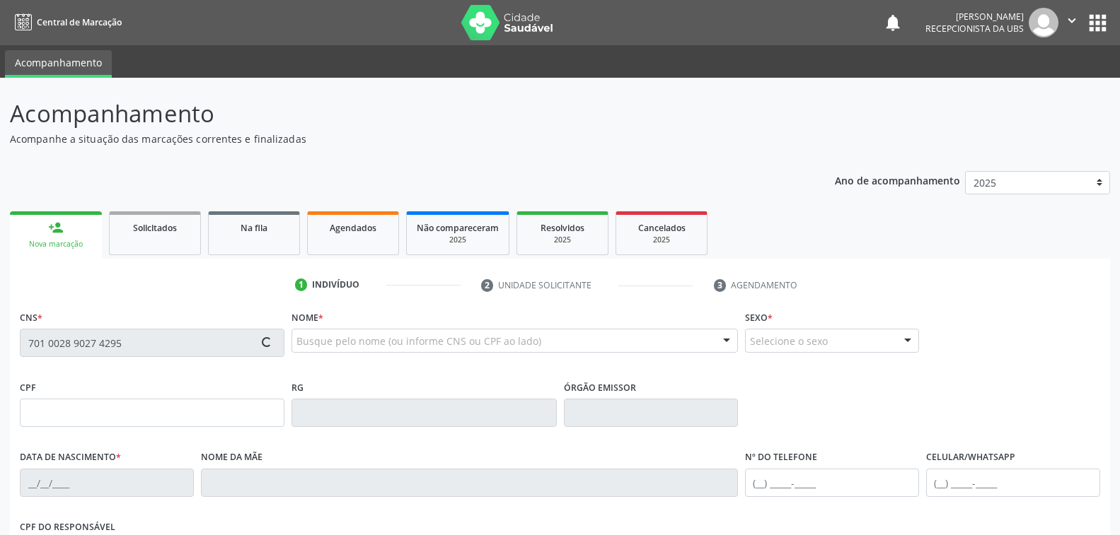
type input "77"
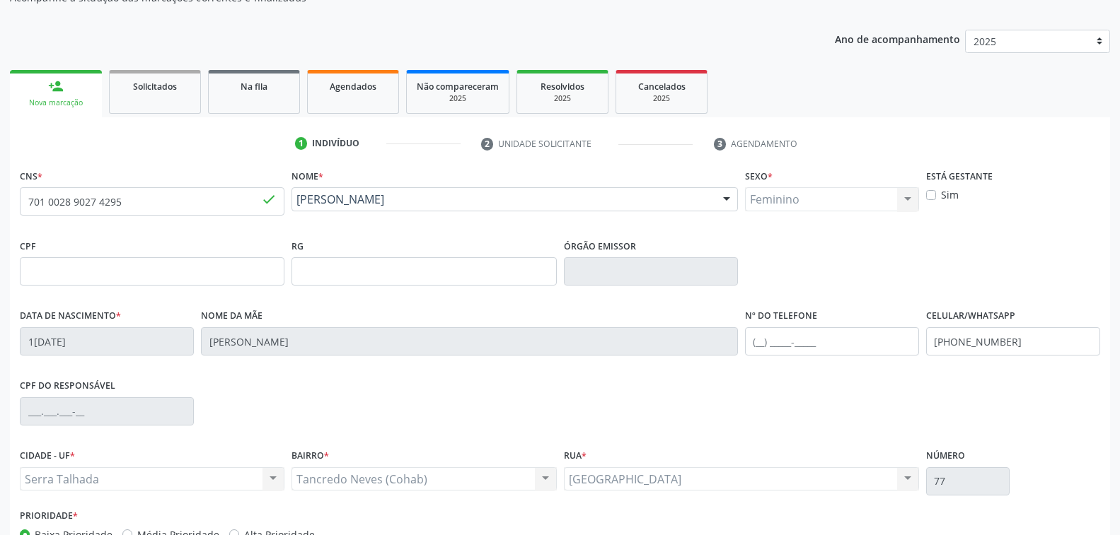
scroll to position [212, 0]
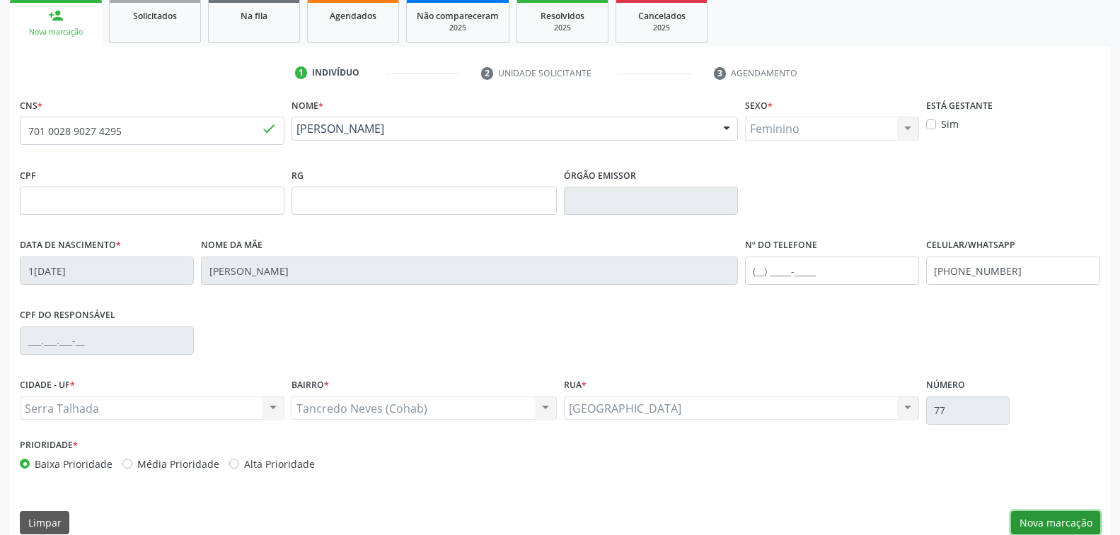
click at [1045, 520] on button "Nova marcação" at bounding box center [1055, 523] width 89 height 24
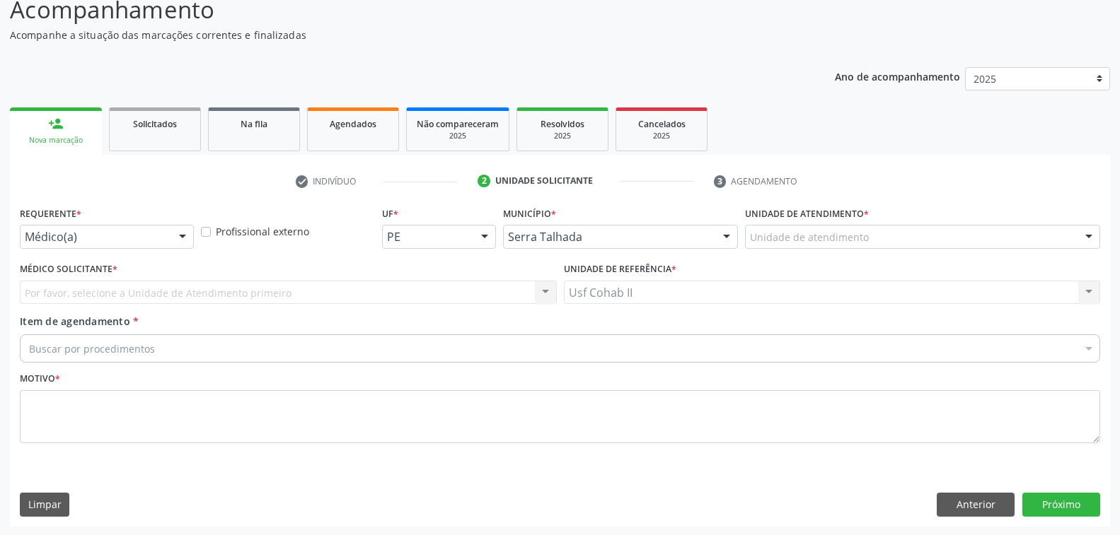
click at [175, 236] on div at bounding box center [182, 238] width 21 height 24
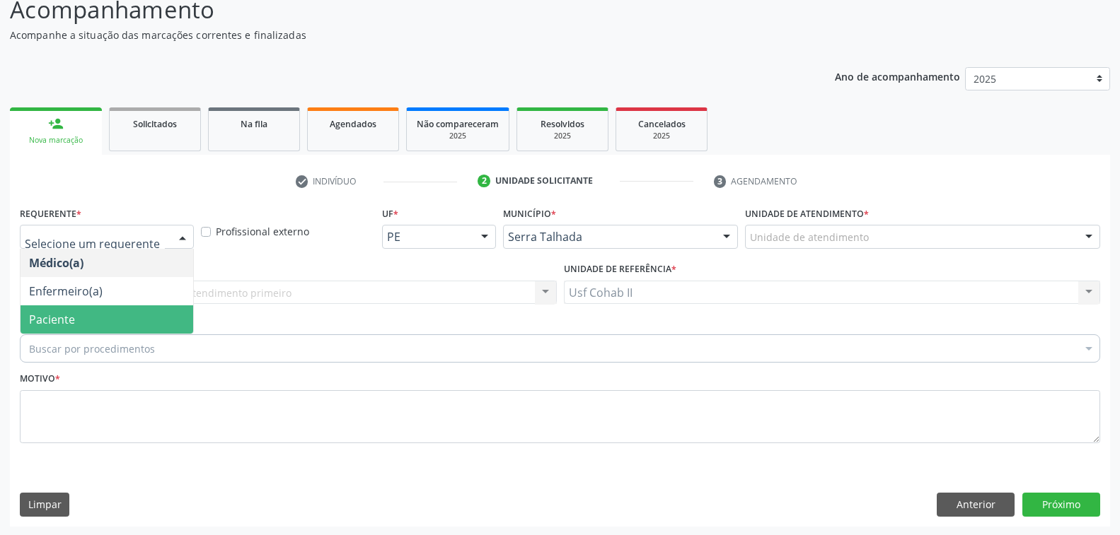
click at [96, 318] on span "Paciente" at bounding box center [107, 320] width 173 height 28
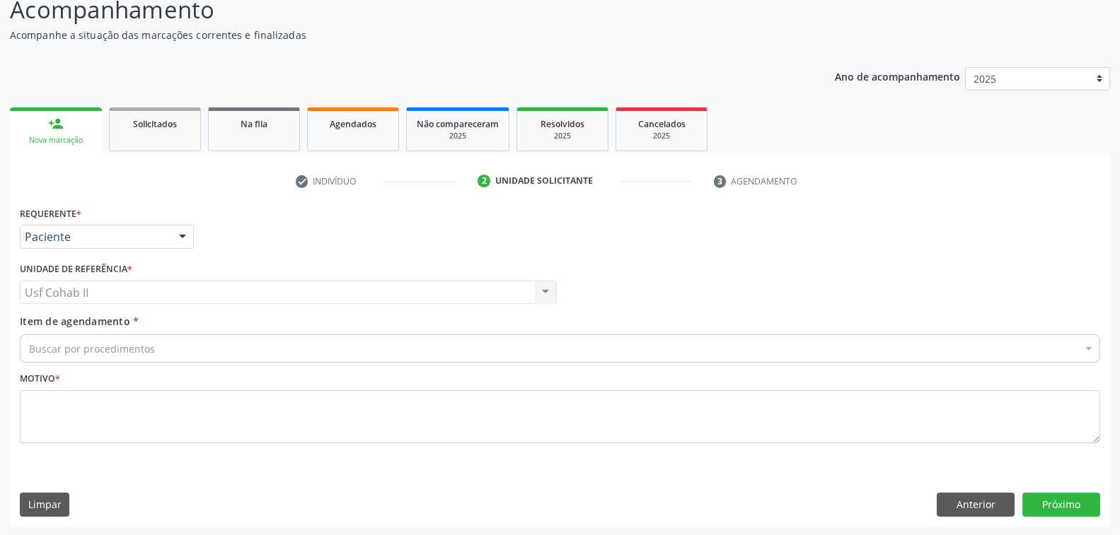
drag, startPoint x: 162, startPoint y: 347, endPoint x: 177, endPoint y: 342, distance: 15.4
click at [163, 347] on div "Buscar por procedimentos" at bounding box center [560, 349] width 1080 height 28
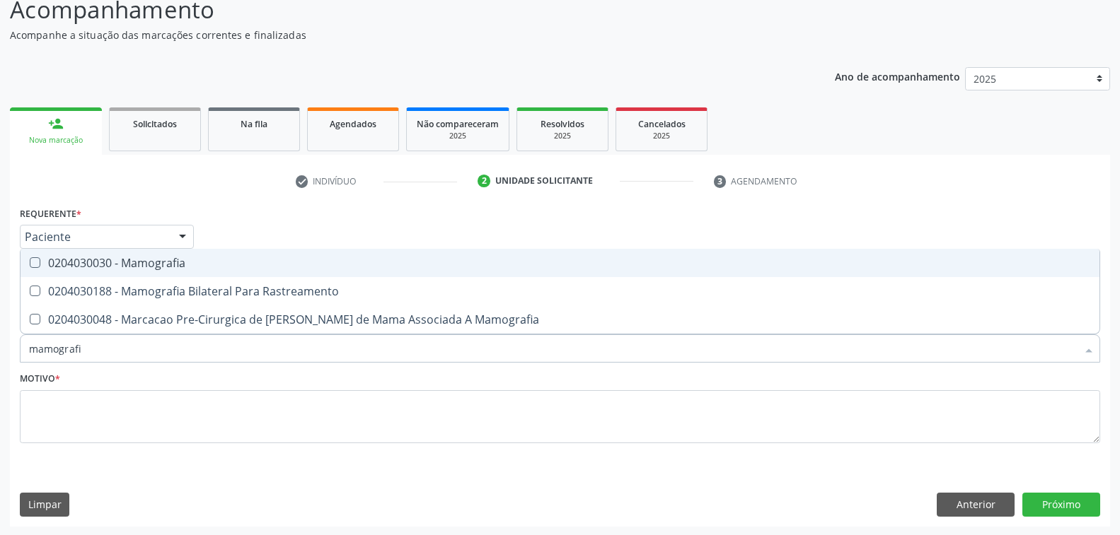
type input "mamografia"
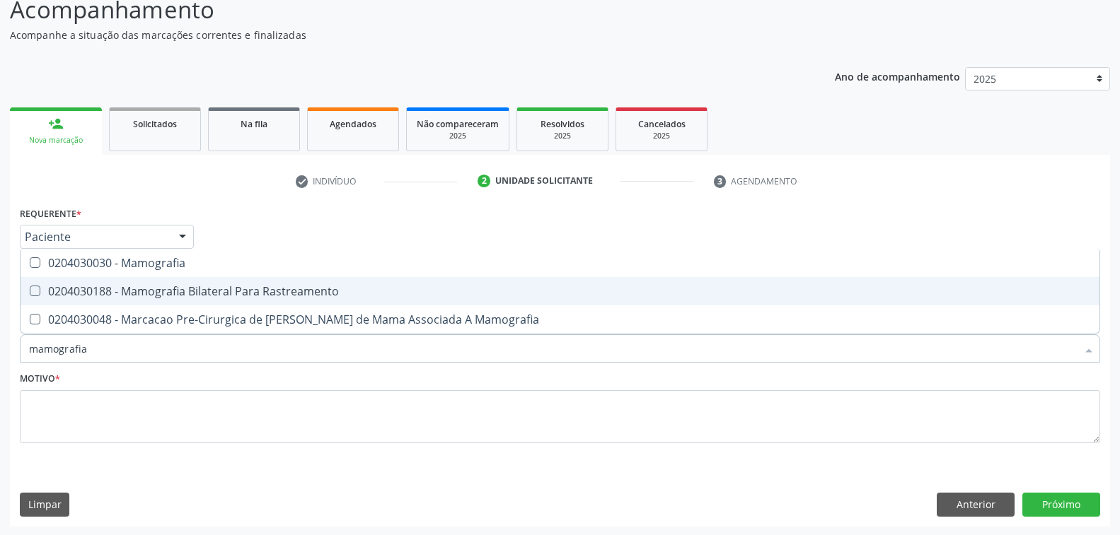
click at [192, 289] on div "0204030188 - Mamografia Bilateral Para Rastreamento" at bounding box center [560, 291] width 1062 height 11
checkbox Rastreamento "true"
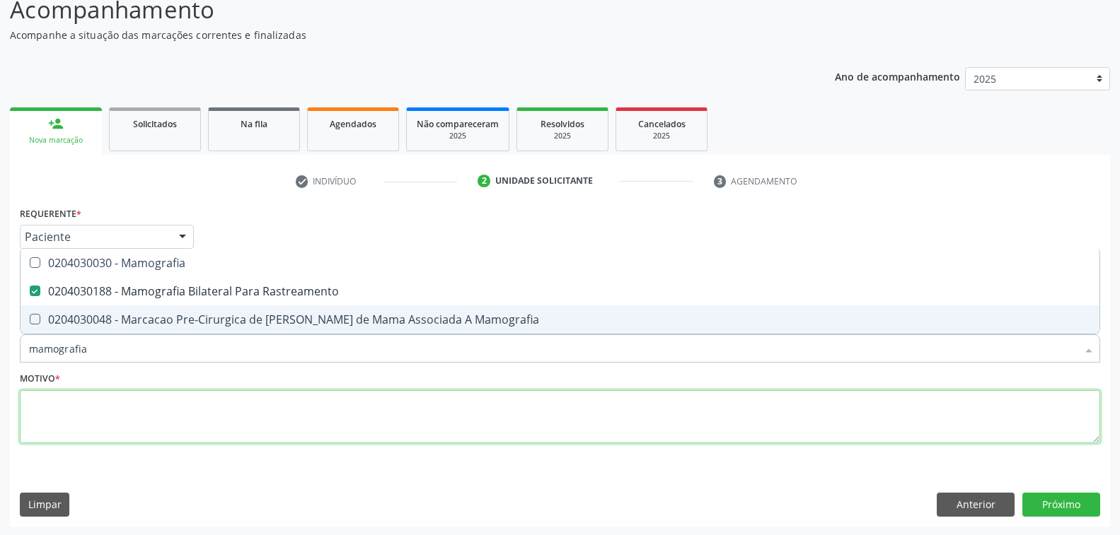
click at [127, 412] on textarea at bounding box center [560, 417] width 1080 height 54
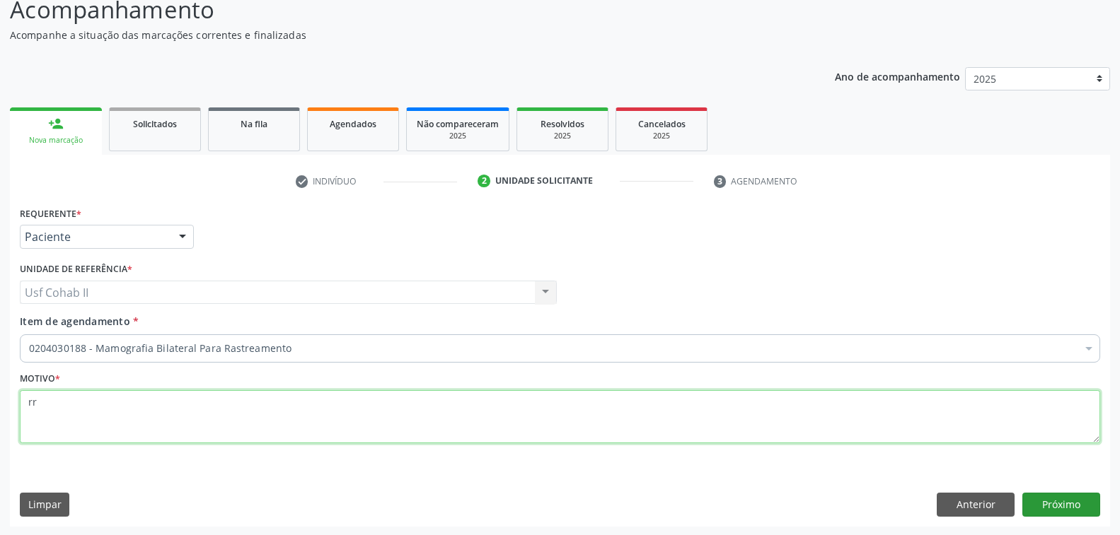
type textarea "rr"
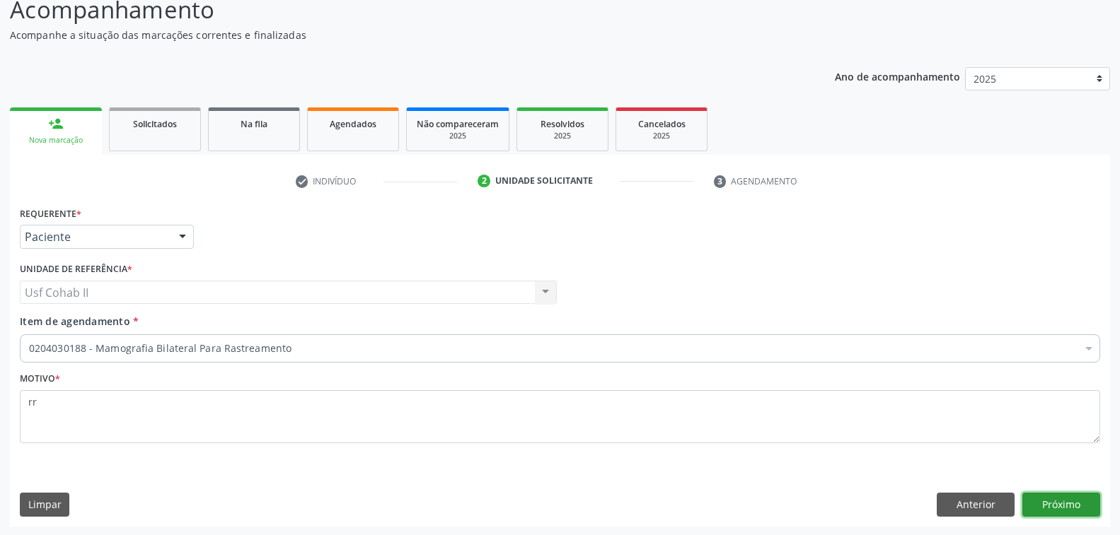
click at [1049, 504] on button "Próximo" at bounding box center [1061, 505] width 78 height 24
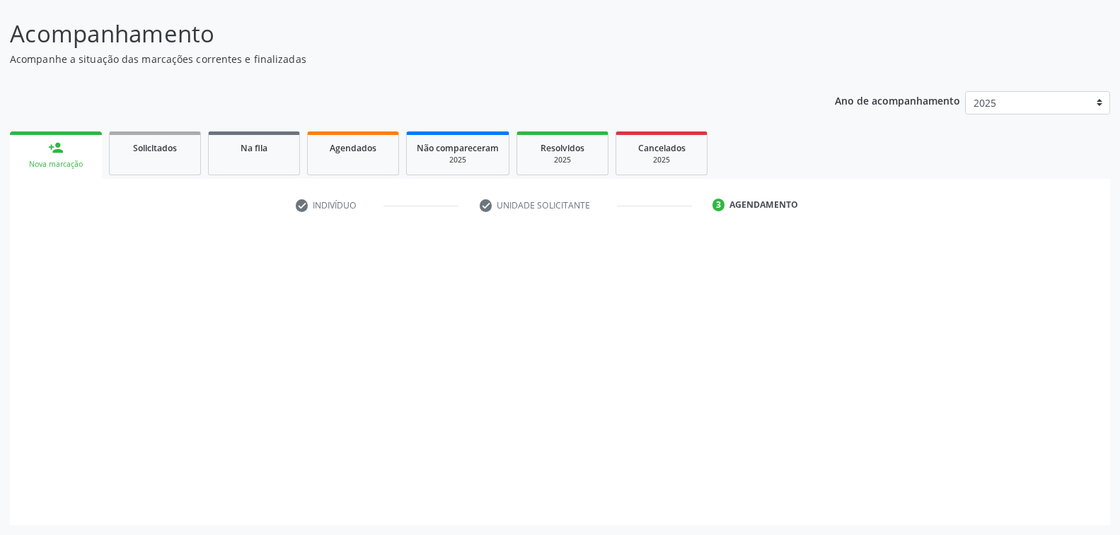
scroll to position [79, 0]
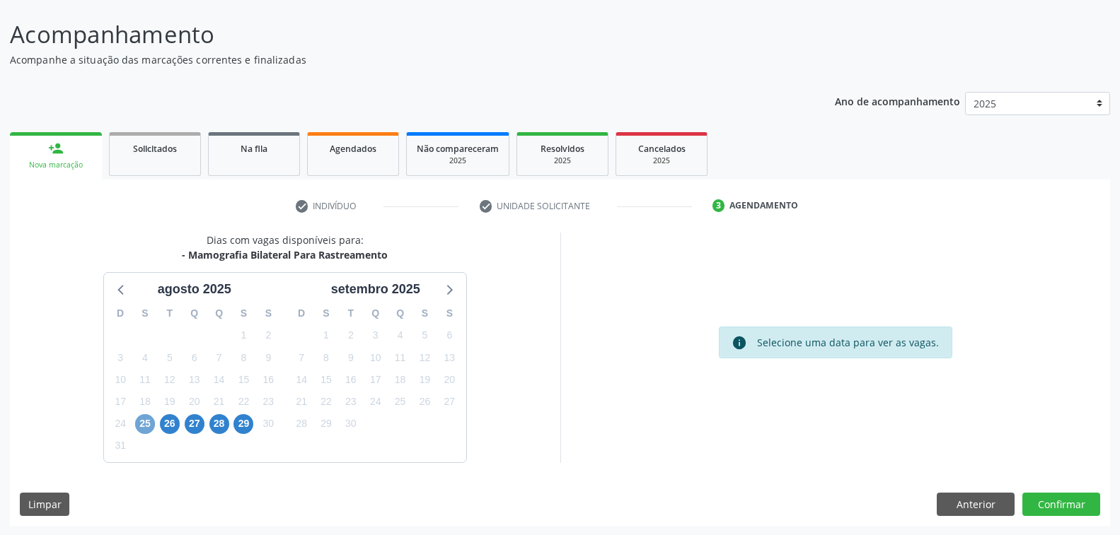
click at [141, 419] on span "25" at bounding box center [145, 424] width 20 height 20
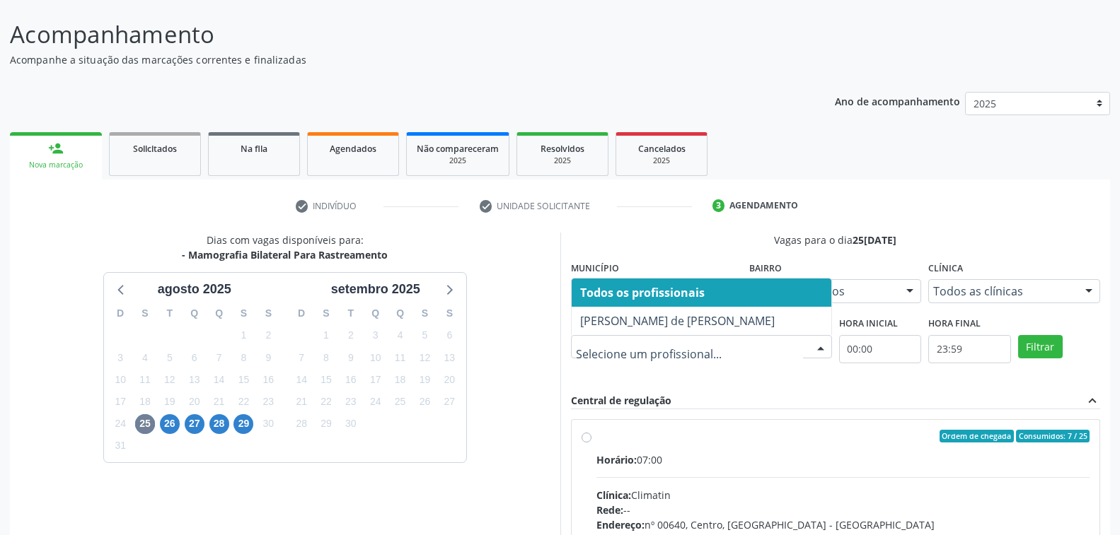
click at [816, 347] on div at bounding box center [820, 348] width 21 height 24
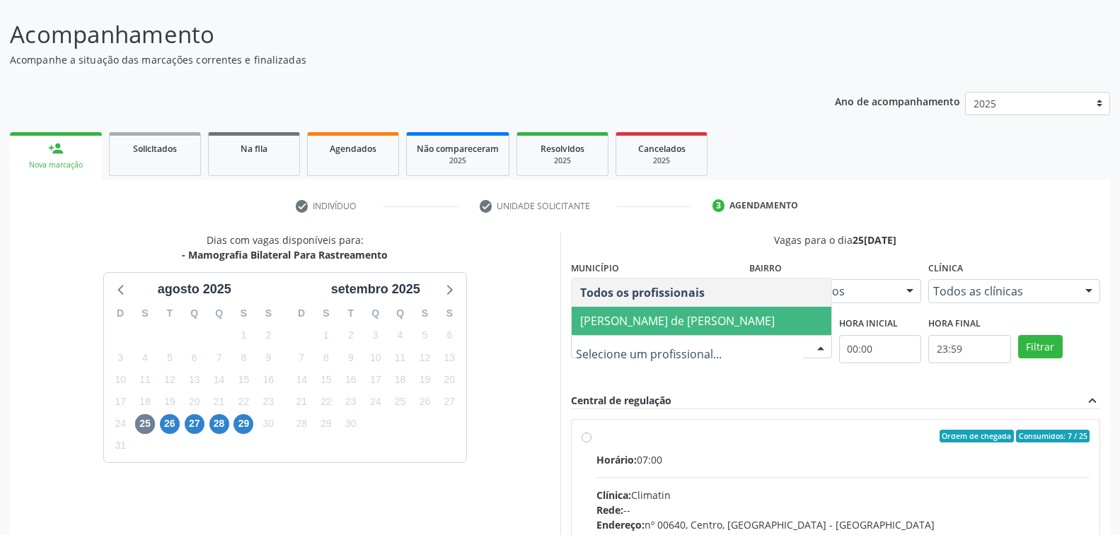
click at [726, 321] on span "[PERSON_NAME] de [PERSON_NAME]" at bounding box center [677, 321] width 195 height 16
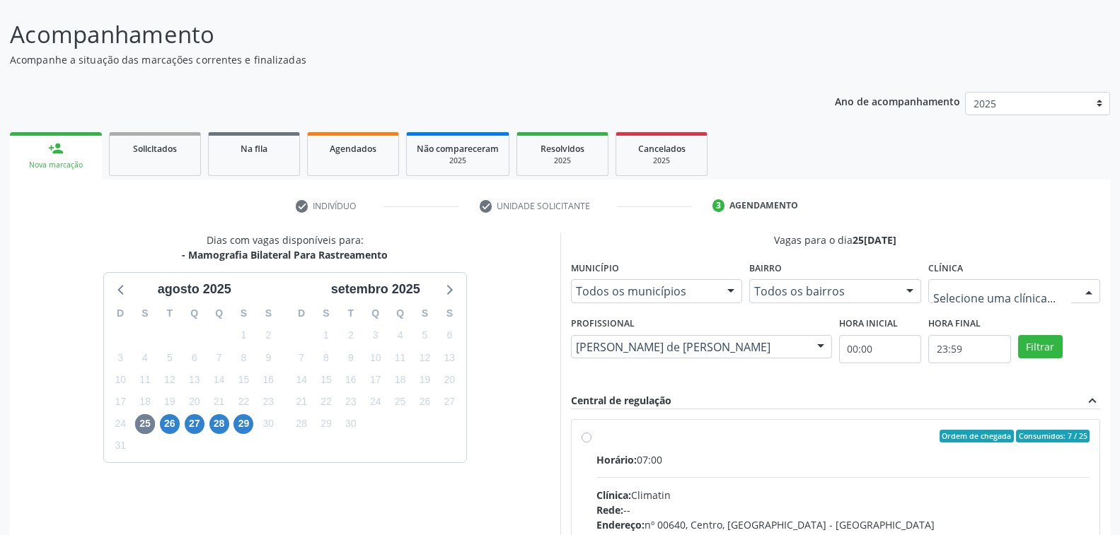
click at [1088, 288] on div at bounding box center [1088, 292] width 21 height 24
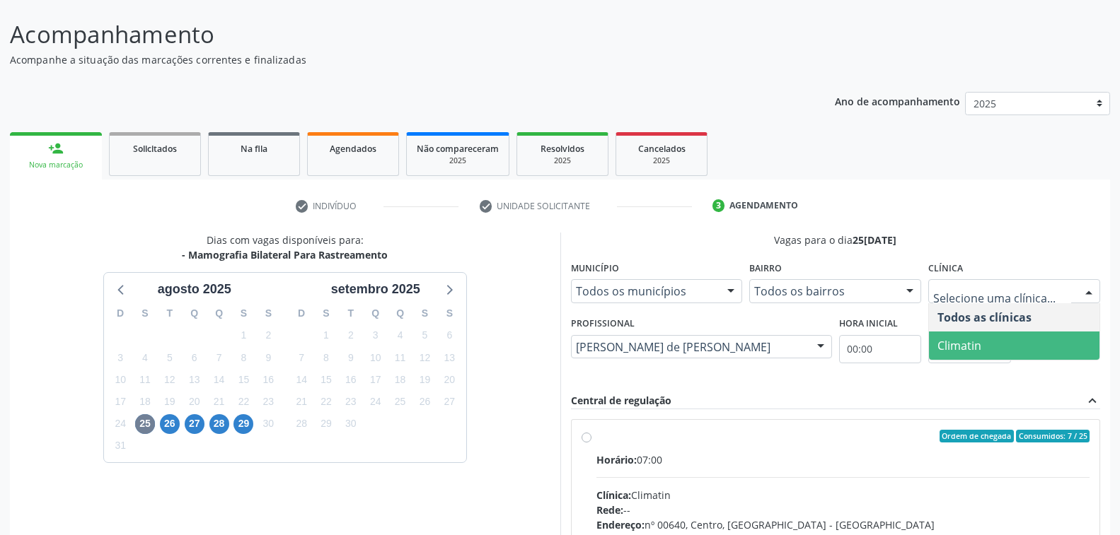
click at [966, 349] on span "Climatin" at bounding box center [959, 346] width 44 height 16
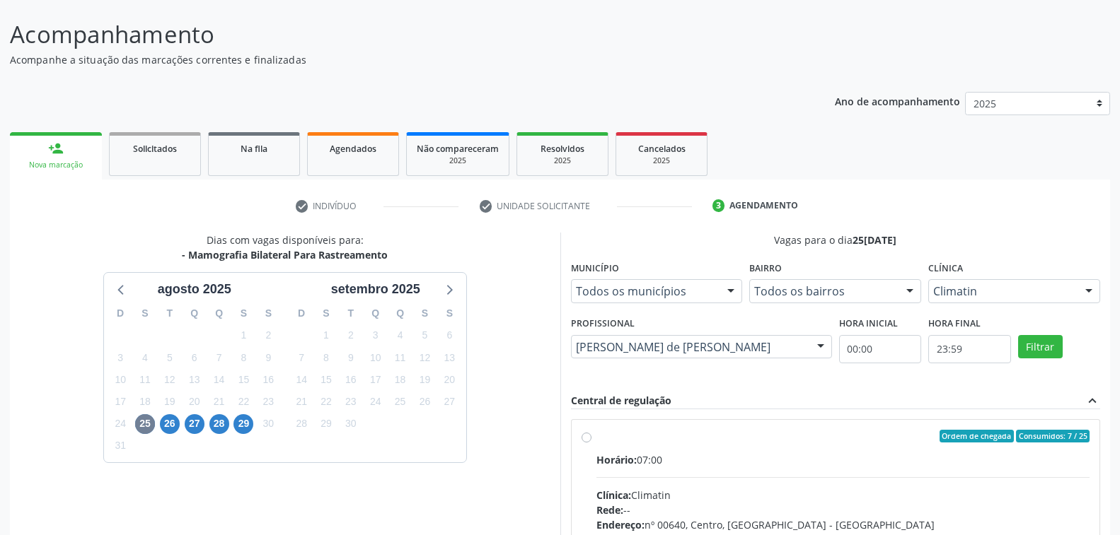
click at [806, 391] on div "Vagas para o dia 25/[DATE] Município Todos os municípios Todos os municípios [G…" at bounding box center [836, 450] width 530 height 434
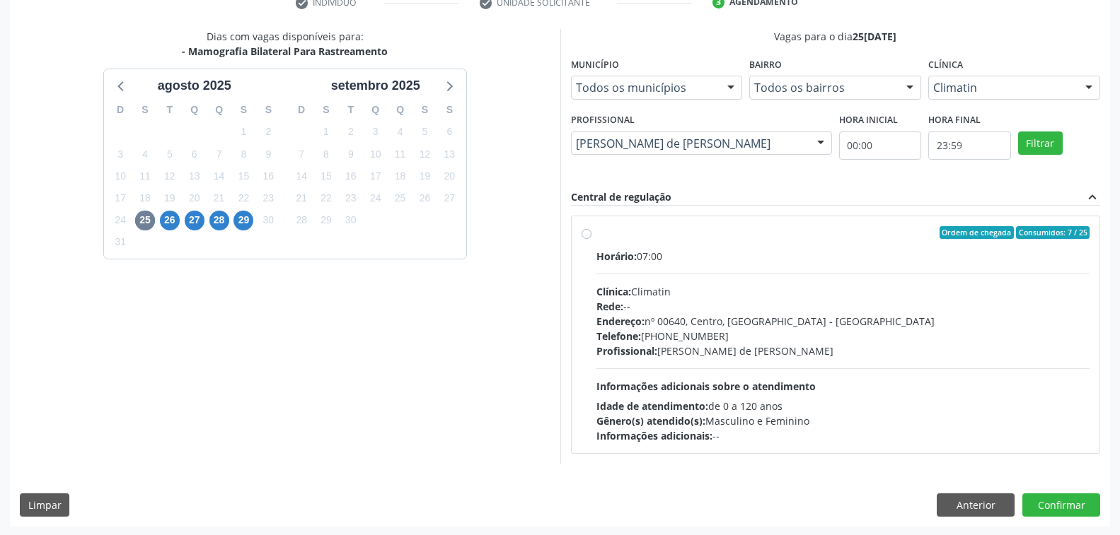
click at [804, 230] on div "Ordem de chegada Consumidos: 7 / 25" at bounding box center [843, 232] width 494 height 13
click at [591, 230] on input "Ordem de chegada Consumidos: 7 / 25 Horário: 07:00 Clínica: Climatin Rede: -- E…" at bounding box center [586, 232] width 10 height 13
radio input "true"
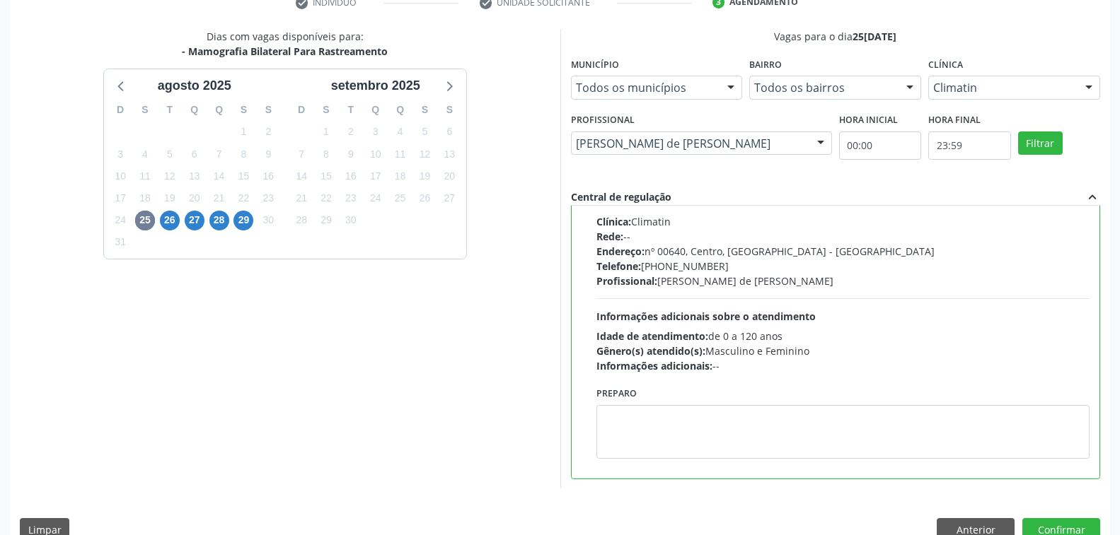
scroll to position [308, 0]
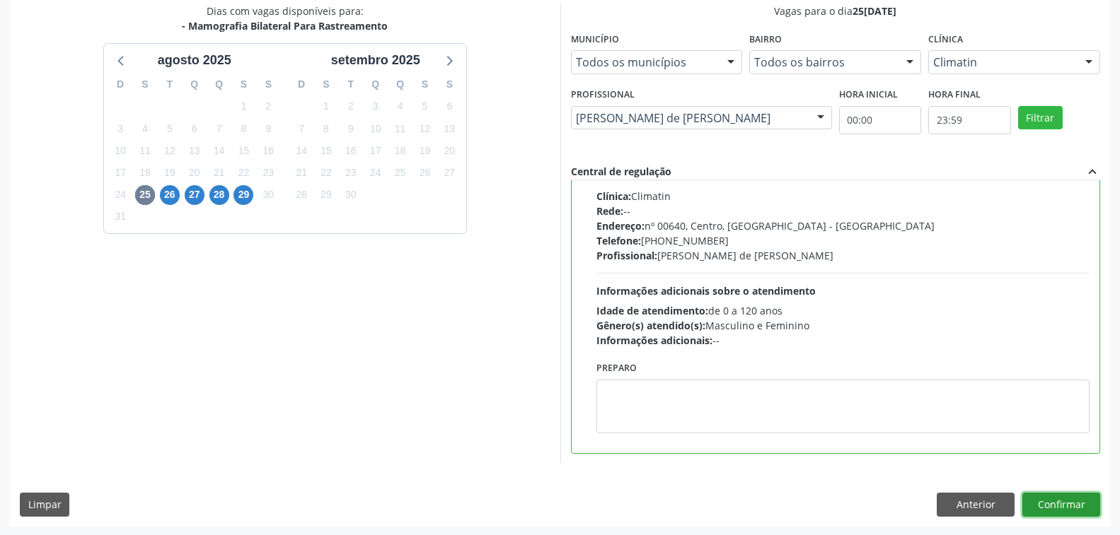
click at [1053, 503] on button "Confirmar" at bounding box center [1061, 505] width 78 height 24
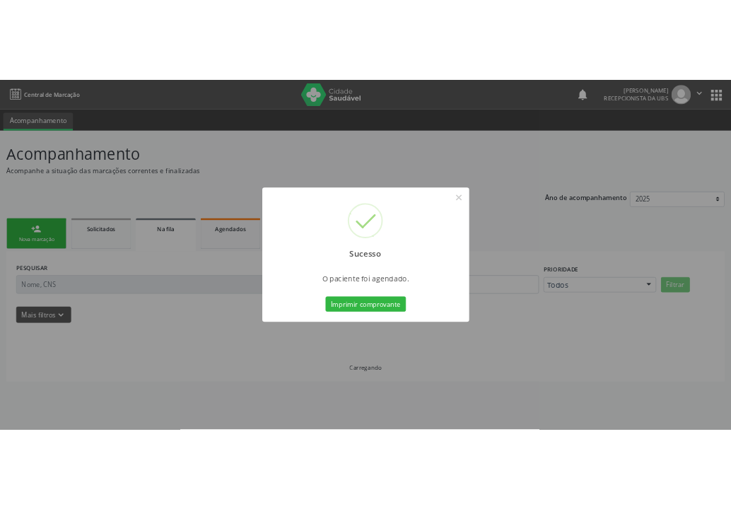
scroll to position [0, 0]
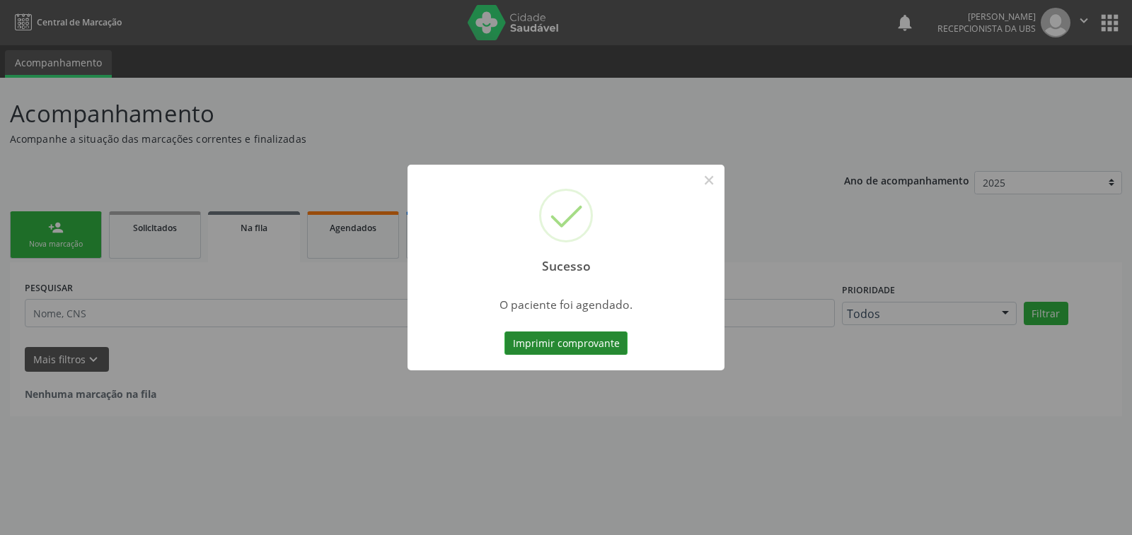
click at [595, 341] on button "Imprimir comprovante" at bounding box center [565, 344] width 123 height 24
